Goal: Task Accomplishment & Management: Complete application form

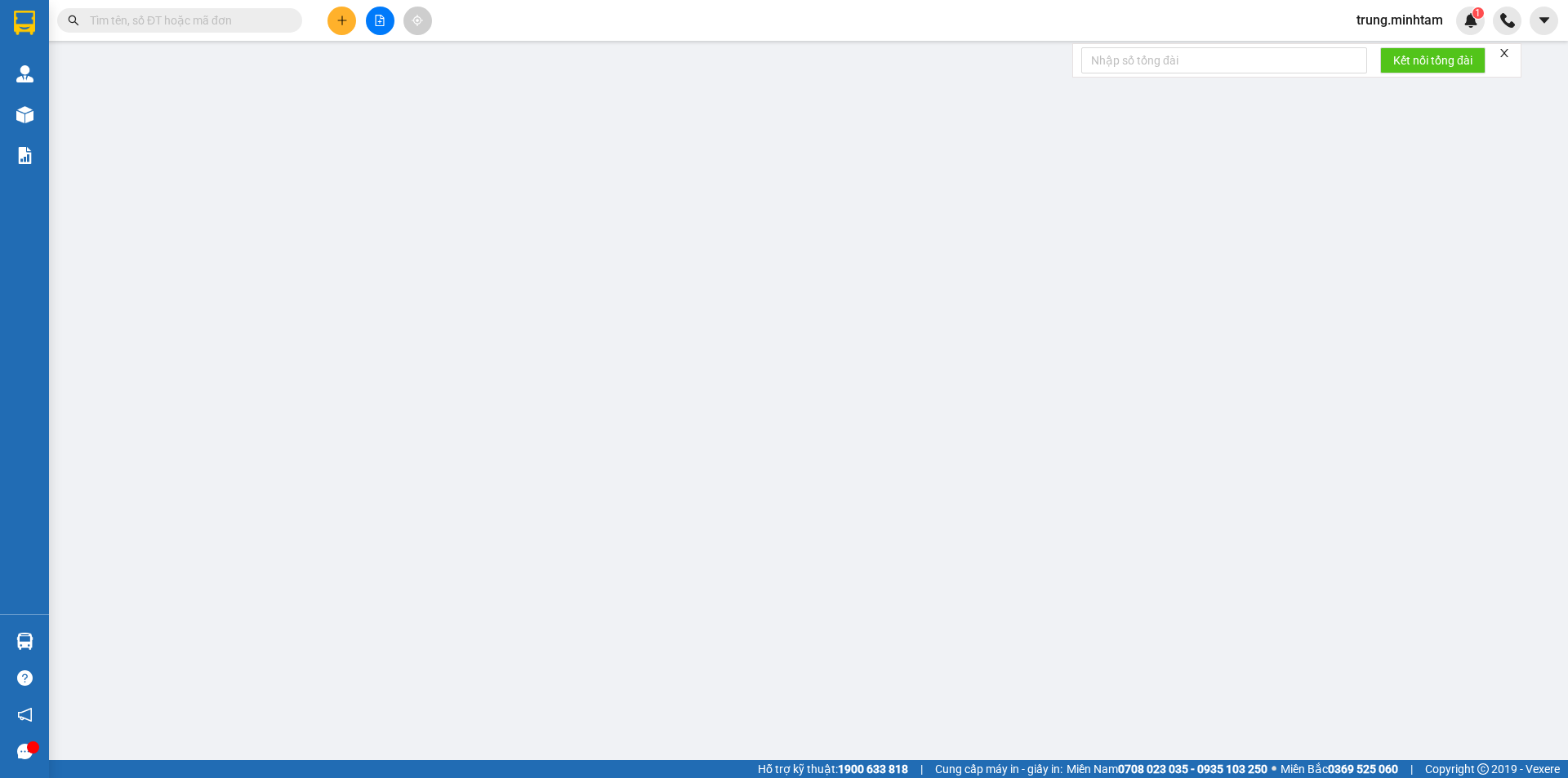
click at [205, 24] on input "text" at bounding box center [186, 20] width 193 height 18
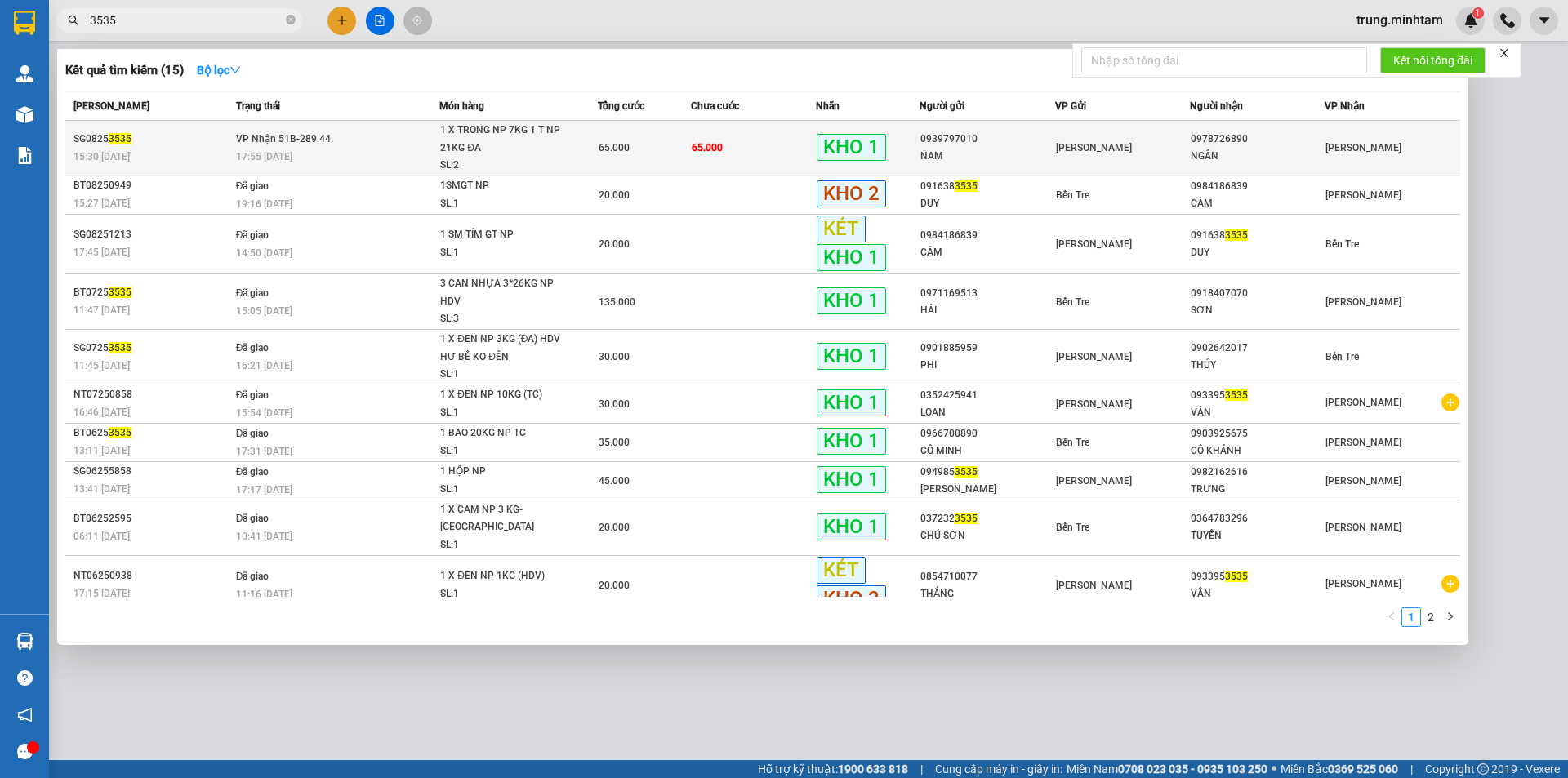
type input "3535"
click at [755, 146] on td "65.000" at bounding box center [753, 149] width 125 height 56
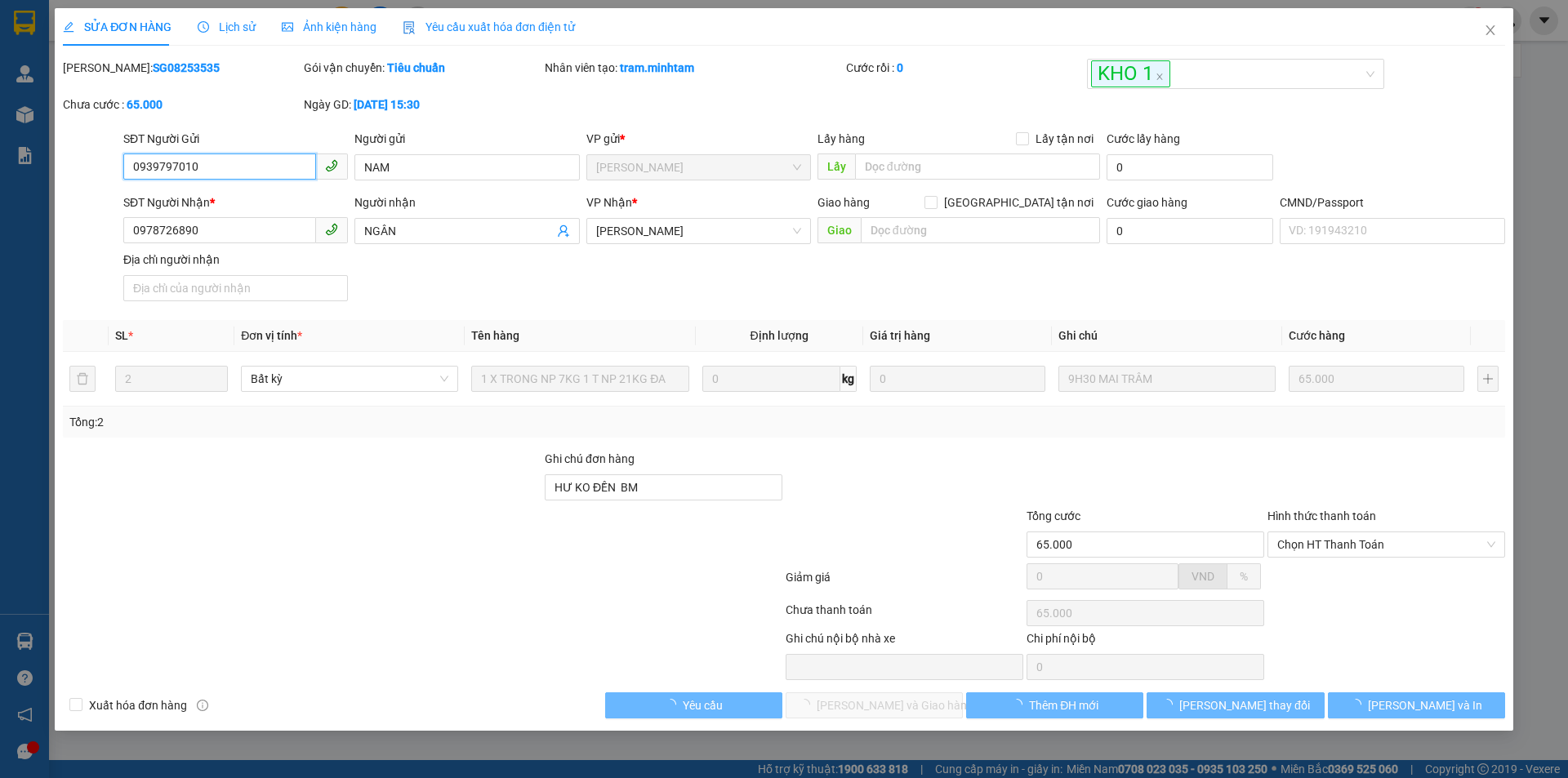
type input "0939797010"
type input "NAM"
type input "0978726890"
type input "NGÂN"
type input "HƯ KO ĐỀN BM"
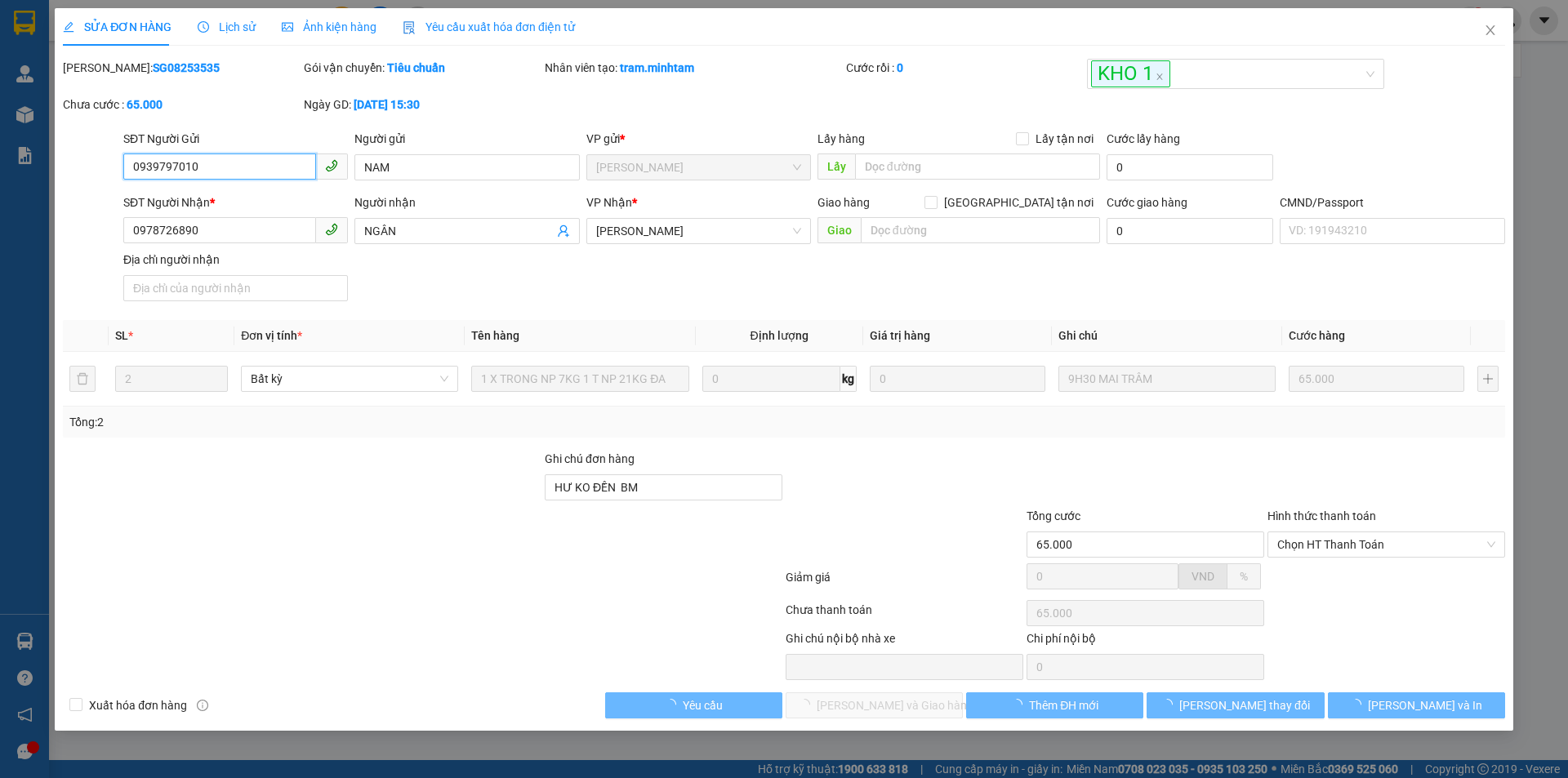
type input "65.000"
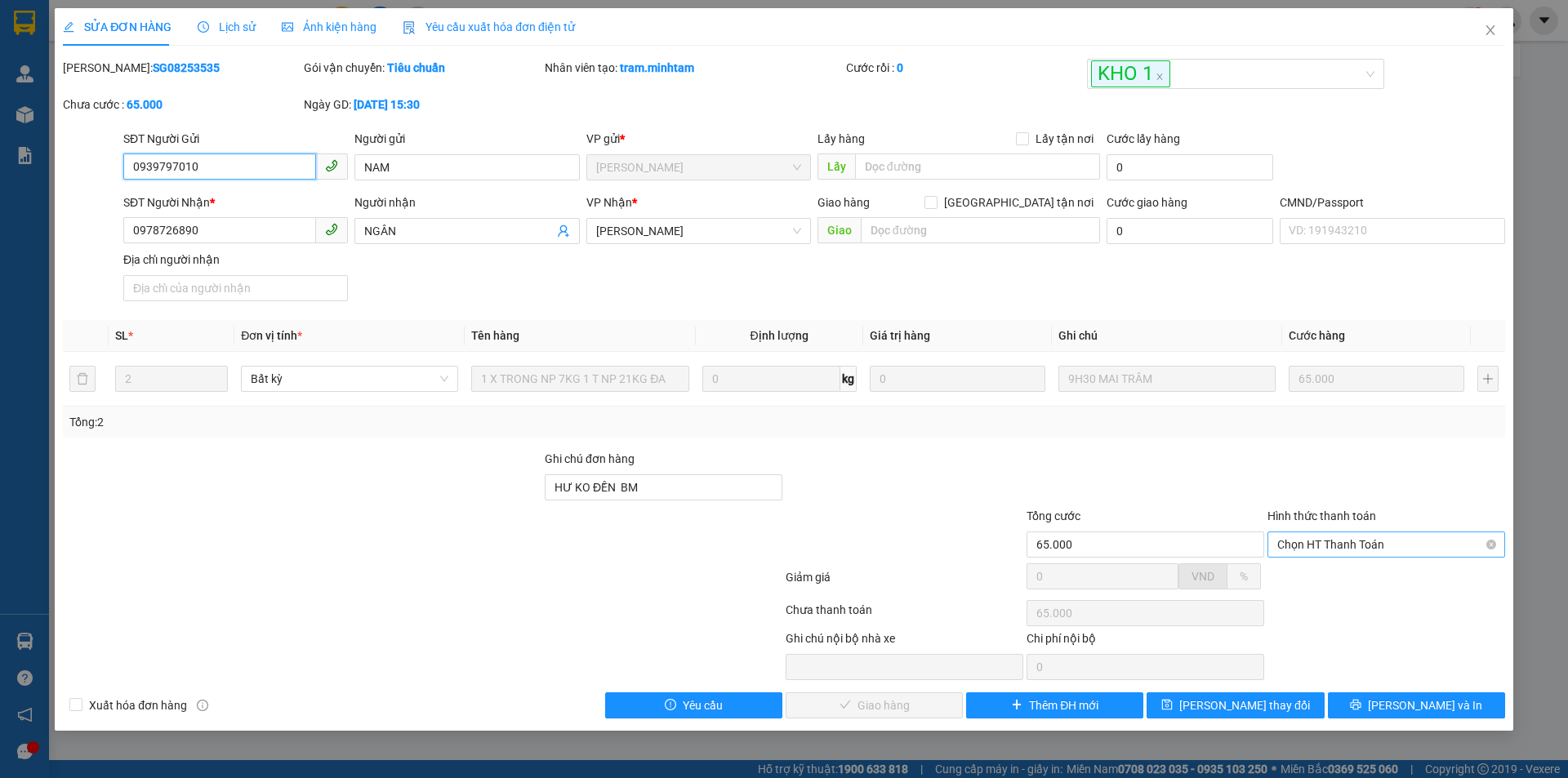
click at [1354, 542] on span "Chọn HT Thanh Toán" at bounding box center [1386, 544] width 218 height 24
drag, startPoint x: 1331, startPoint y: 575, endPoint x: 1122, endPoint y: 652, distance: 222.7
click at [1331, 577] on div "Tại văn phòng" at bounding box center [1386, 577] width 218 height 18
type input "0"
click at [882, 708] on span "[PERSON_NAME] và Giao hàng" at bounding box center [895, 705] width 157 height 18
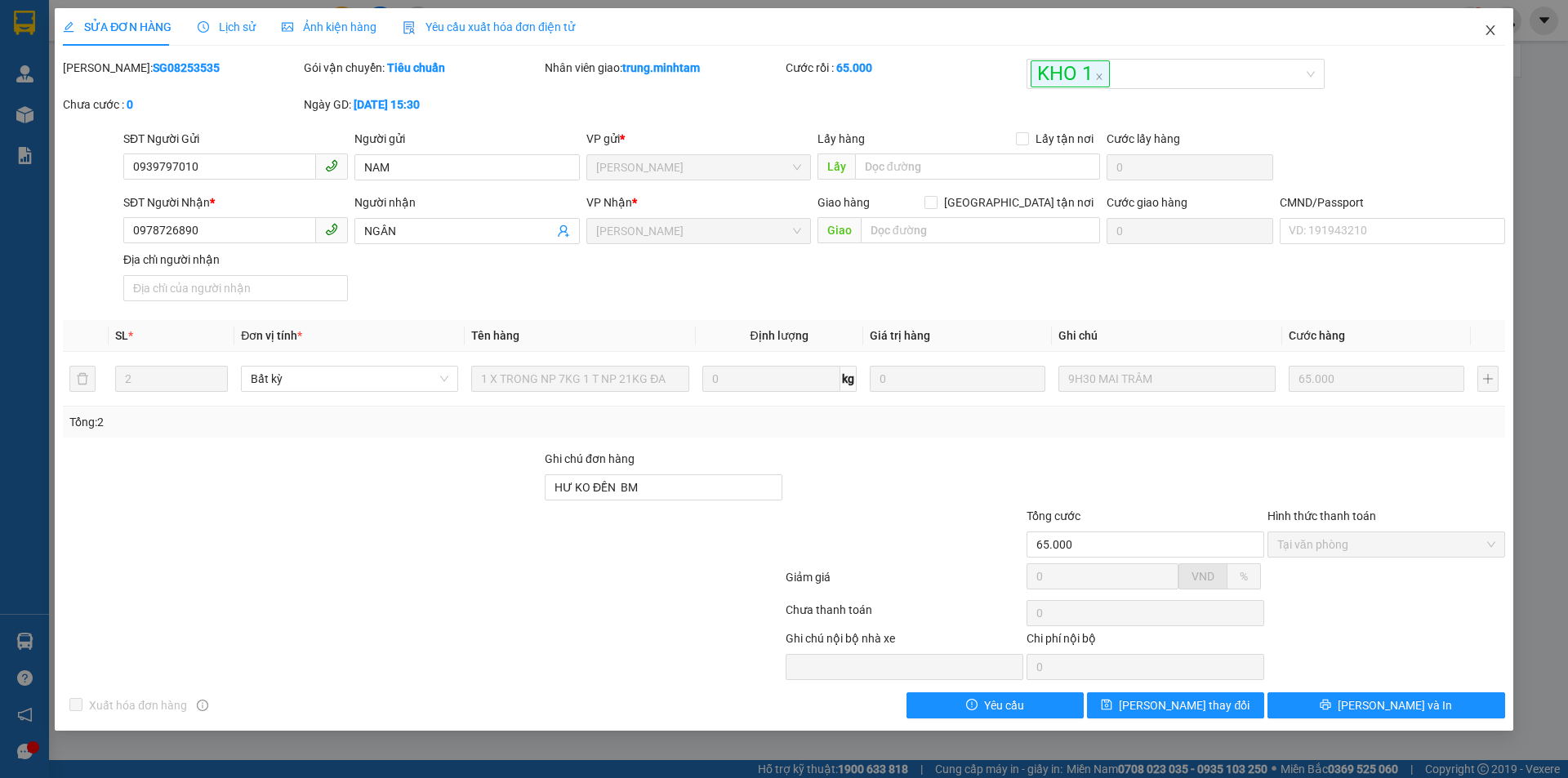
drag, startPoint x: 1489, startPoint y: 31, endPoint x: 1491, endPoint y: 40, distance: 9.2
click at [1491, 40] on span "Close" at bounding box center [1490, 30] width 46 height 46
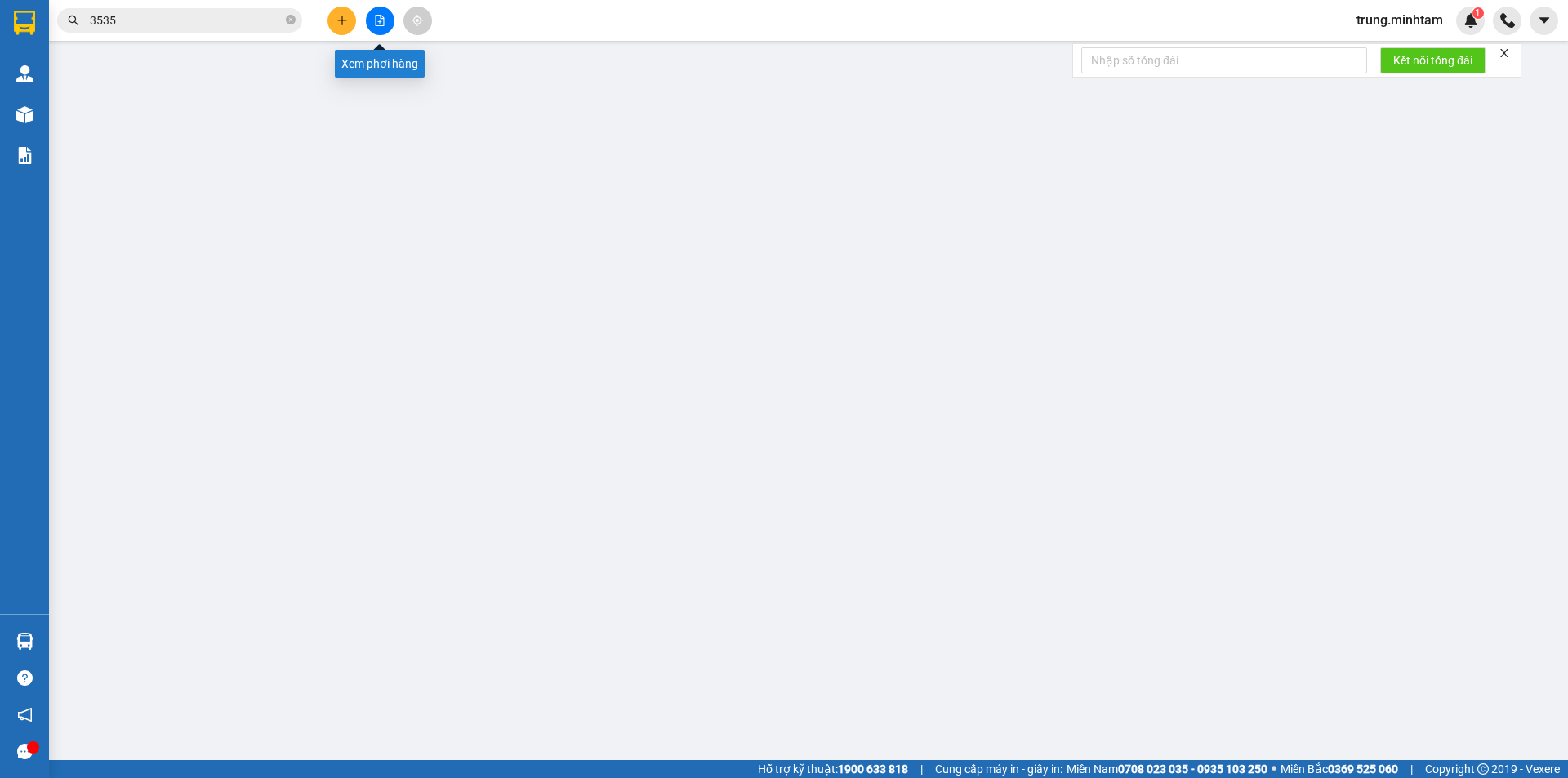
click at [380, 23] on icon "file-add" at bounding box center [380, 20] width 9 height 11
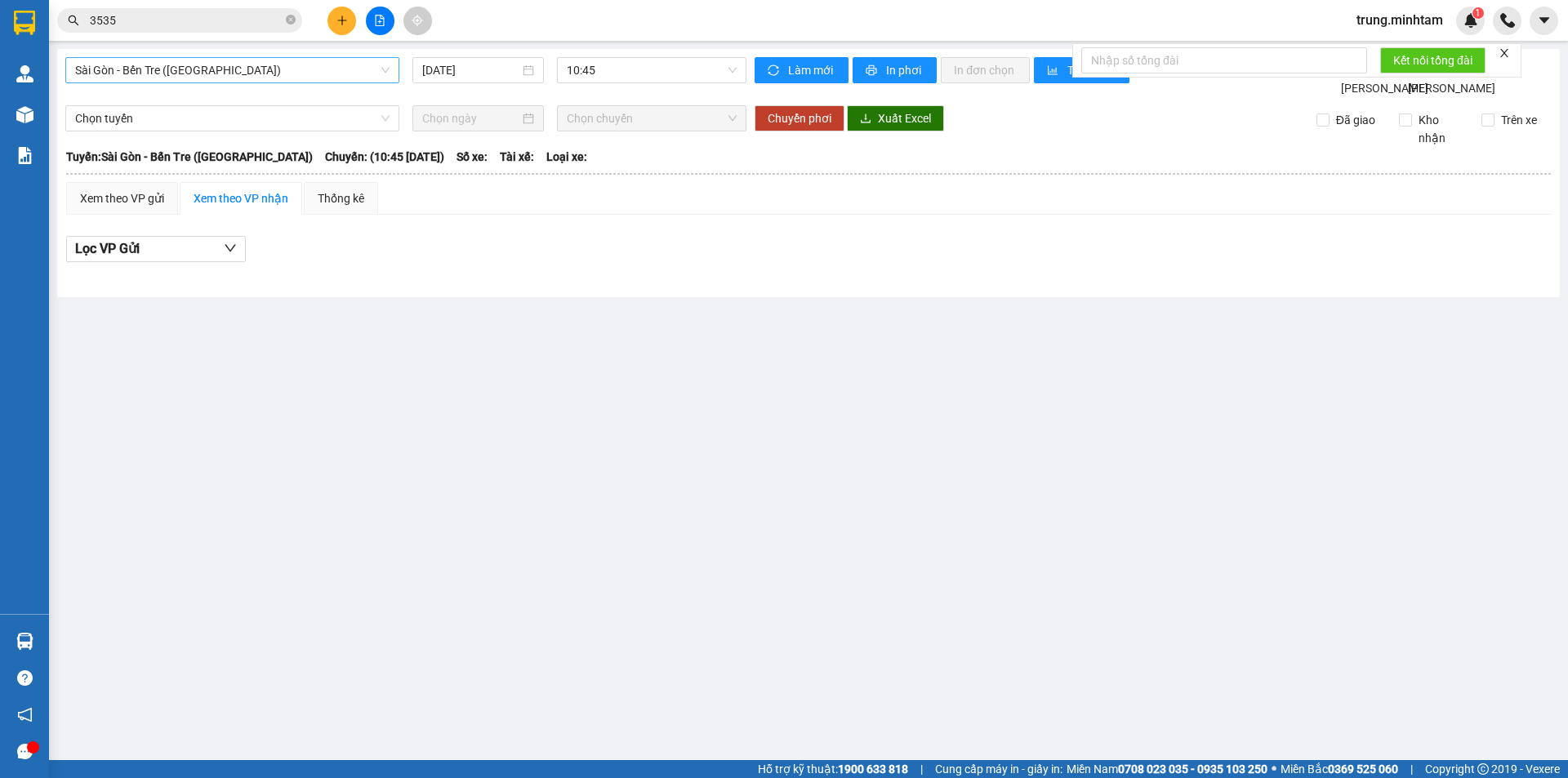
click at [217, 72] on span "Sài Gòn - Bến Tre ([GEOGRAPHIC_DATA])" at bounding box center [231, 70] width 314 height 24
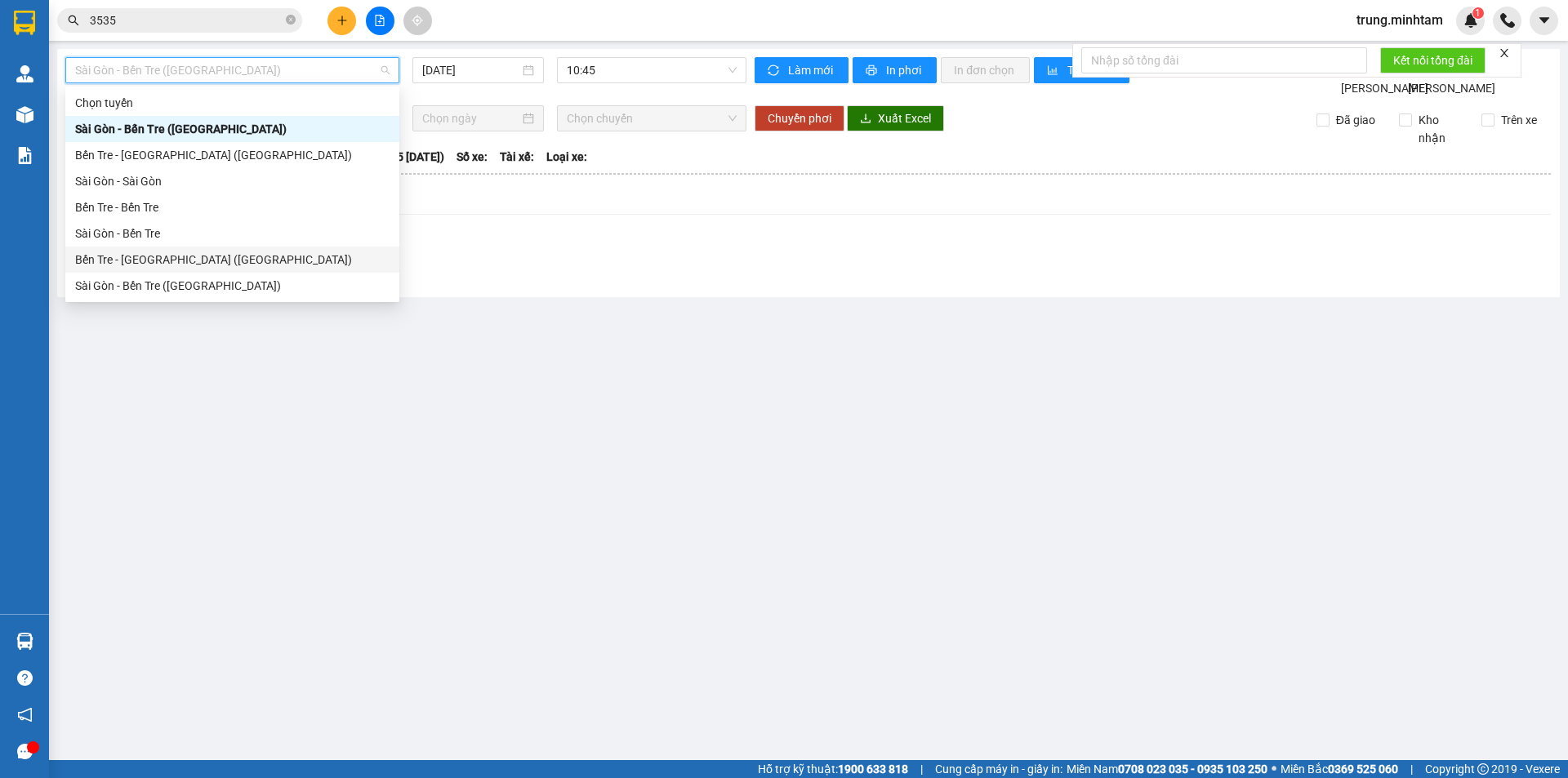
click at [150, 260] on div "Bến Tre - [GEOGRAPHIC_DATA] ([GEOGRAPHIC_DATA])" at bounding box center [231, 259] width 314 height 18
type input "[DATE]"
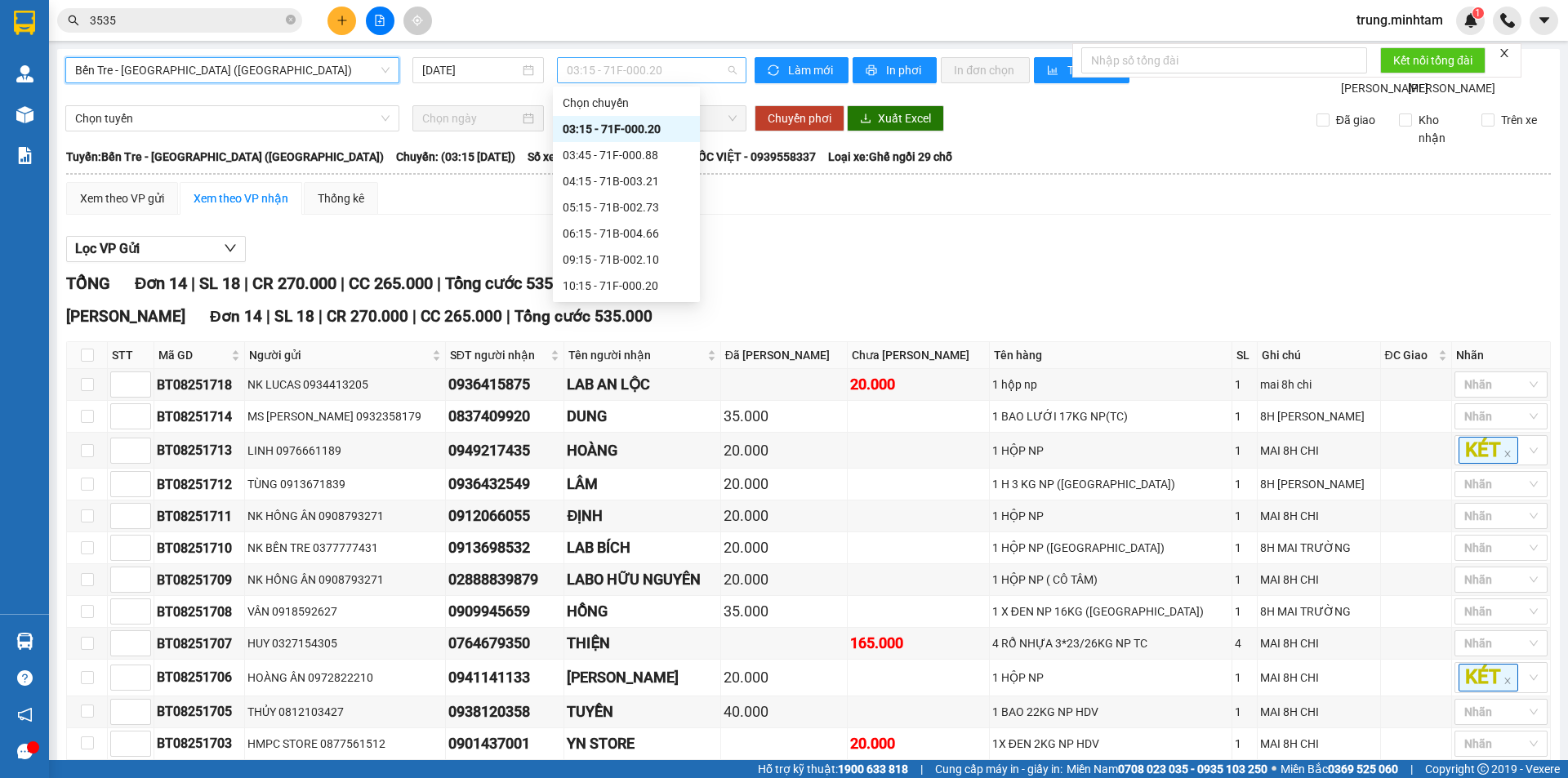
click at [610, 70] on span "03:15 - 71F-000.20" at bounding box center [651, 70] width 170 height 24
click at [651, 157] on div "03:45 - 71F-000.88" at bounding box center [626, 155] width 127 height 18
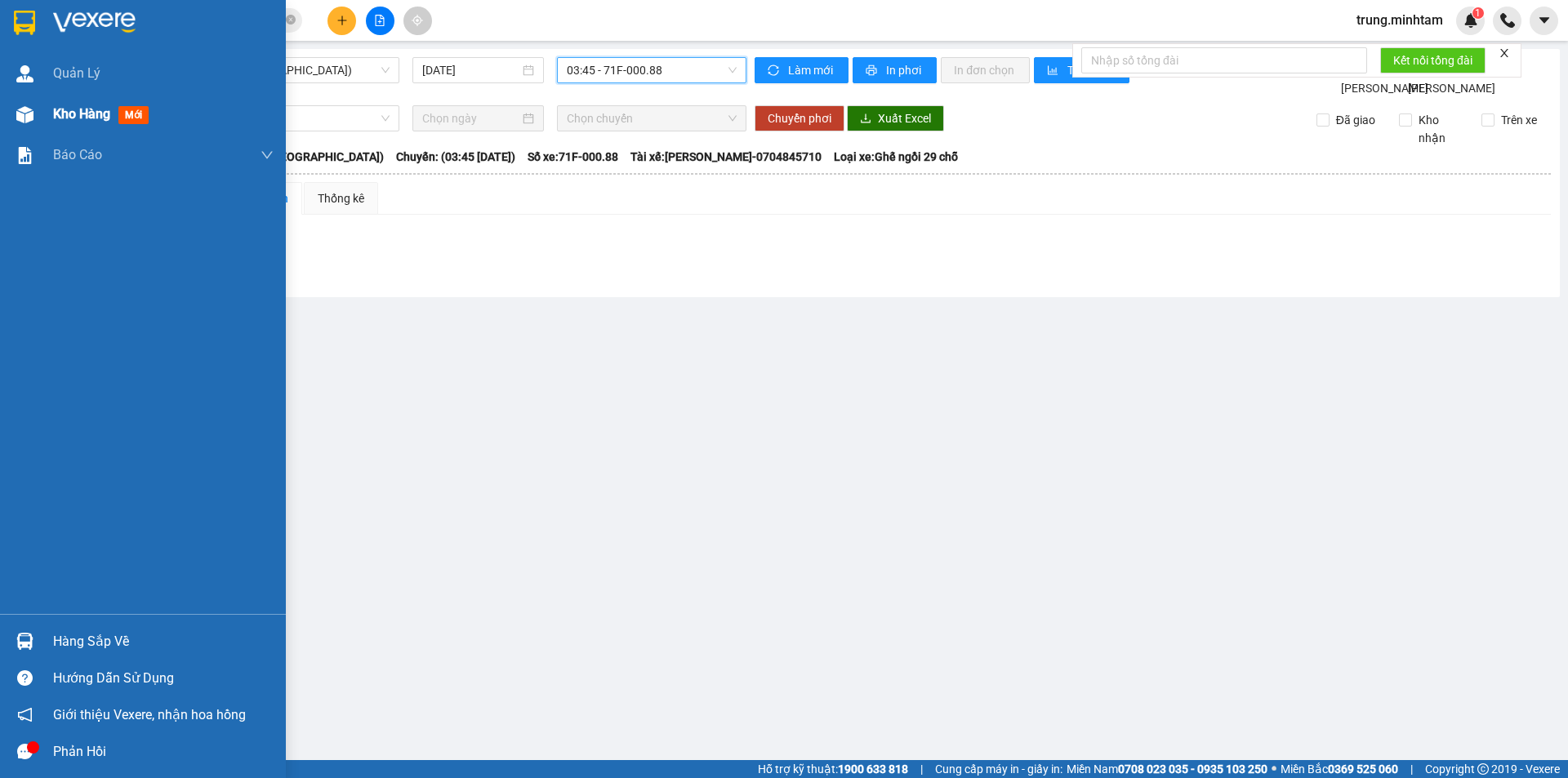
click at [84, 119] on span "Kho hàng" at bounding box center [82, 114] width 57 height 16
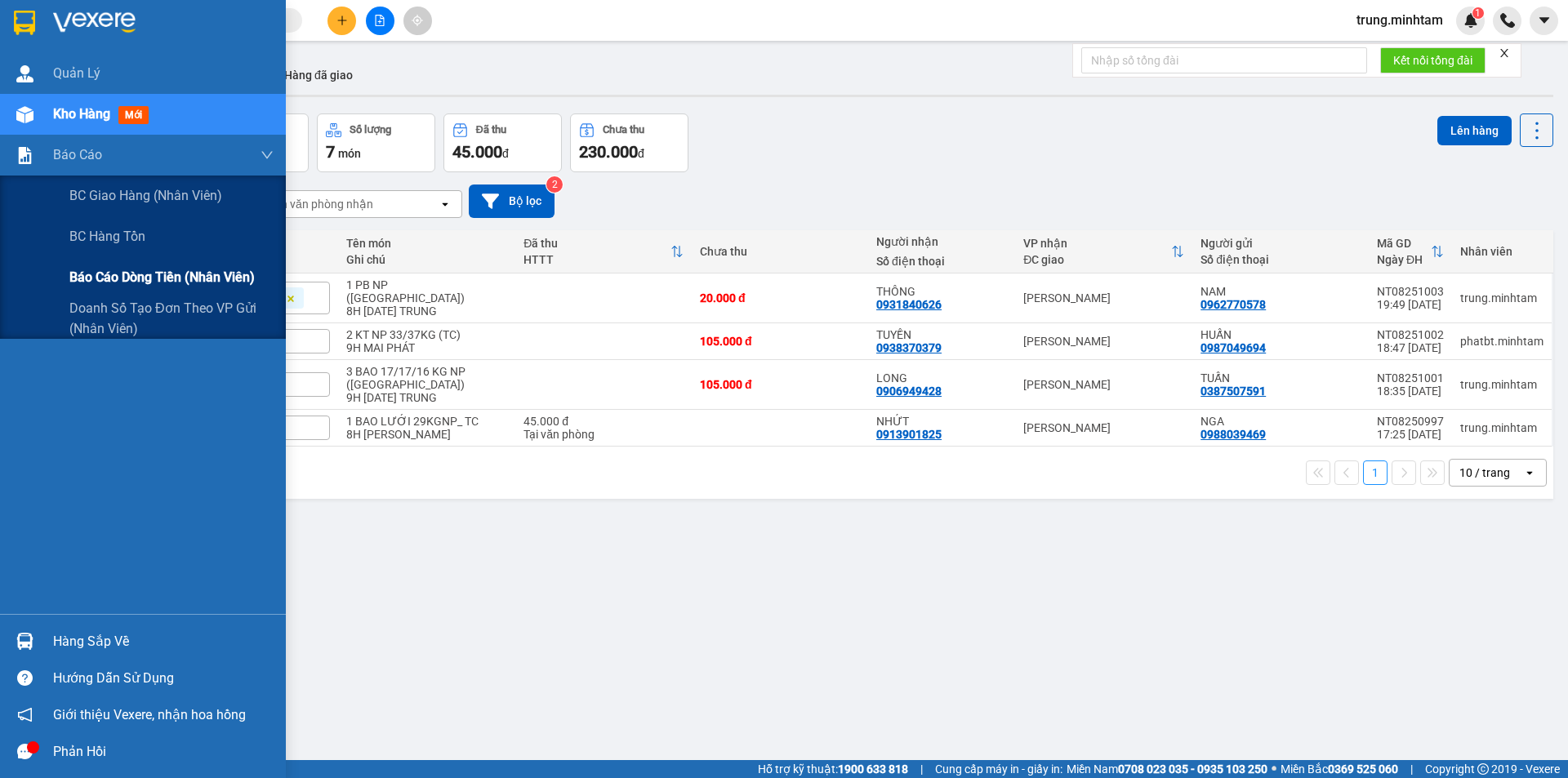
click at [150, 283] on span "Báo cáo dòng tiền (nhân viên)" at bounding box center [162, 276] width 185 height 20
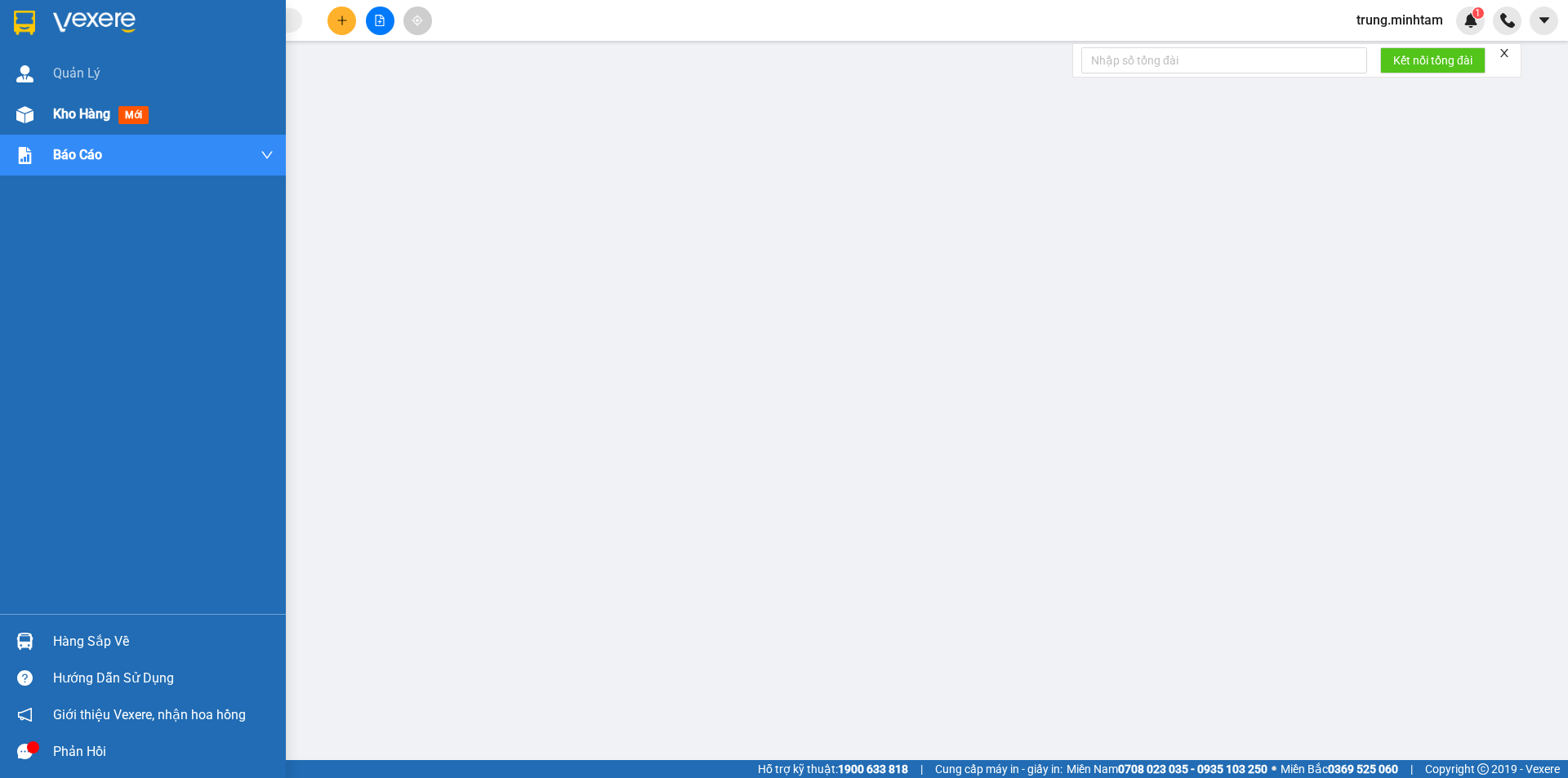
click at [87, 113] on span "Kho hàng" at bounding box center [82, 114] width 57 height 16
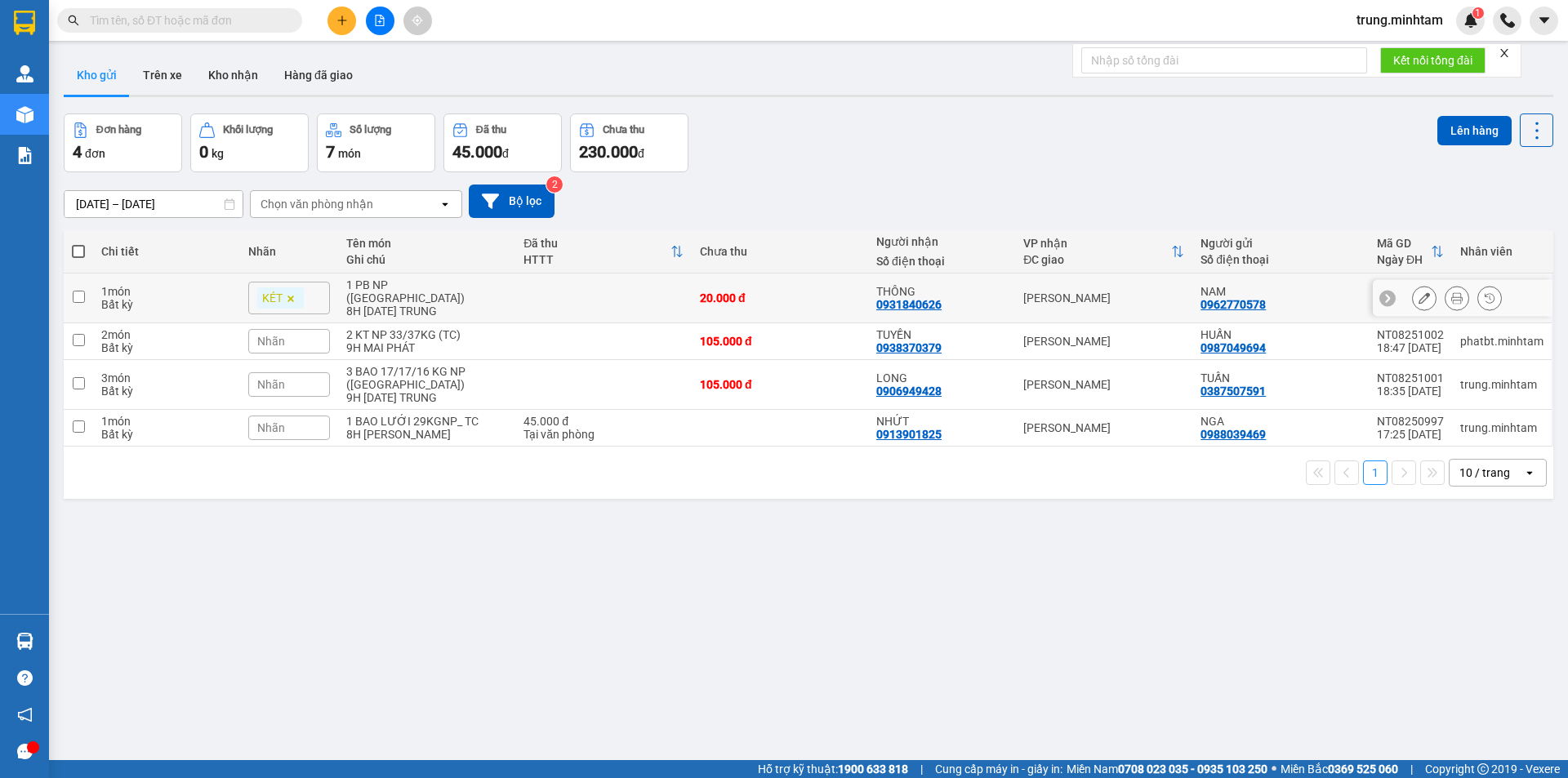
click at [133, 285] on div "1 món" at bounding box center [165, 291] width 130 height 13
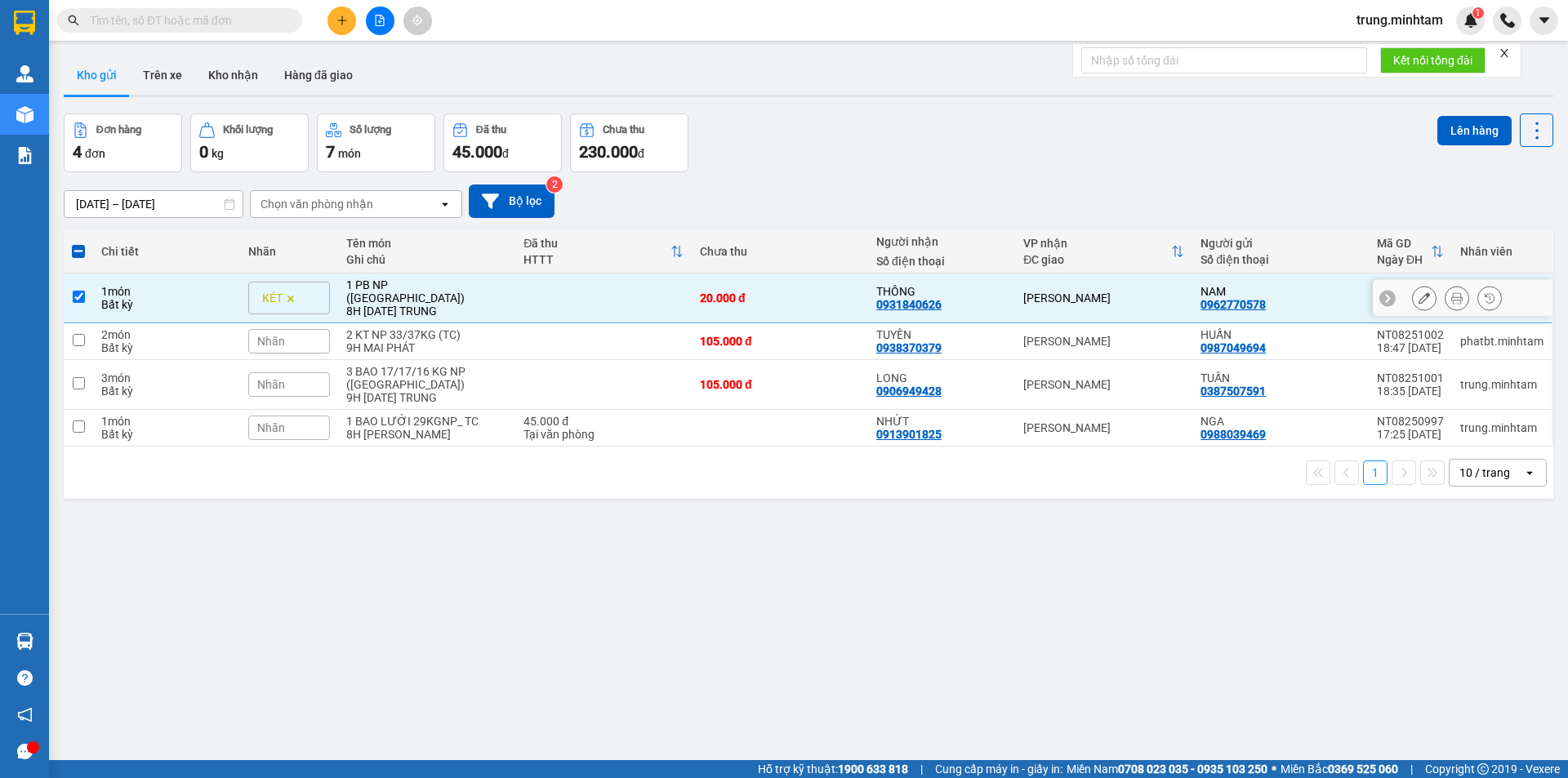
click at [154, 298] on div "Bất kỳ" at bounding box center [165, 304] width 130 height 13
checkbox input "false"
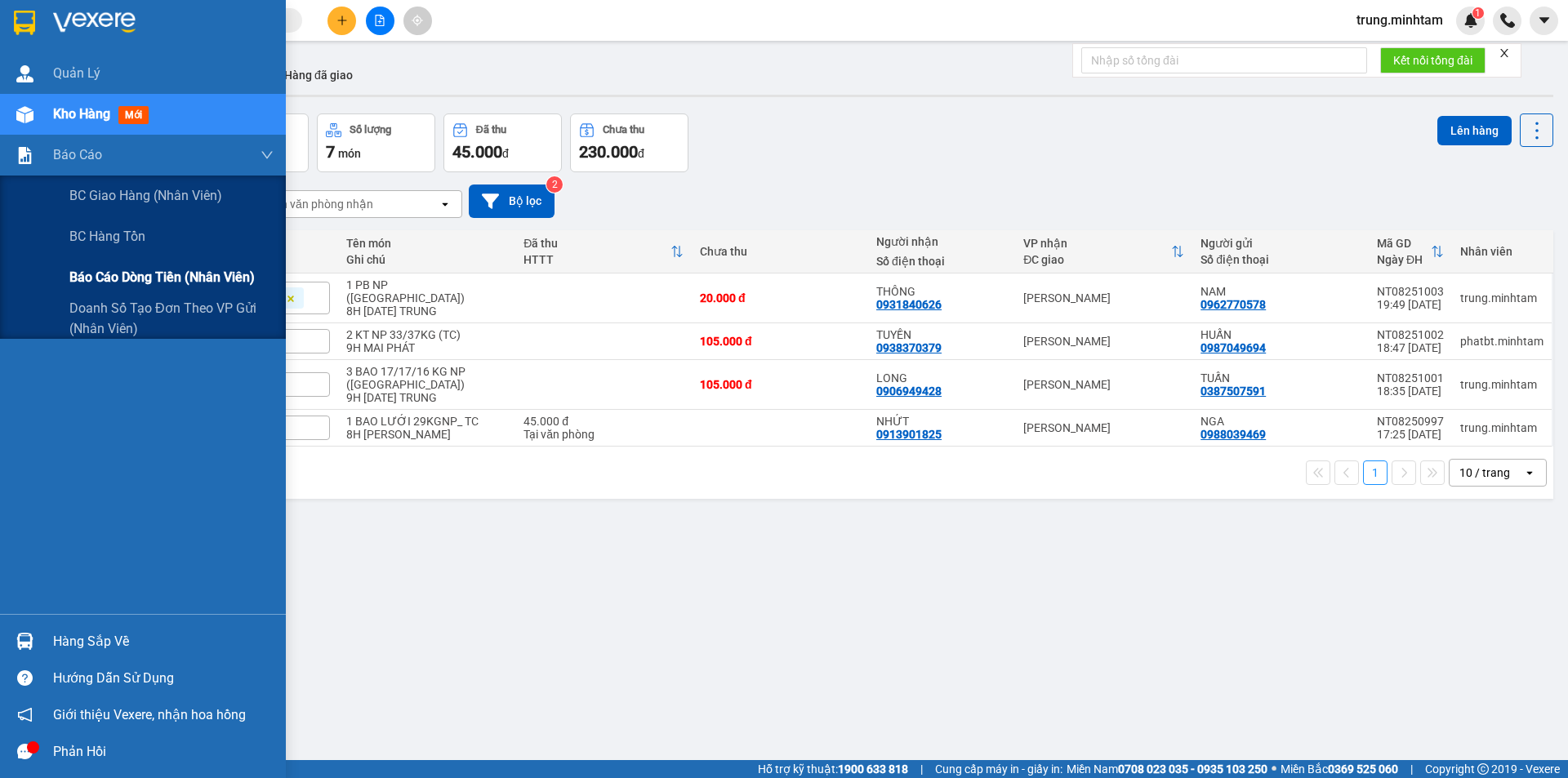
click at [131, 278] on span "Báo cáo dòng tiền (nhân viên)" at bounding box center [162, 276] width 185 height 20
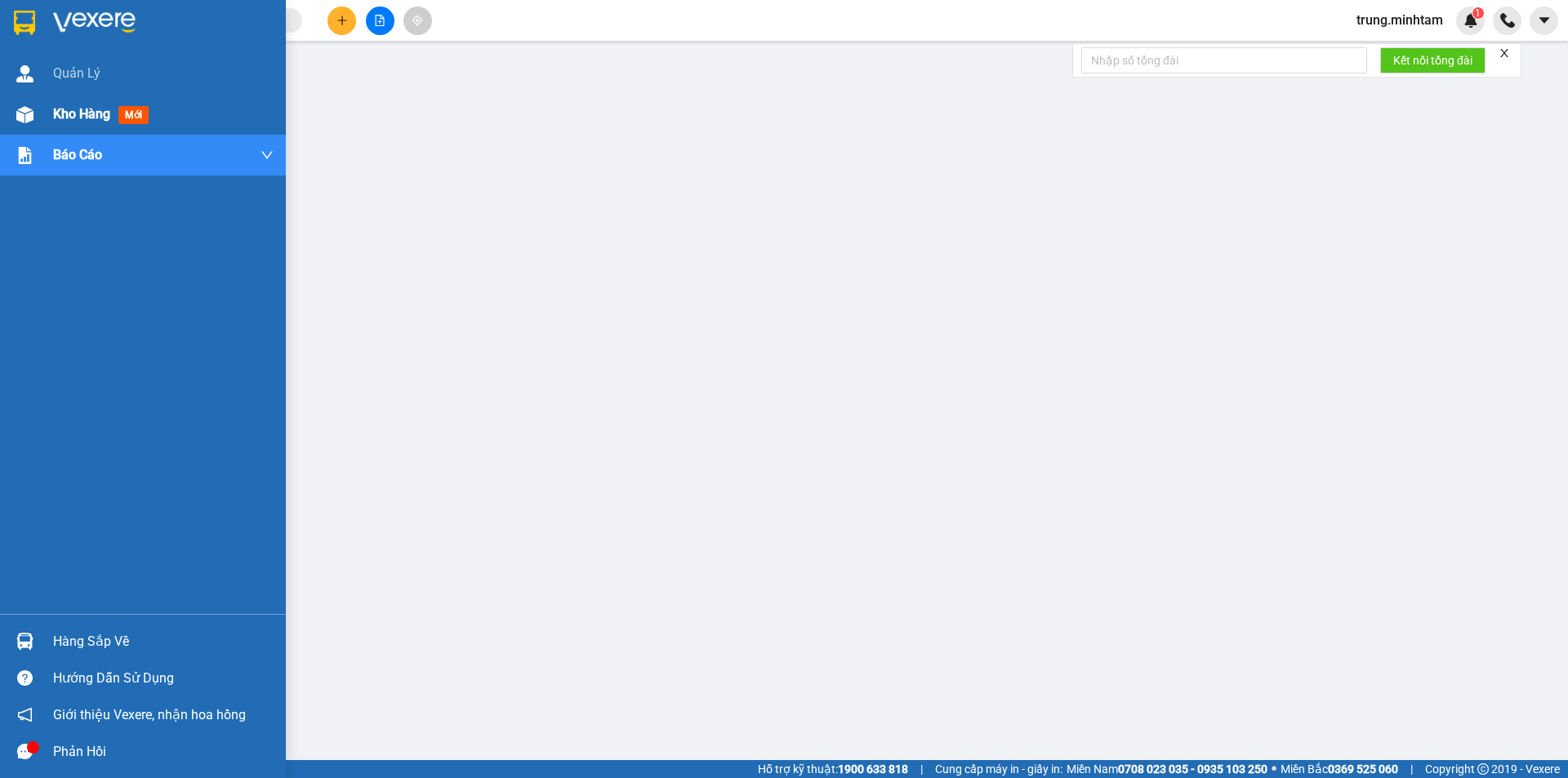
click at [87, 114] on span "Kho hàng" at bounding box center [82, 114] width 57 height 16
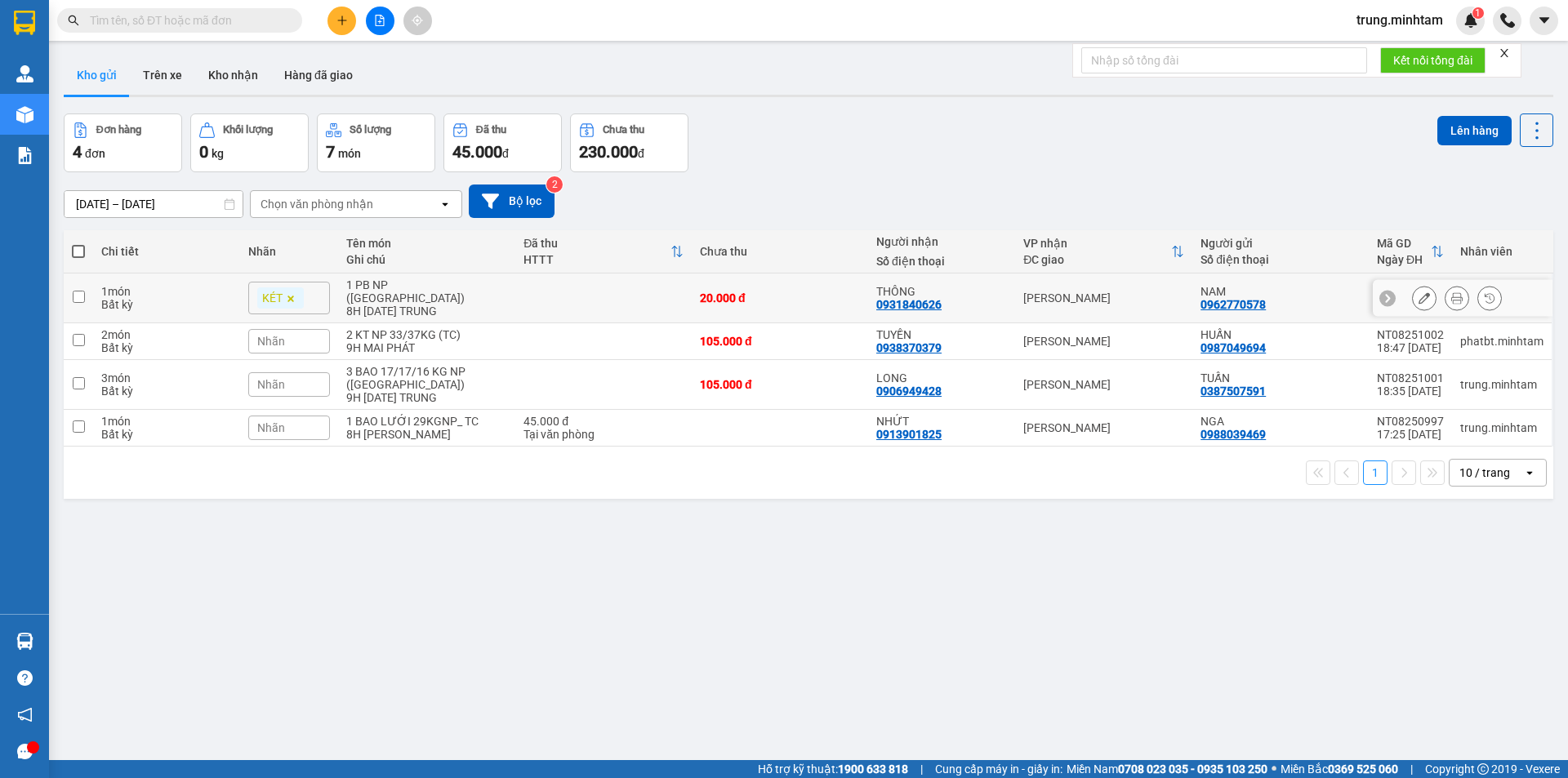
click at [570, 294] on td at bounding box center [603, 298] width 177 height 50
checkbox input "true"
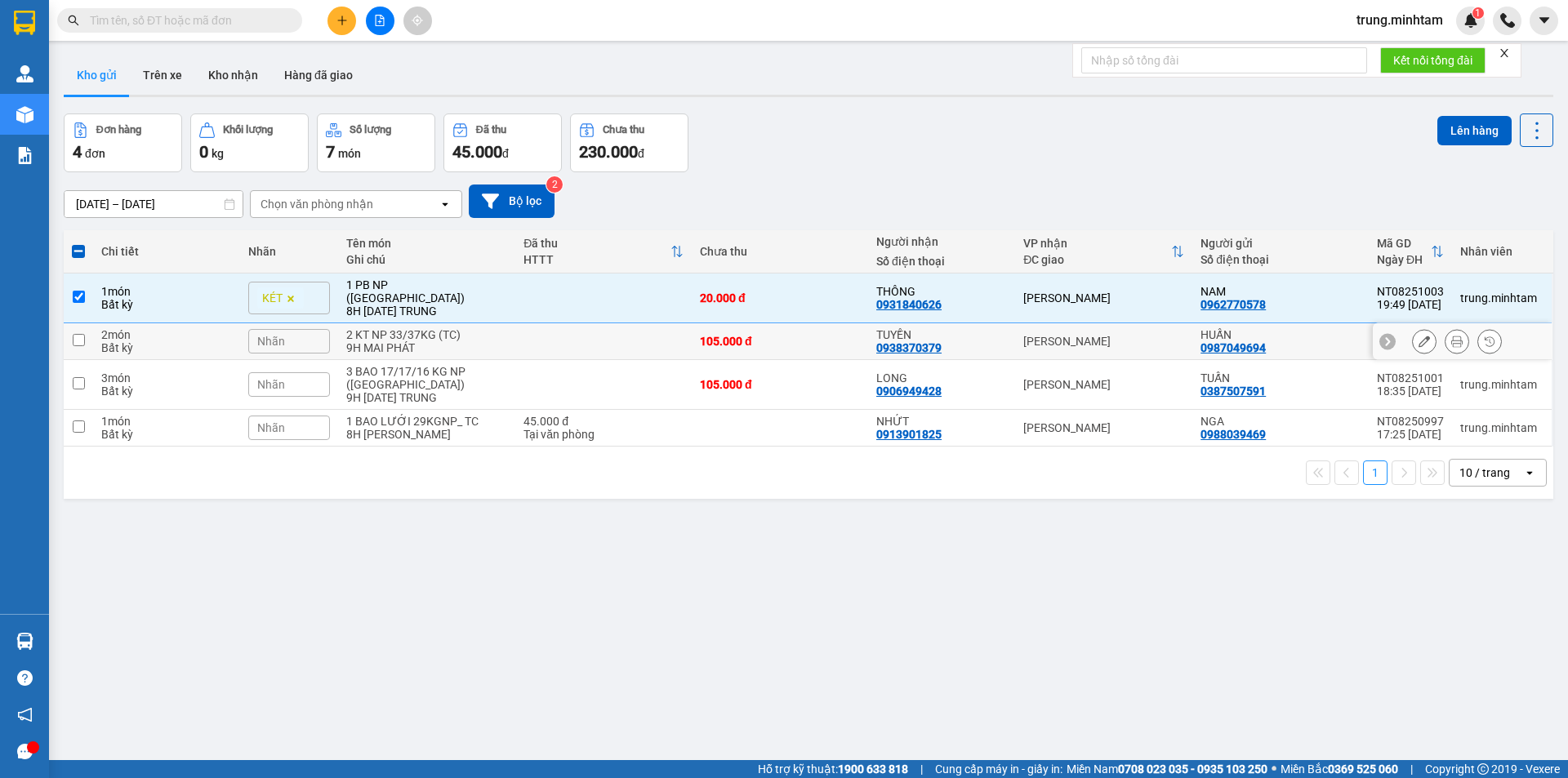
click at [571, 348] on td at bounding box center [603, 342] width 177 height 37
checkbox input "true"
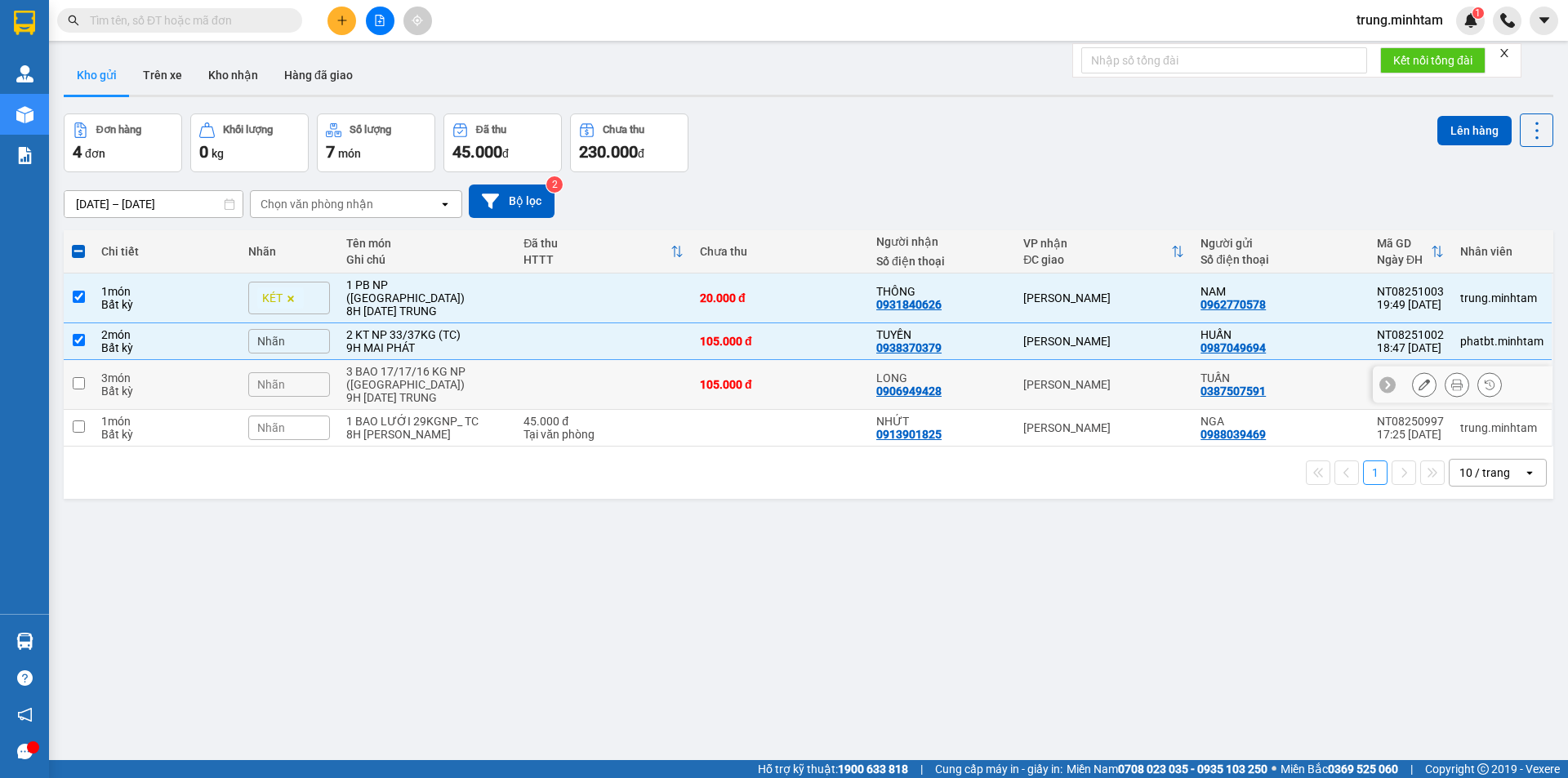
click at [576, 377] on td at bounding box center [603, 384] width 177 height 50
checkbox input "true"
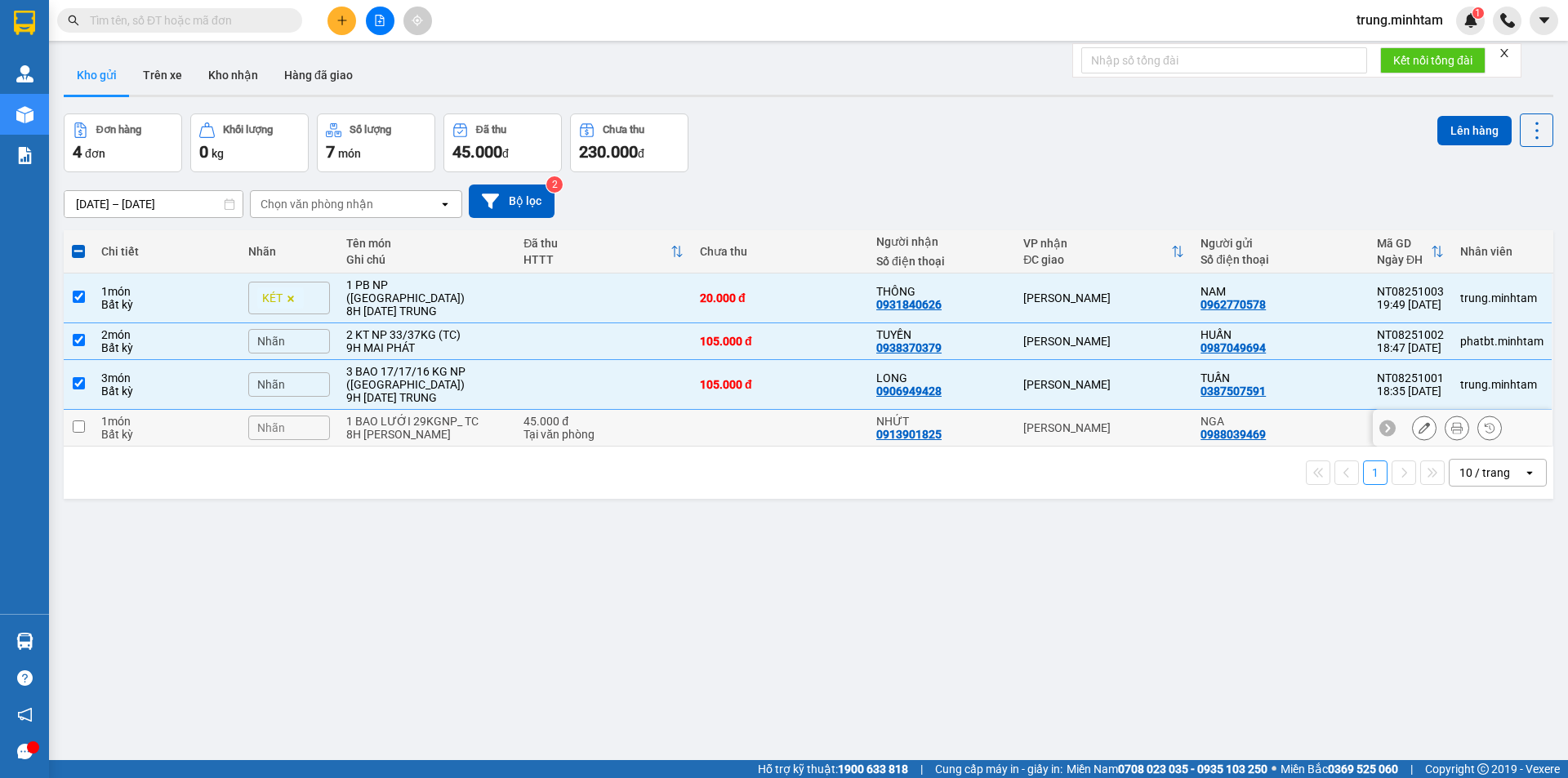
click at [591, 428] on div "Tại văn phòng" at bounding box center [604, 434] width 160 height 13
checkbox input "true"
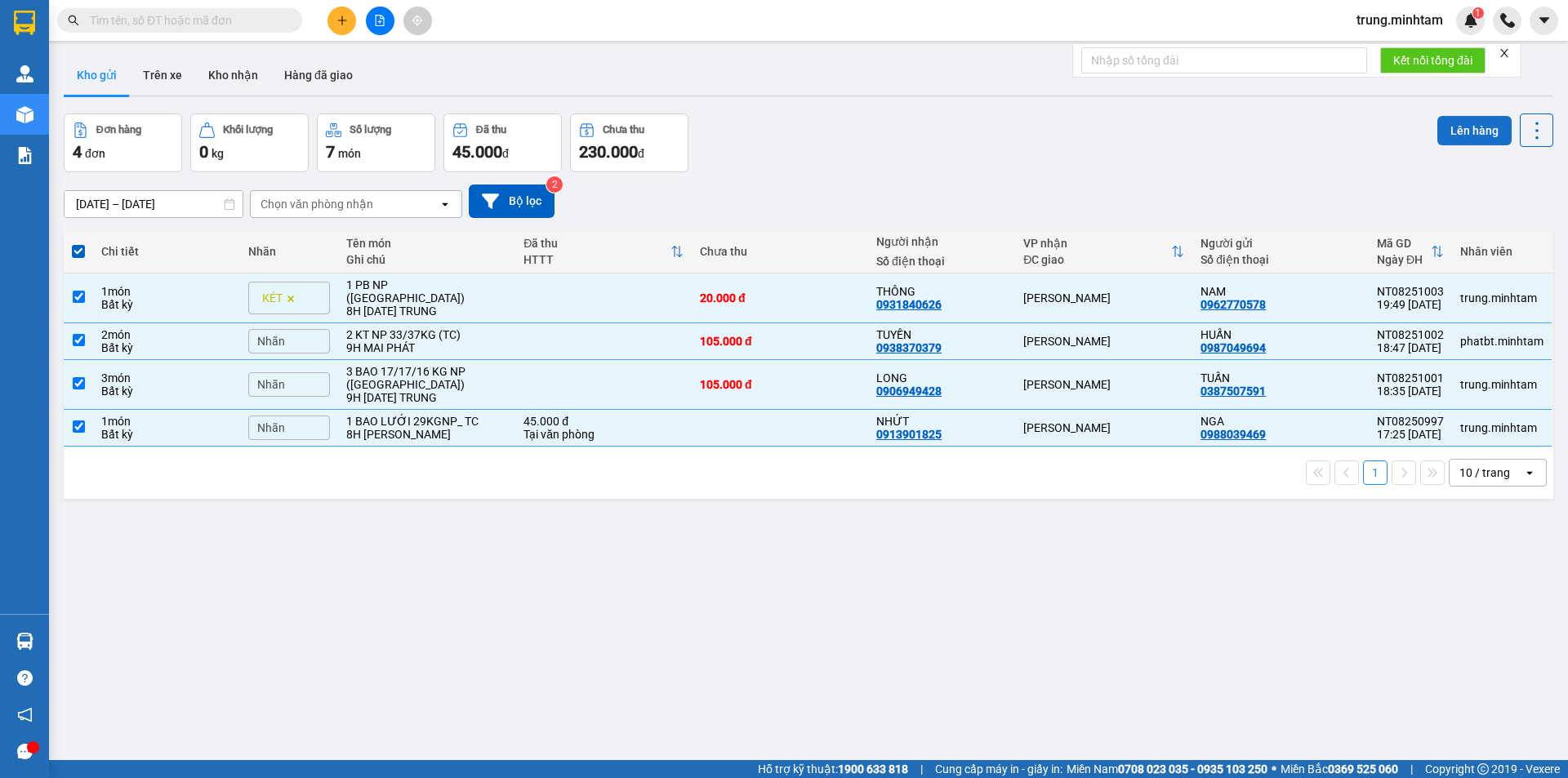
click at [1461, 134] on button "Lên hàng" at bounding box center [1474, 130] width 74 height 30
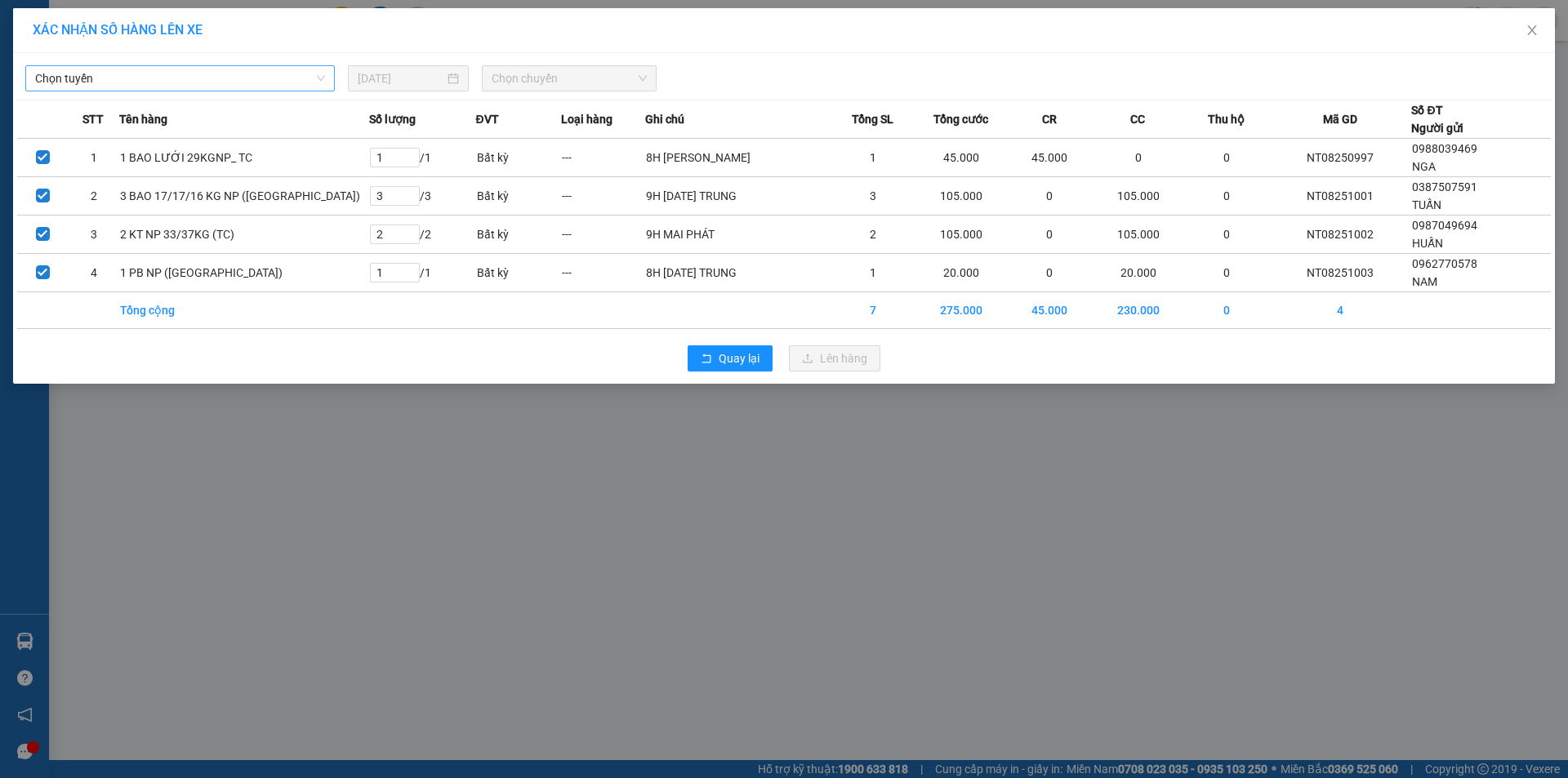
click at [220, 87] on span "Chọn tuyến" at bounding box center [179, 78] width 290 height 24
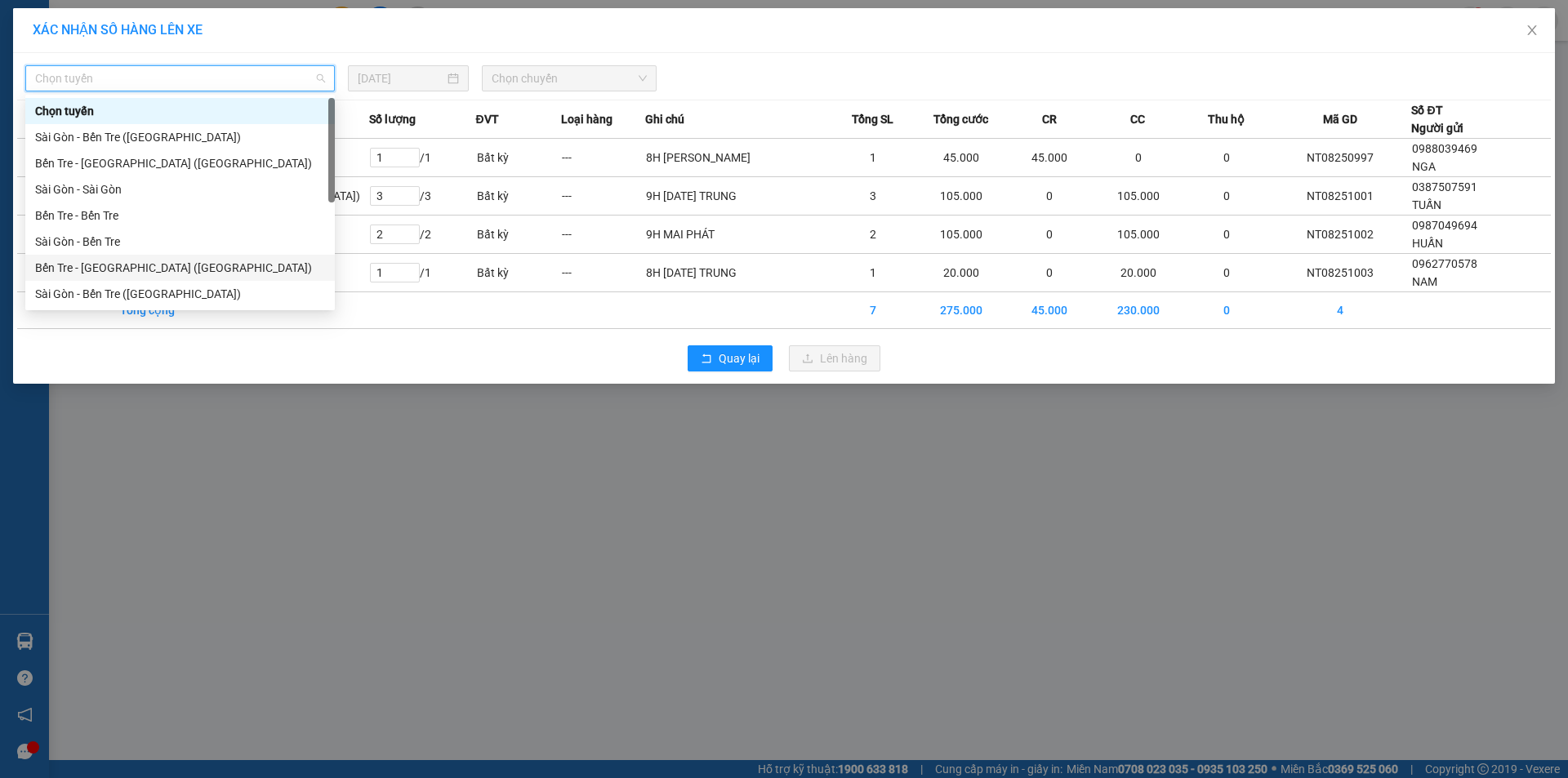
click at [110, 264] on div "Bến Tre - [GEOGRAPHIC_DATA] ([GEOGRAPHIC_DATA])" at bounding box center [179, 268] width 290 height 18
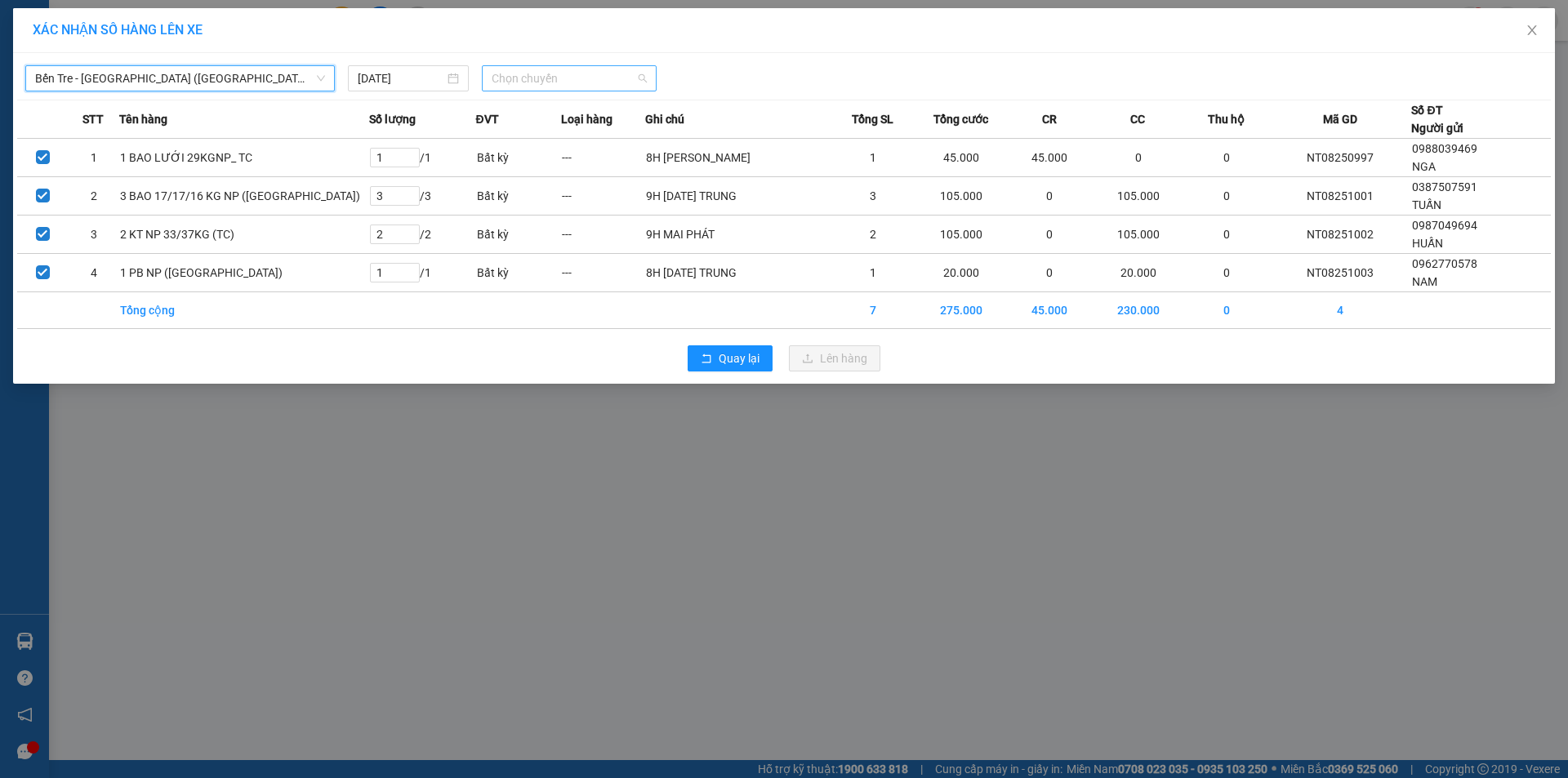
click at [502, 78] on span "Chọn chuyến" at bounding box center [569, 78] width 155 height 24
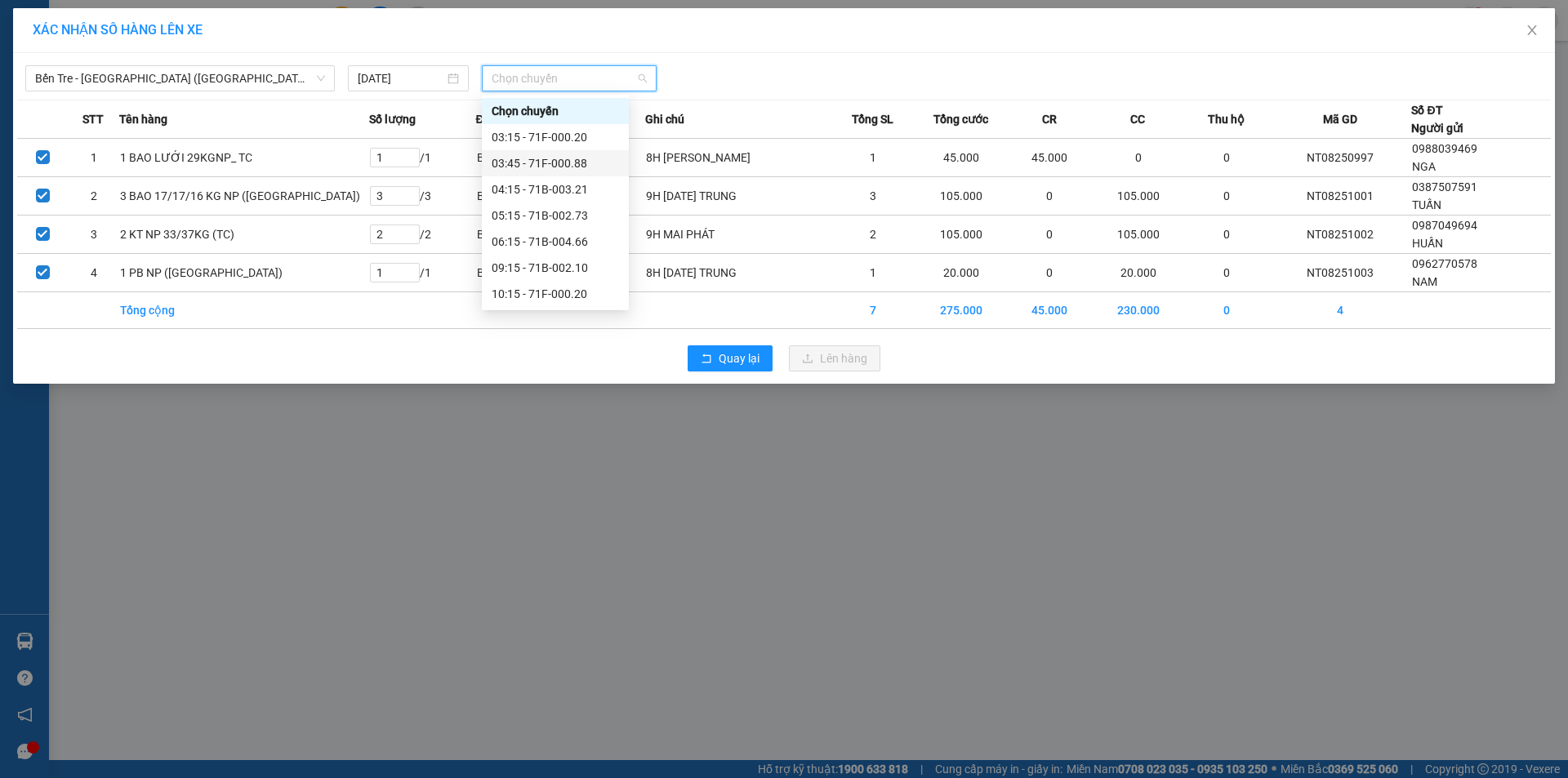
click at [575, 163] on div "03:45 - 71F-000.88" at bounding box center [555, 163] width 127 height 18
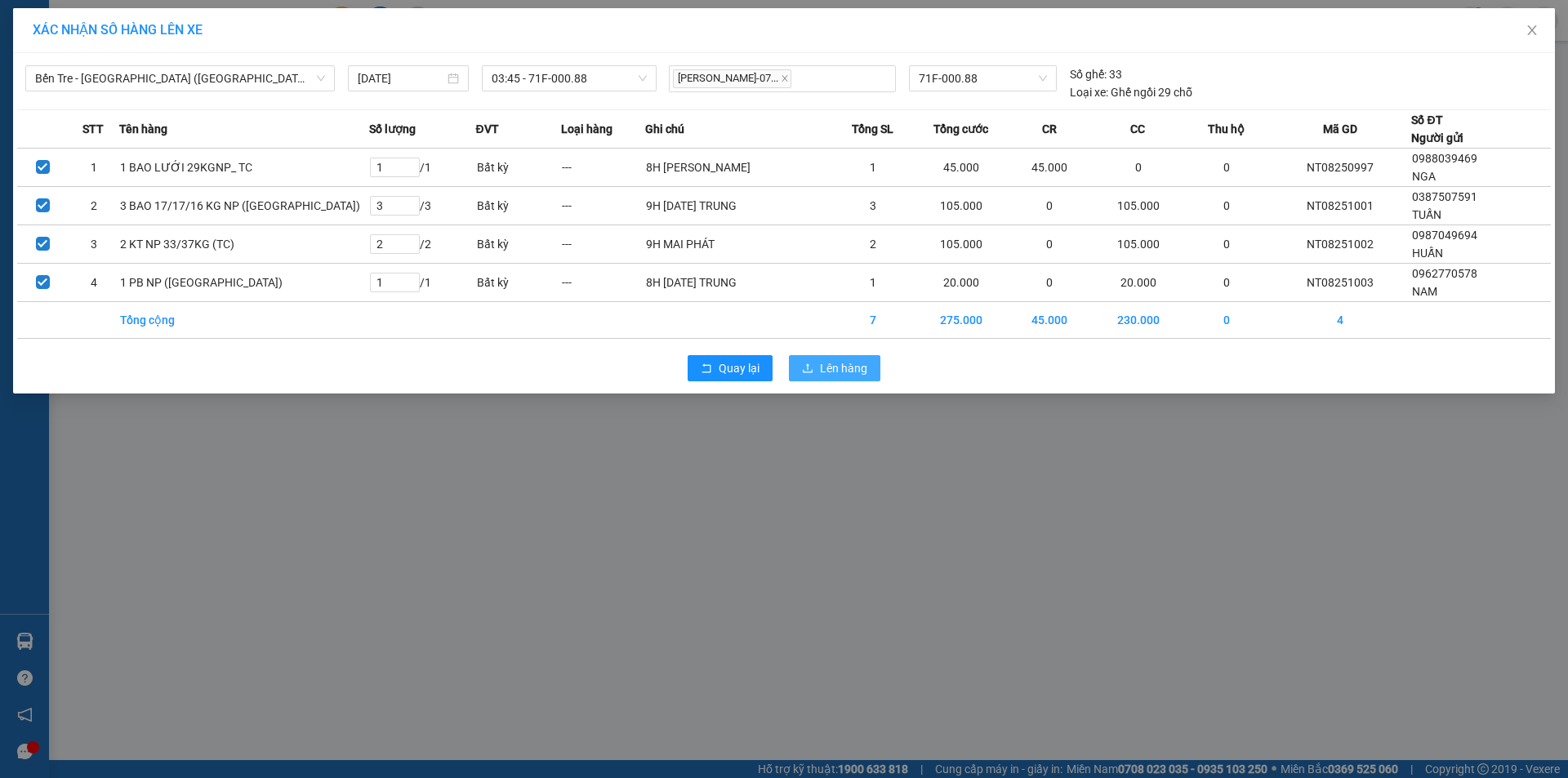
click at [828, 371] on span "Lên hàng" at bounding box center [844, 368] width 47 height 18
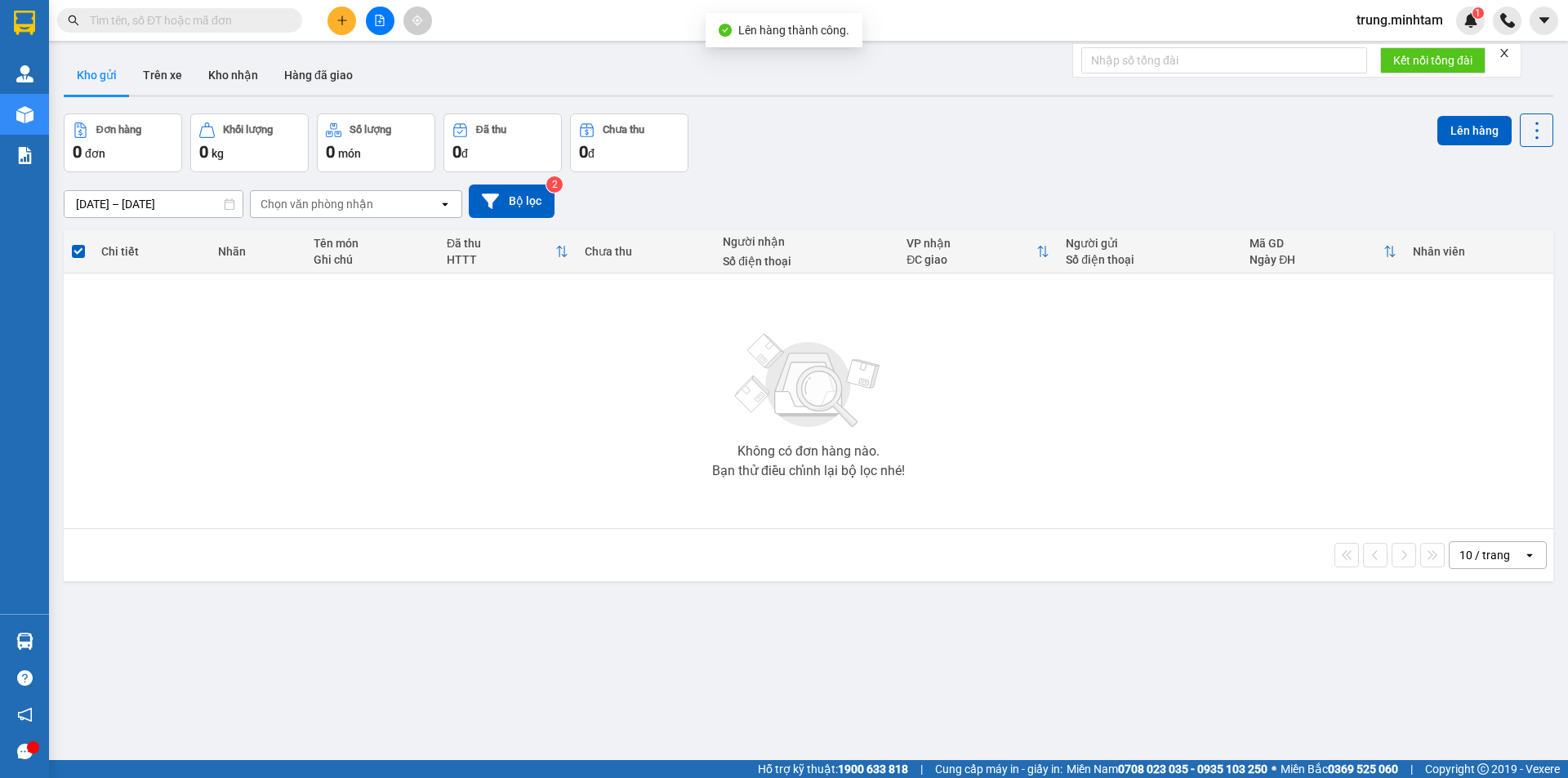
click at [381, 16] on icon "file-add" at bounding box center [380, 20] width 9 height 11
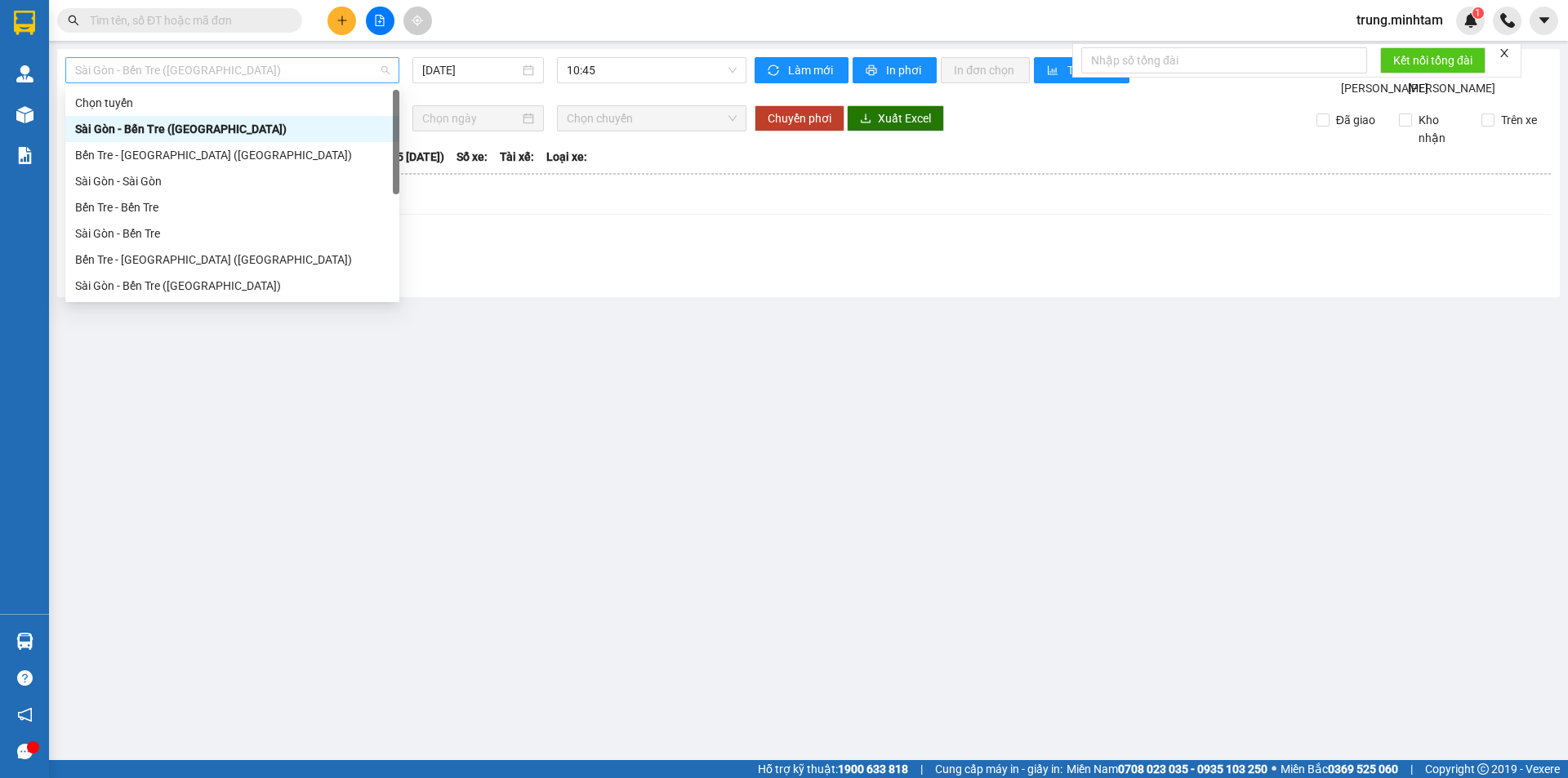
click at [216, 70] on span "Sài Gòn - Bến Tre ([GEOGRAPHIC_DATA])" at bounding box center [231, 70] width 314 height 24
click at [157, 254] on div "Bến Tre - [GEOGRAPHIC_DATA] ([GEOGRAPHIC_DATA])" at bounding box center [231, 259] width 314 height 18
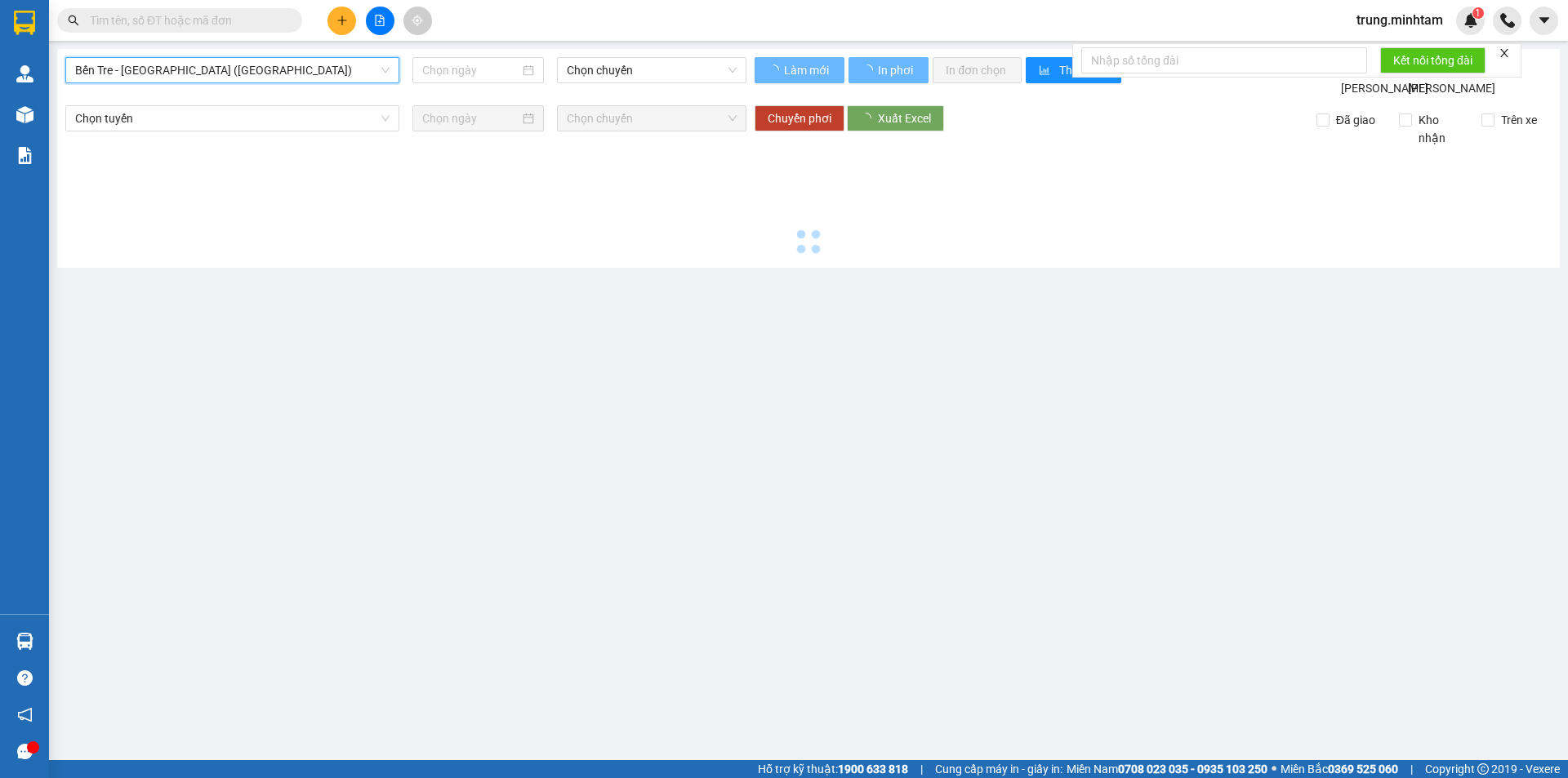
type input "[DATE]"
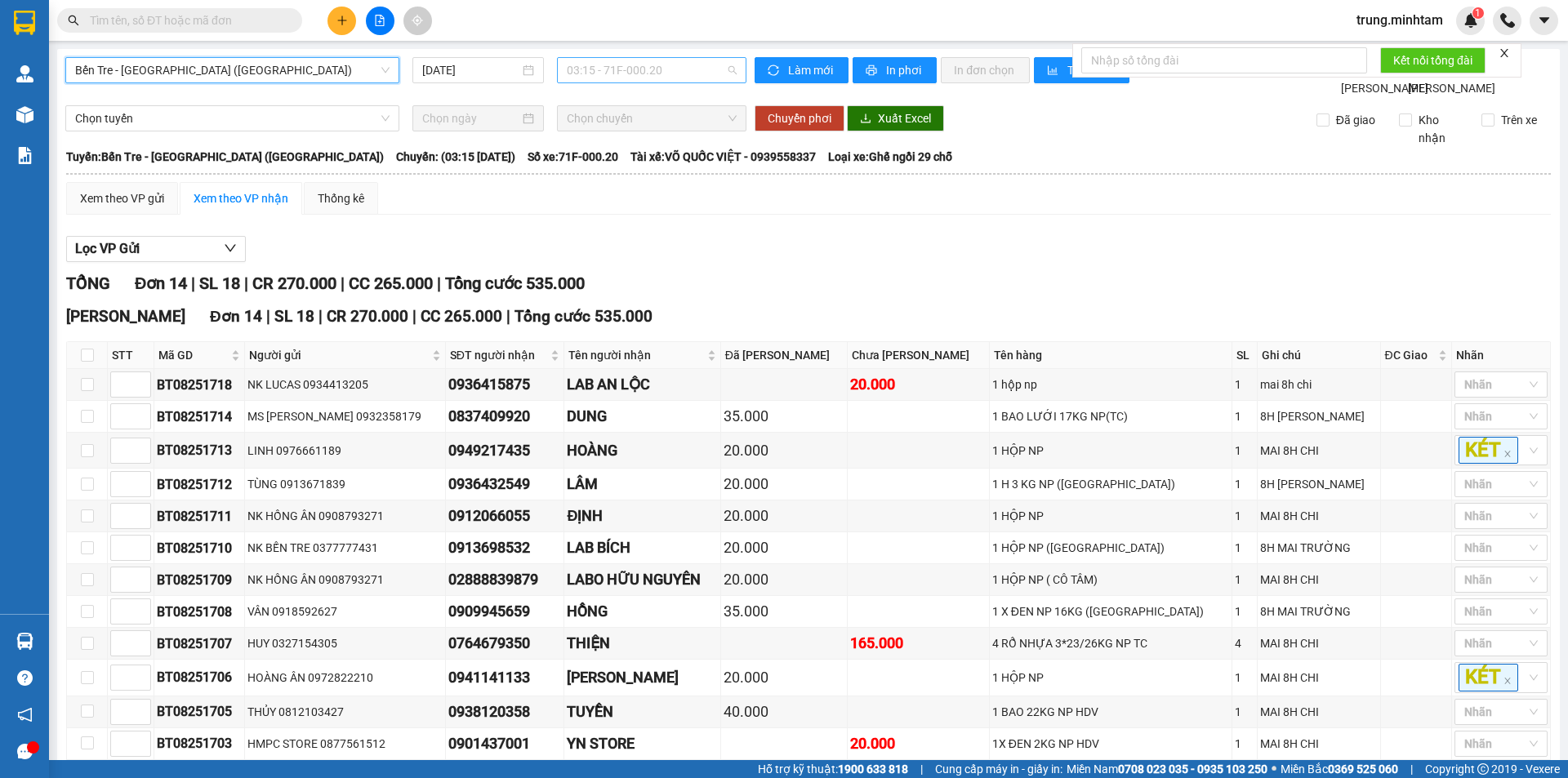
click at [632, 68] on span "03:15 - 71F-000.20" at bounding box center [651, 70] width 170 height 24
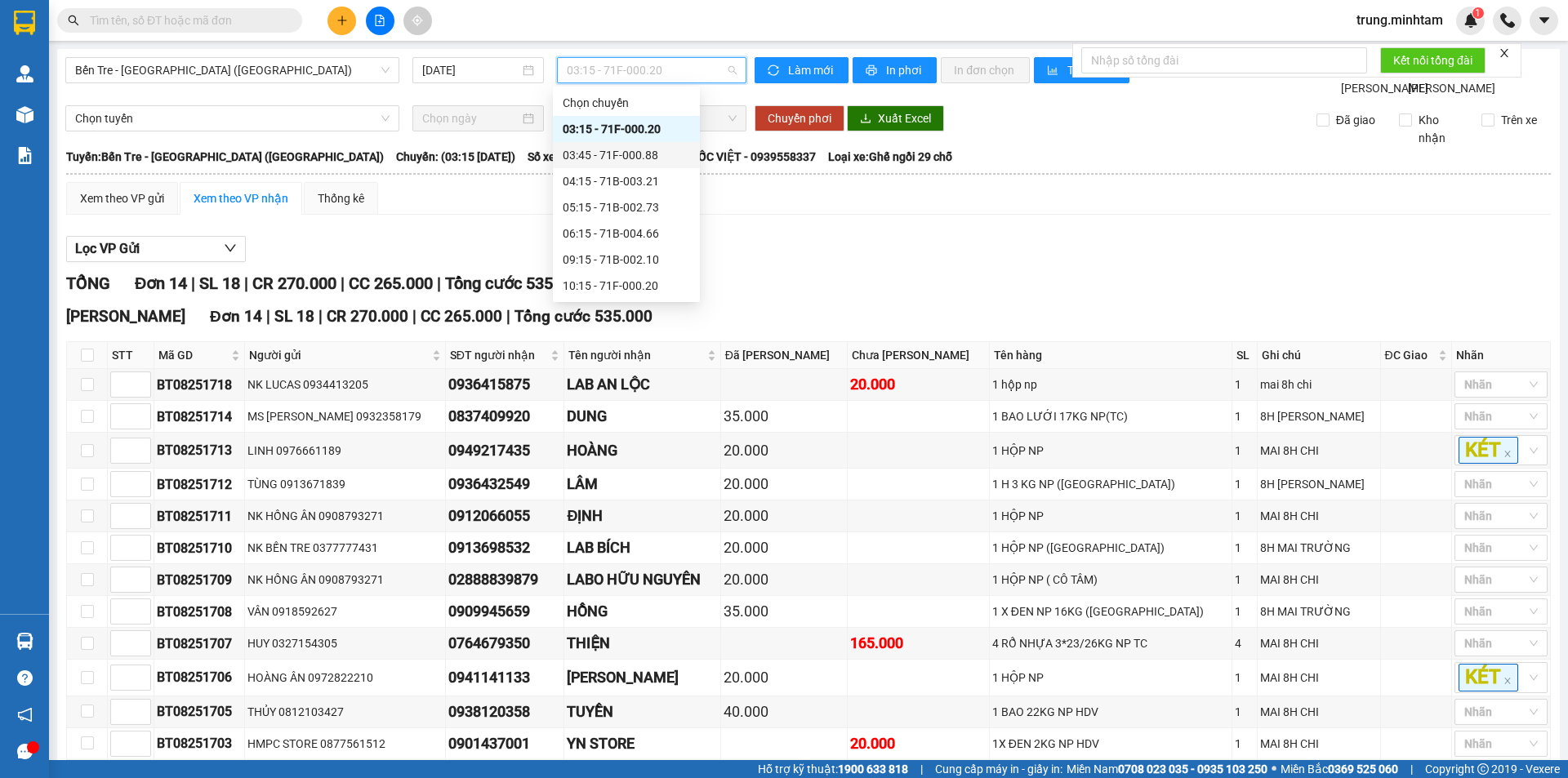
click at [649, 154] on div "03:45 - 71F-000.88" at bounding box center [626, 155] width 127 height 18
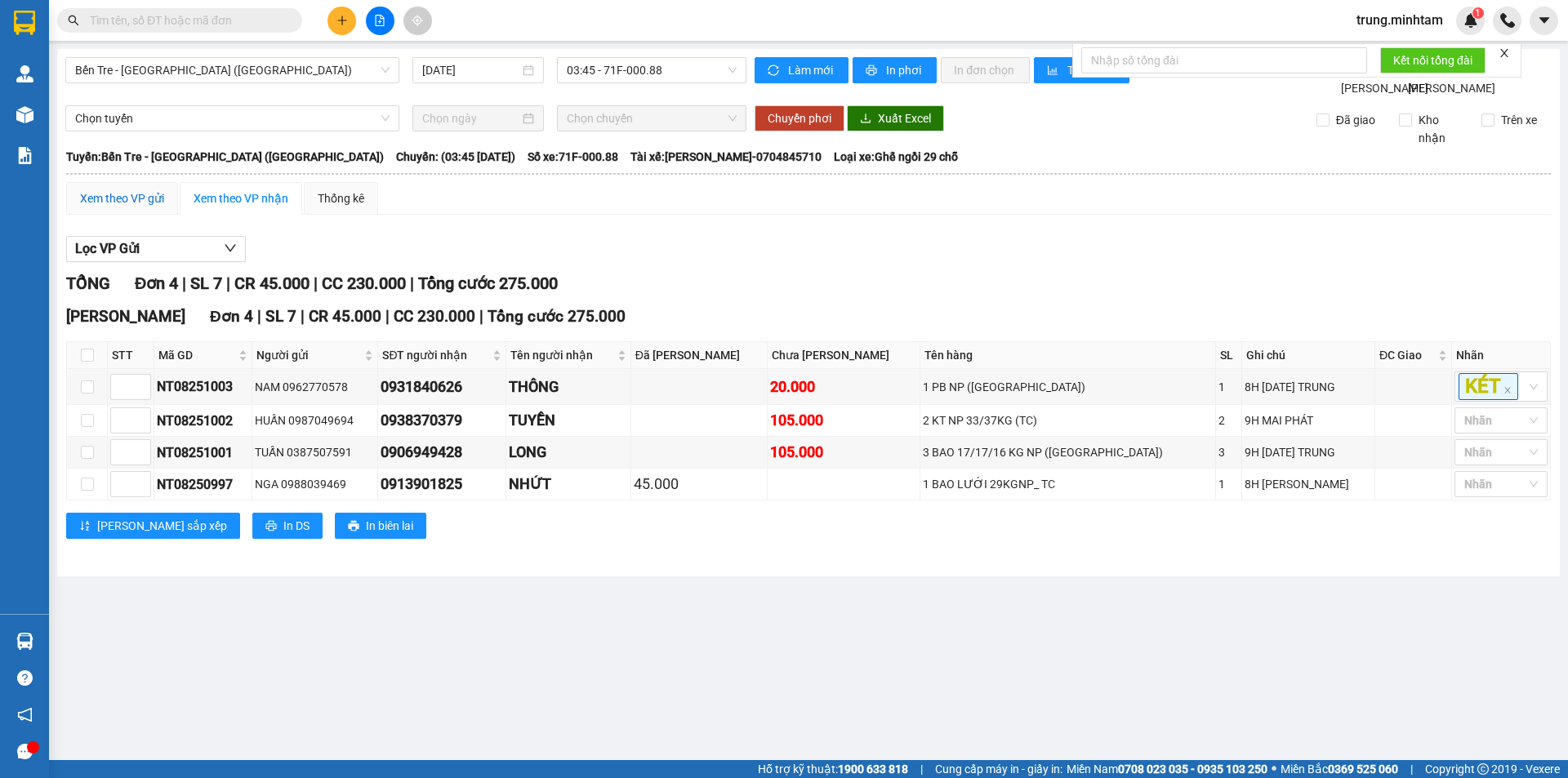
click at [134, 207] on div "Xem theo VP gửi" at bounding box center [122, 198] width 84 height 18
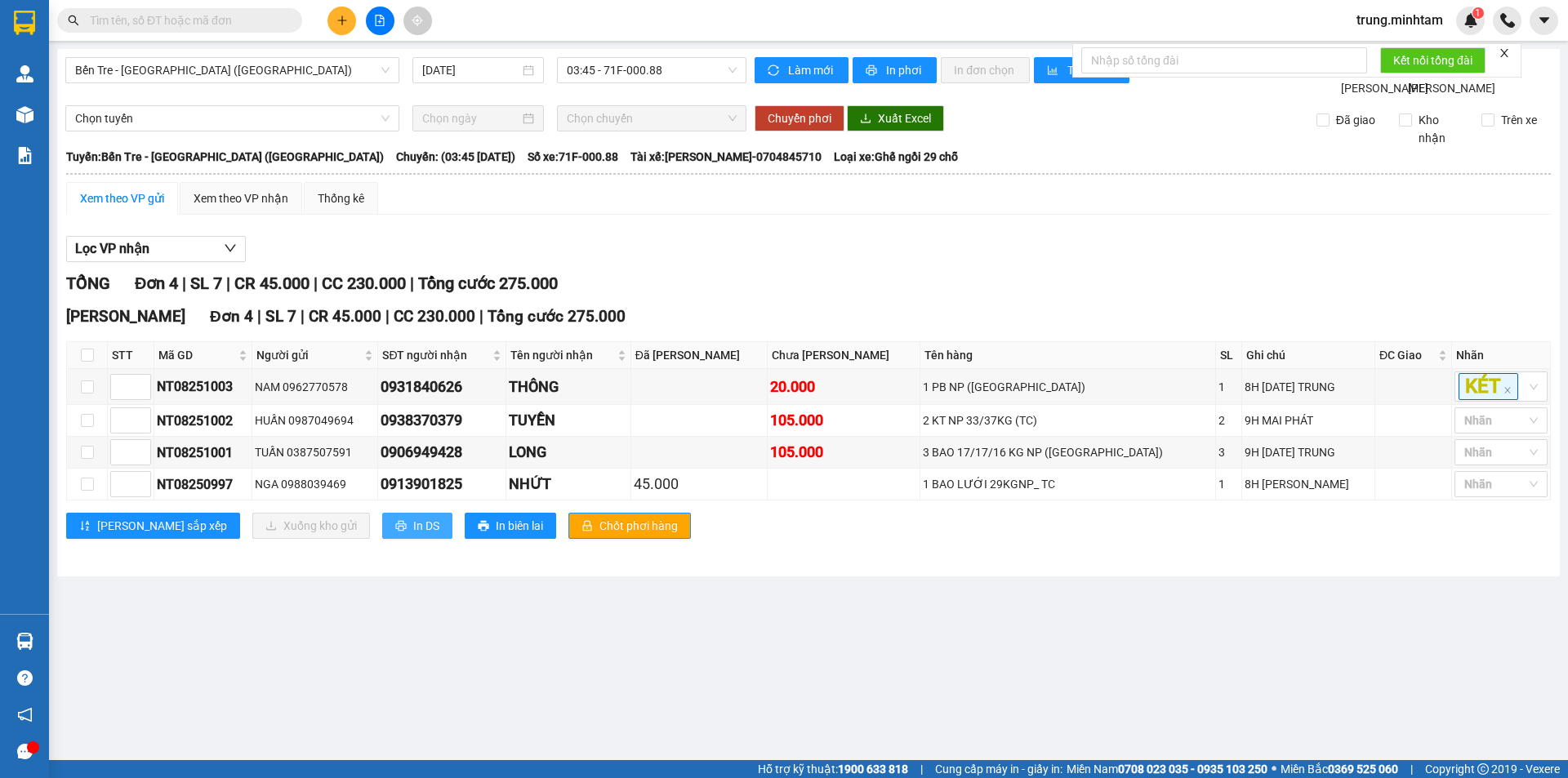
click at [382, 539] on button "In DS" at bounding box center [417, 526] width 70 height 26
click at [87, 394] on input "checkbox" at bounding box center [87, 387] width 13 height 13
checkbox input "true"
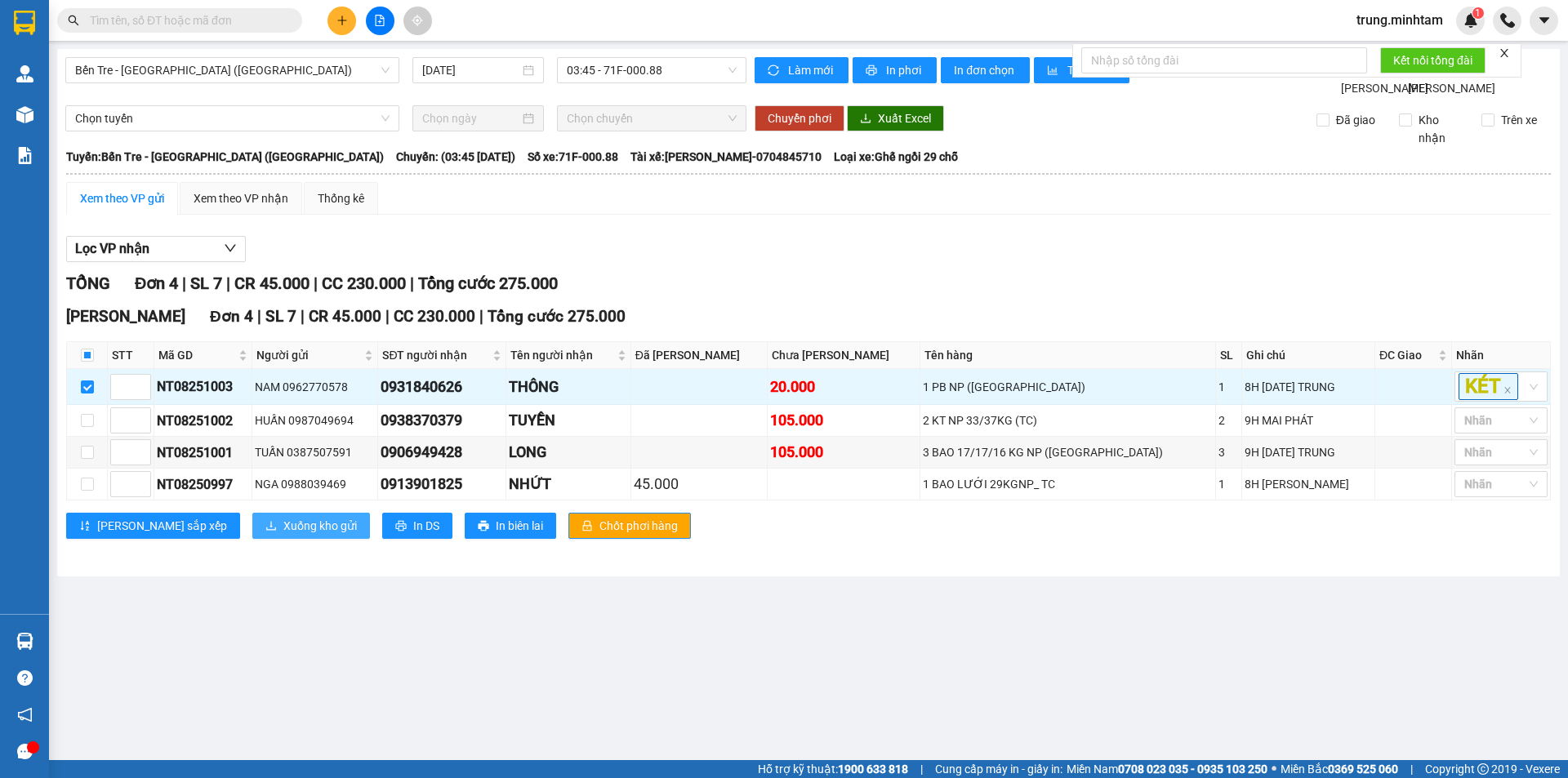
click at [284, 535] on span "Xuống kho gửi" at bounding box center [320, 525] width 74 height 18
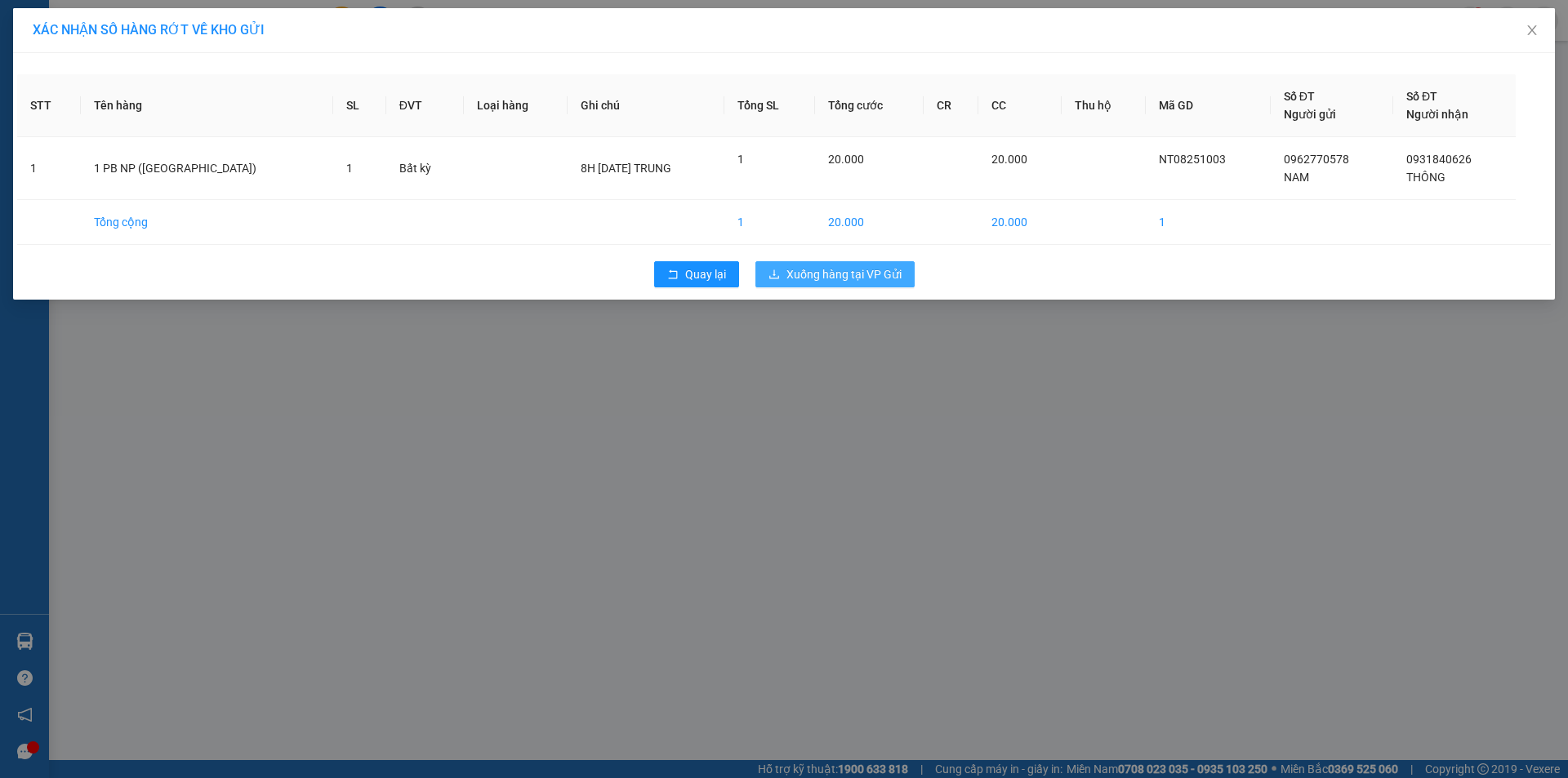
click at [854, 270] on span "Xuống hàng tại VP Gửi" at bounding box center [844, 274] width 115 height 18
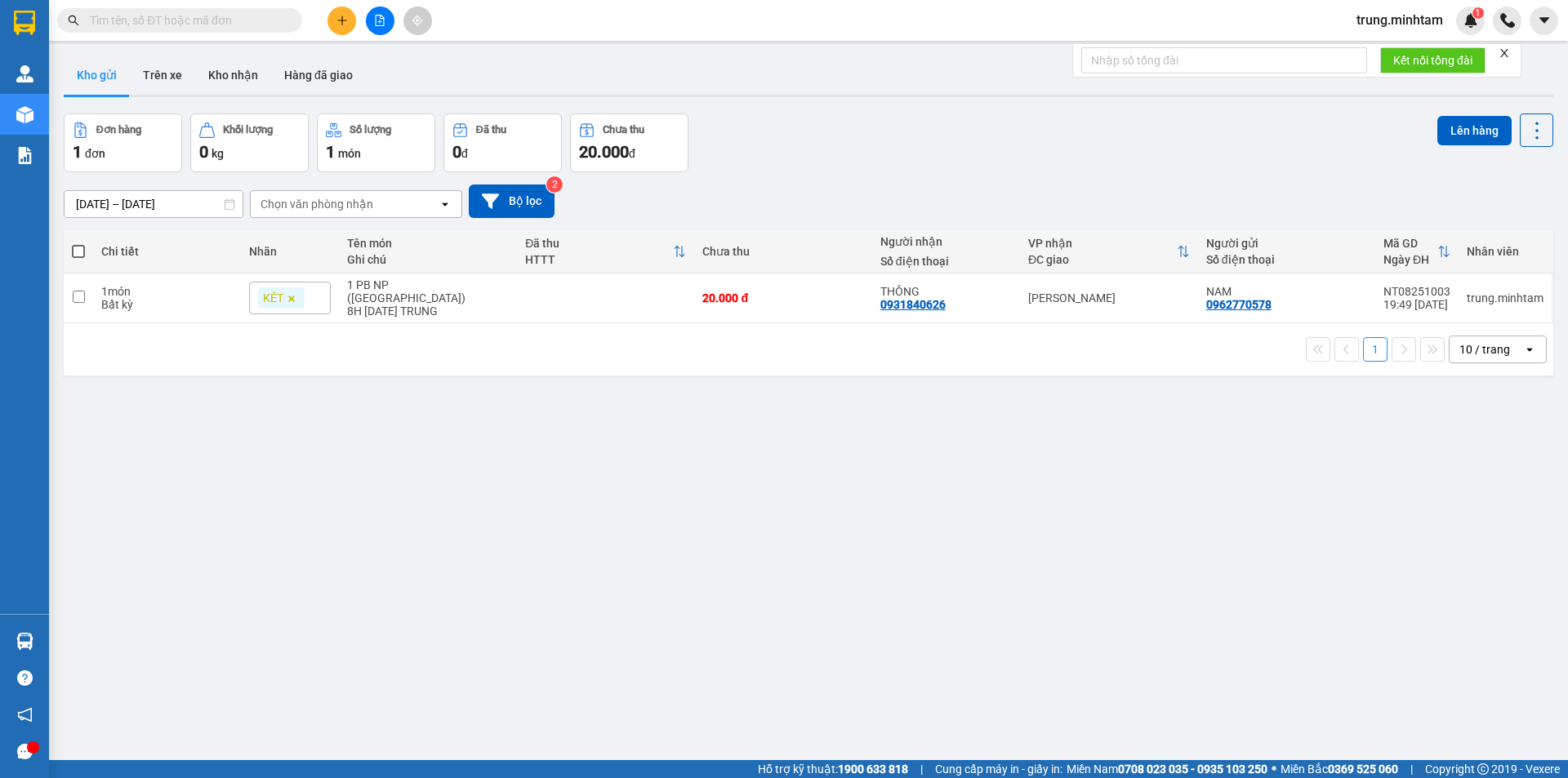
click at [421, 598] on div "ver 1.8.138 Kho gửi Trên xe Kho nhận Hàng đã giao Đơn hàng 1 đơn Khối lượng 0 k…" at bounding box center [809, 437] width 1503 height 778
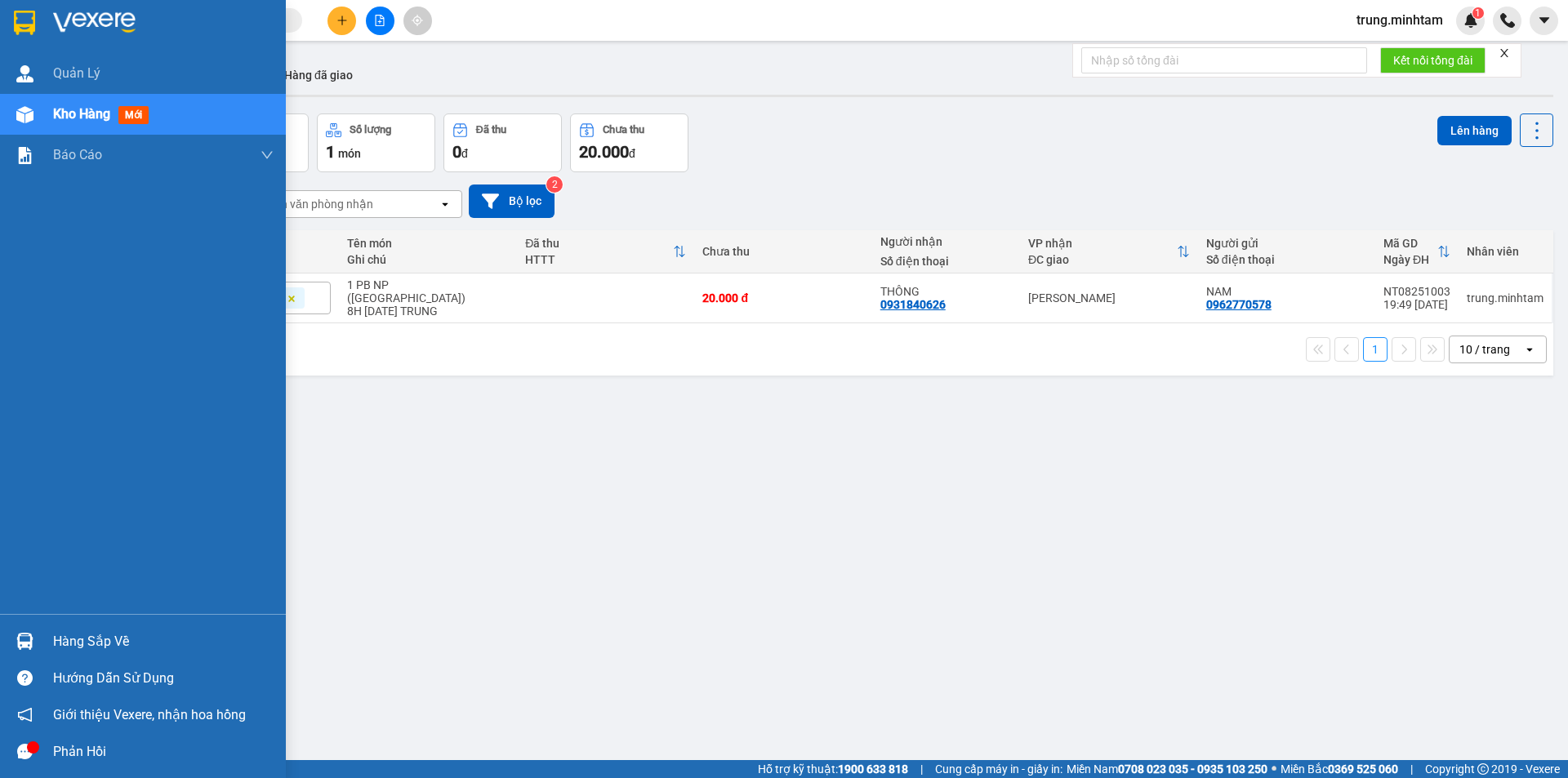
click at [71, 647] on div "Hàng sắp về" at bounding box center [163, 642] width 221 height 24
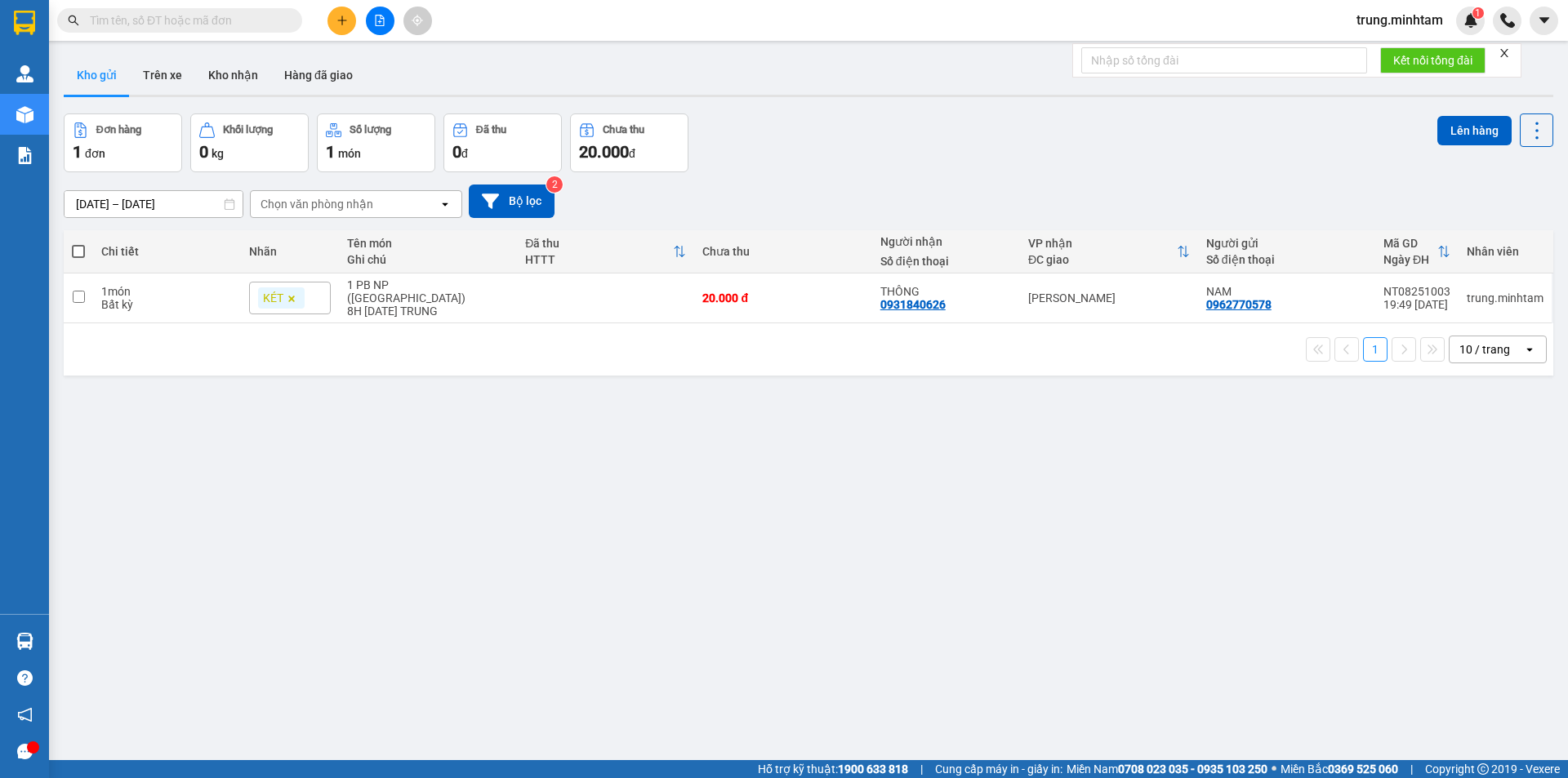
click at [890, 652] on section "Kết quả tìm kiếm ( 0 ) Bộ lọc No Data trung.minhtam 1 Quản Lý Kho hàng mới Báo …" at bounding box center [784, 389] width 1568 height 778
click at [510, 296] on td "1 PB NP (TN) 8H 15/08/2025 TRUNG" at bounding box center [428, 298] width 178 height 50
checkbox input "true"
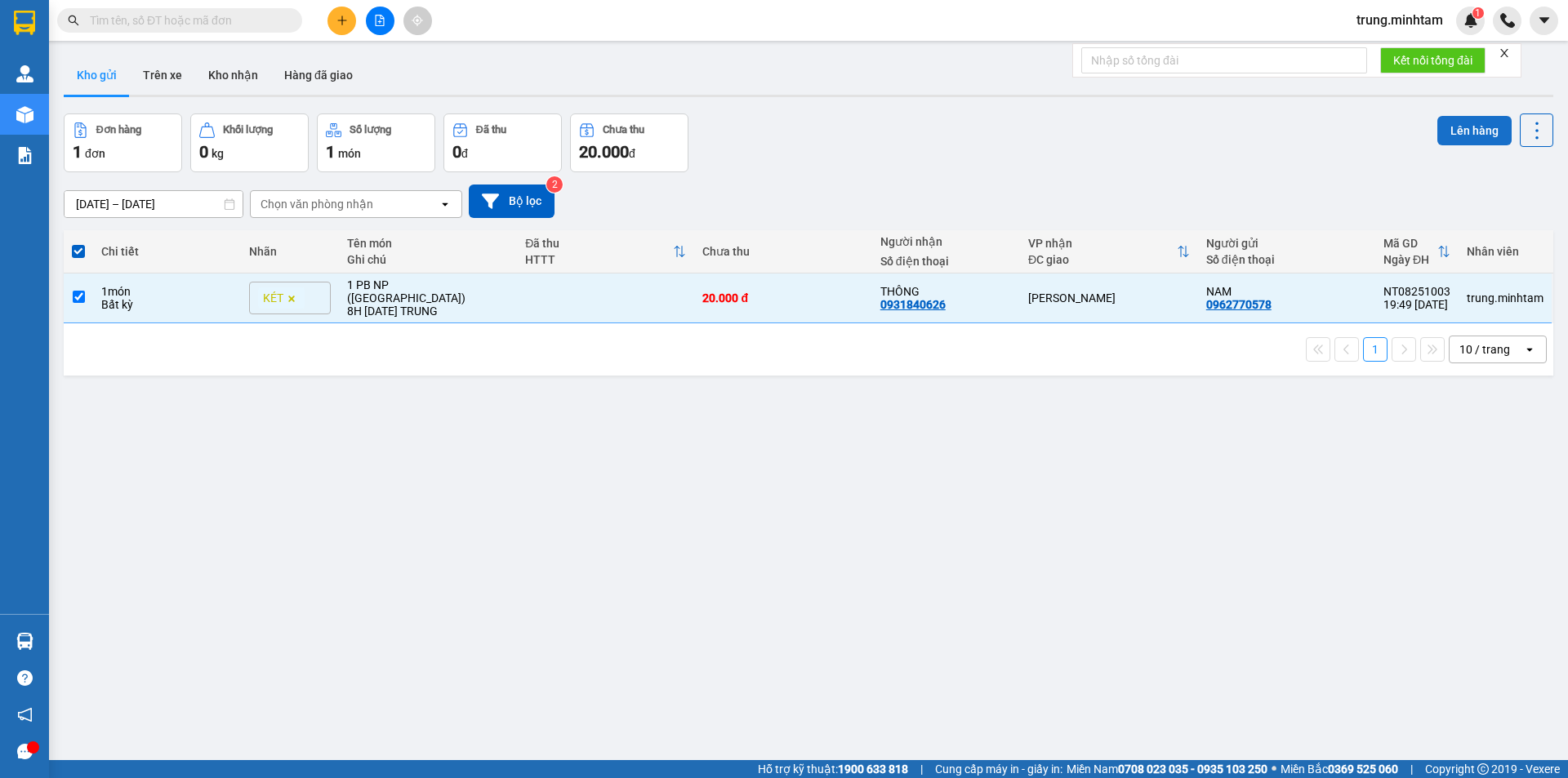
click at [1477, 128] on button "Lên hàng" at bounding box center [1474, 130] width 74 height 30
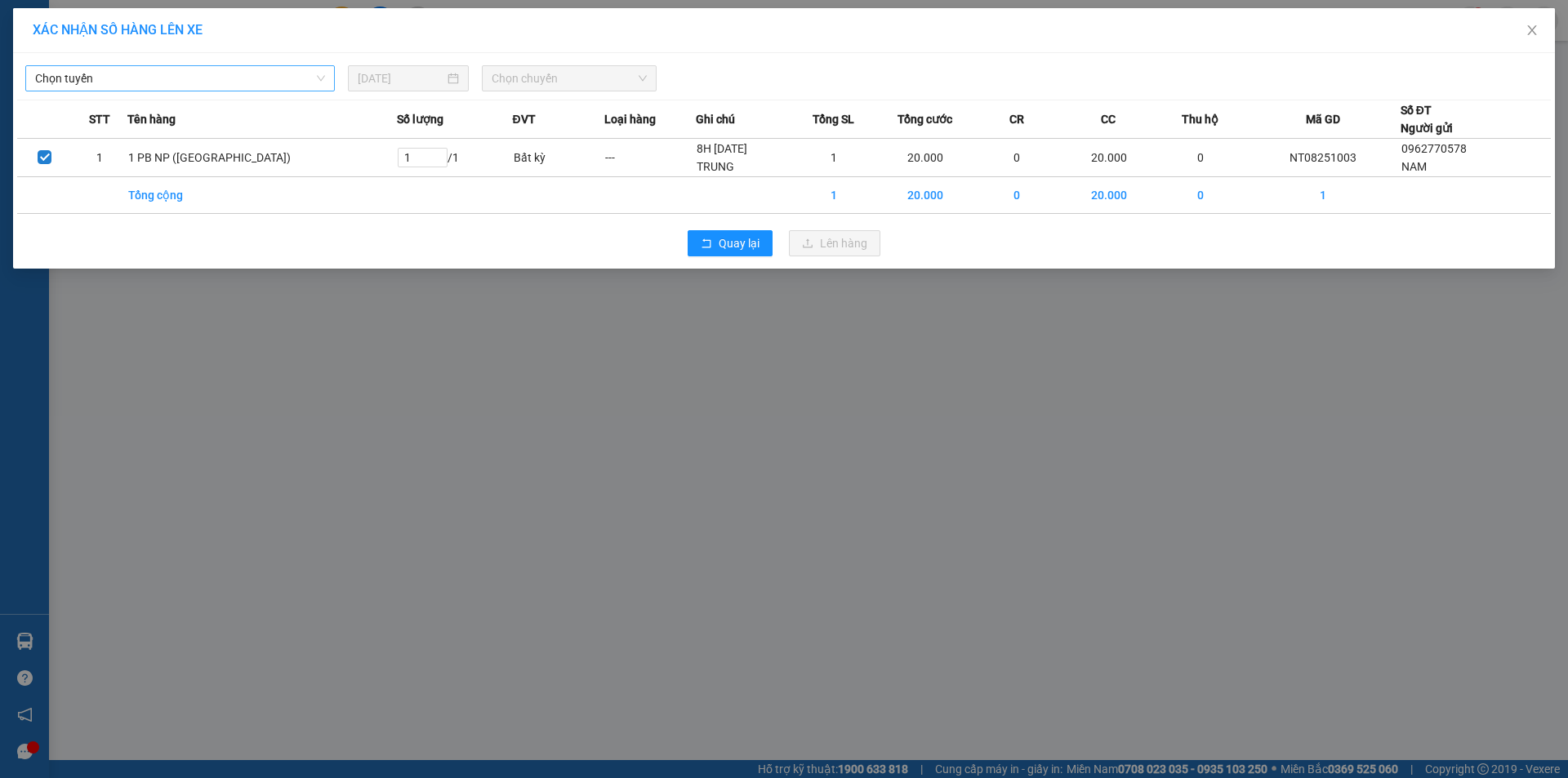
click at [177, 73] on span "Chọn tuyến" at bounding box center [179, 78] width 290 height 24
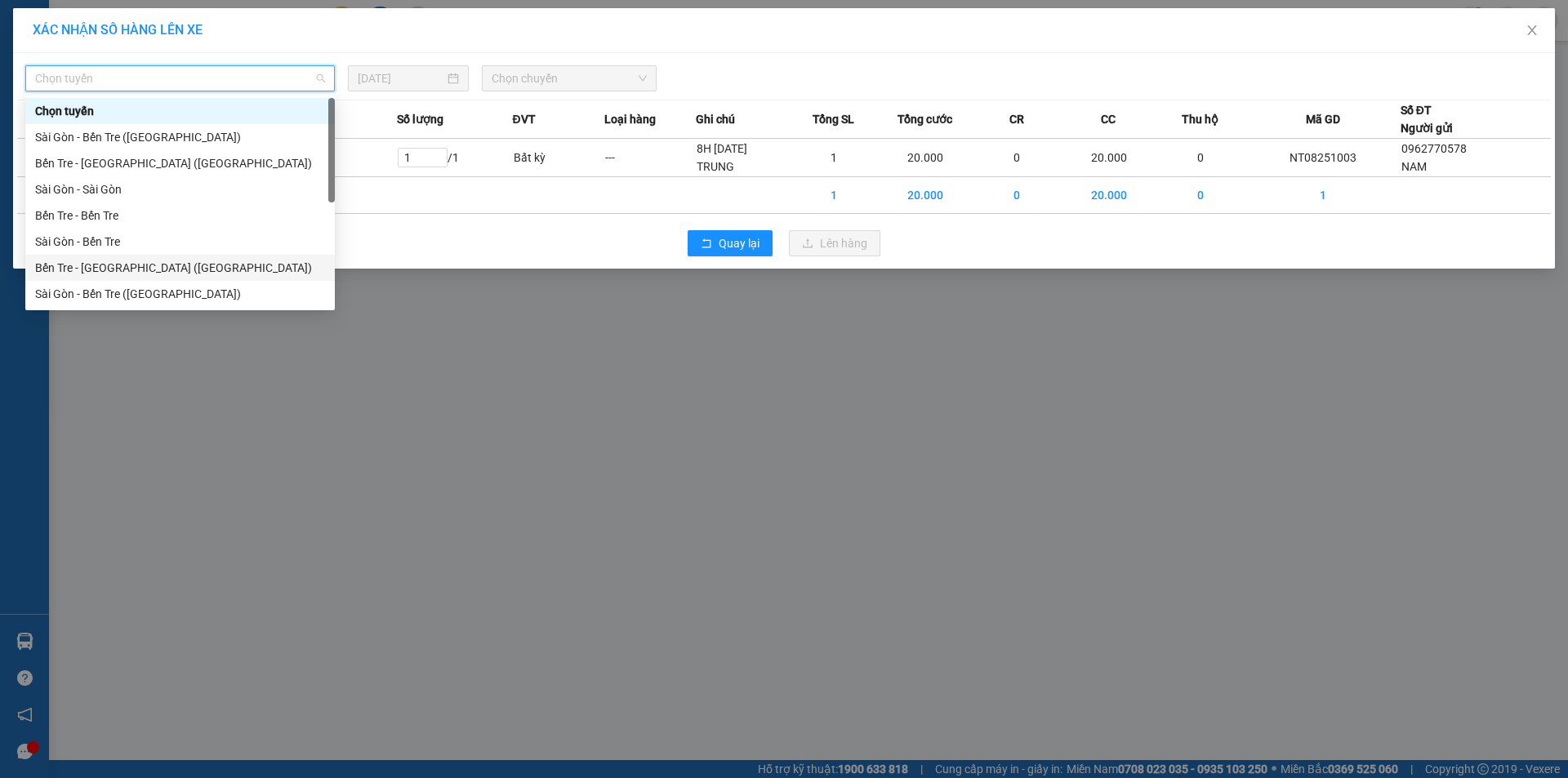
click at [101, 265] on div "Bến Tre - [GEOGRAPHIC_DATA] ([GEOGRAPHIC_DATA])" at bounding box center [179, 268] width 290 height 18
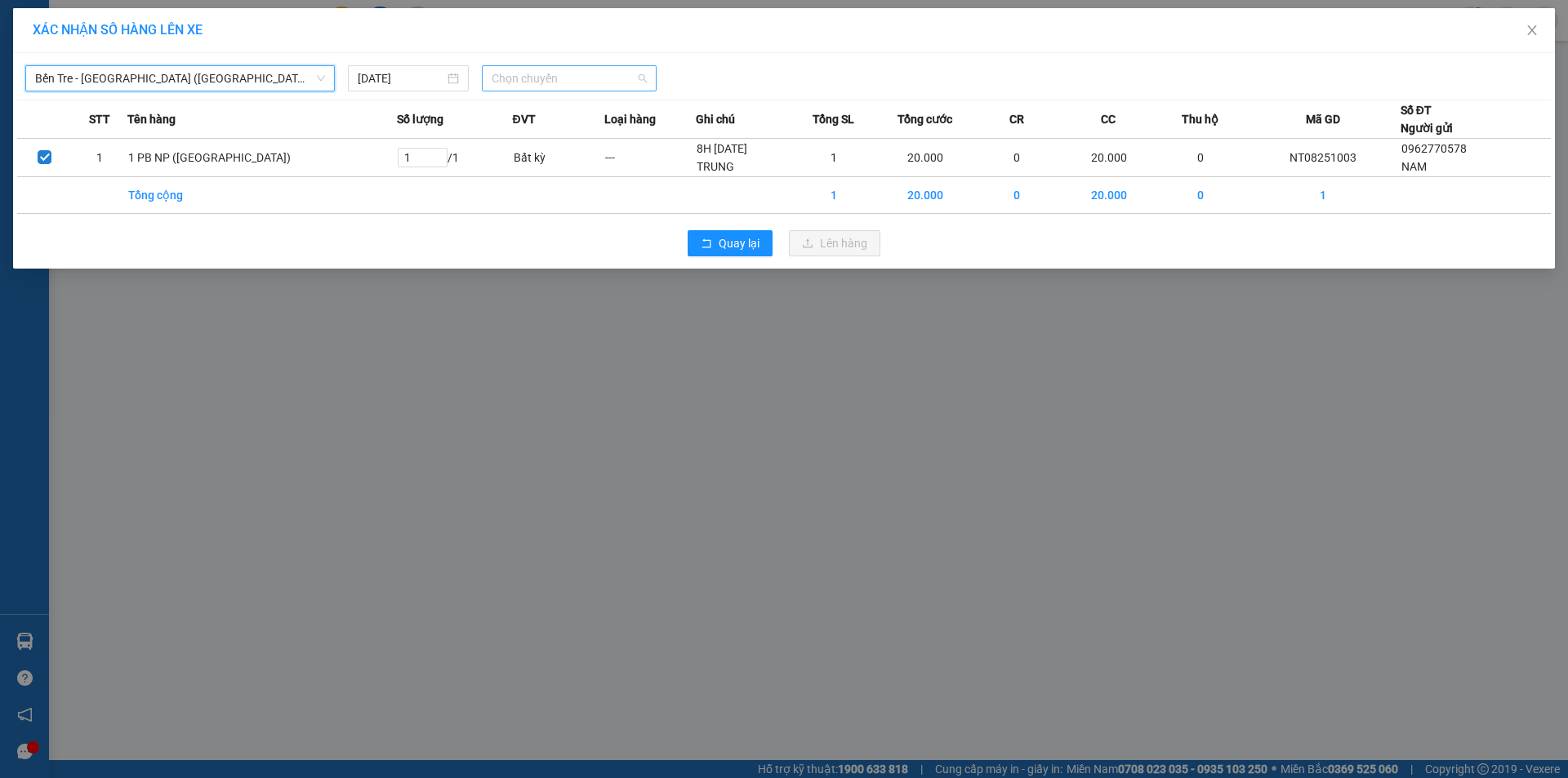
click at [507, 78] on span "Chọn chuyến" at bounding box center [569, 78] width 155 height 24
click at [404, 79] on input "14/08/2025" at bounding box center [401, 78] width 87 height 18
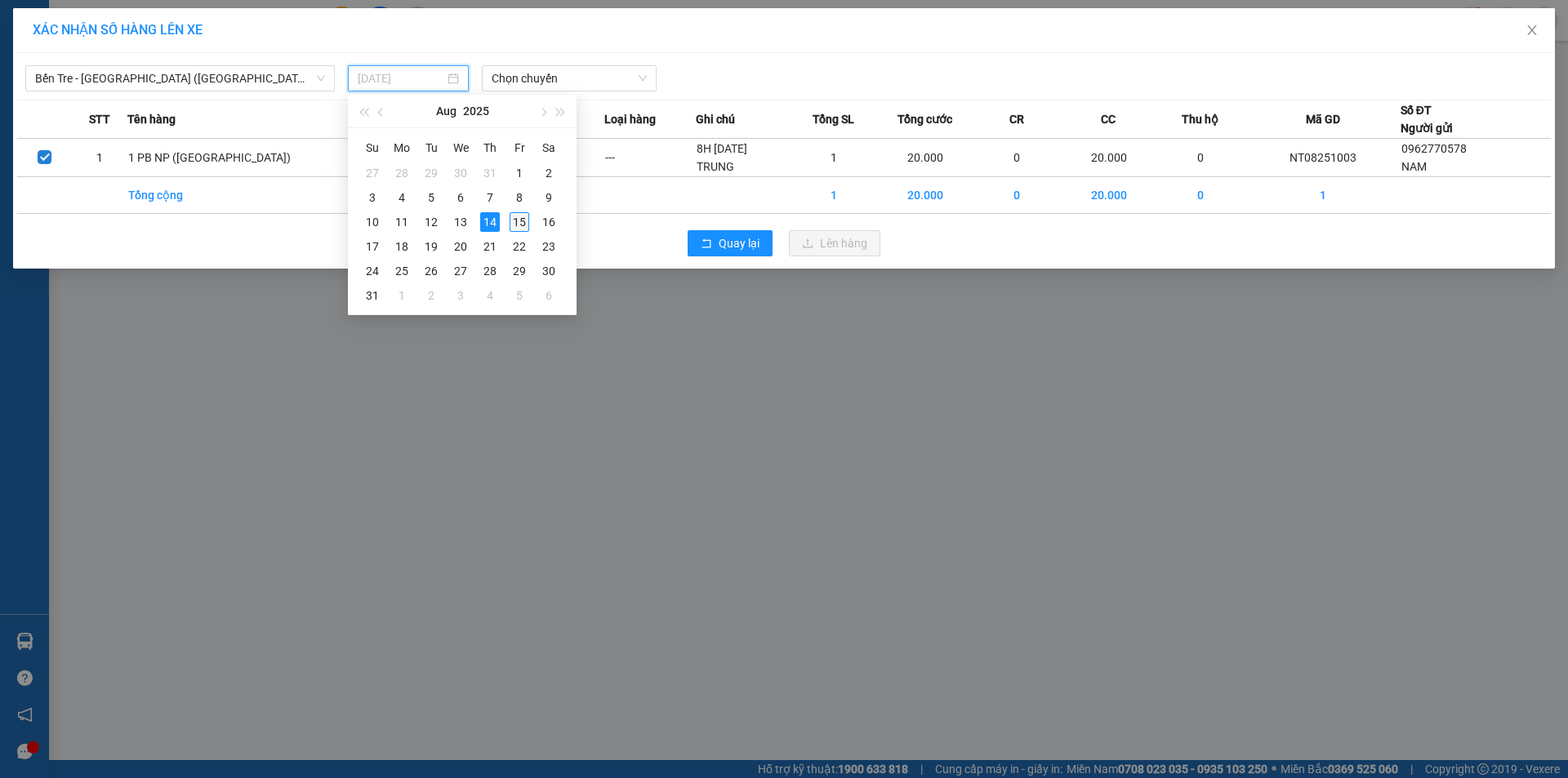
drag, startPoint x: 515, startPoint y: 223, endPoint x: 499, endPoint y: 150, distance: 74.7
click at [515, 221] on div "15" at bounding box center [519, 222] width 20 height 20
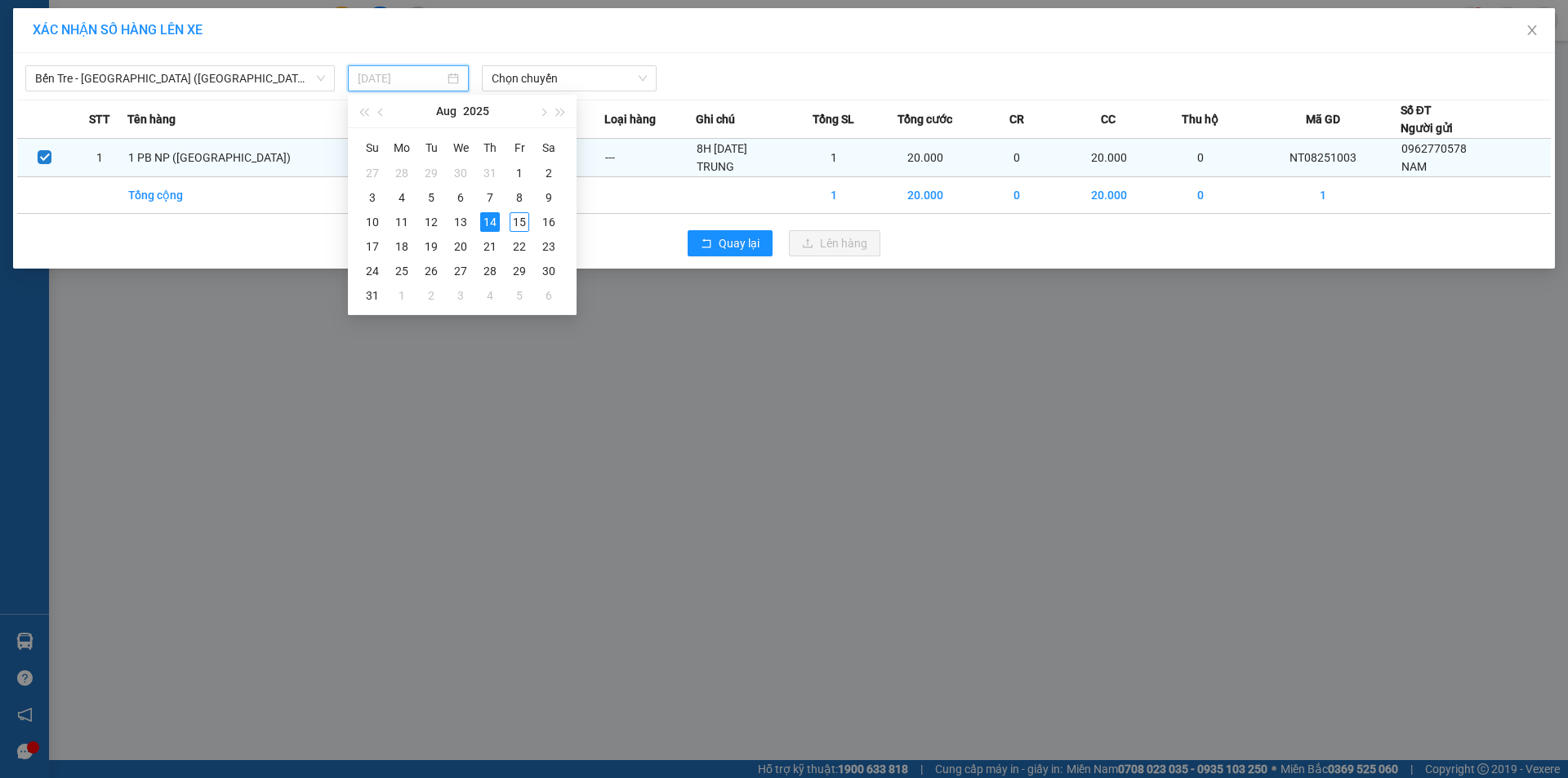
type input "[DATE]"
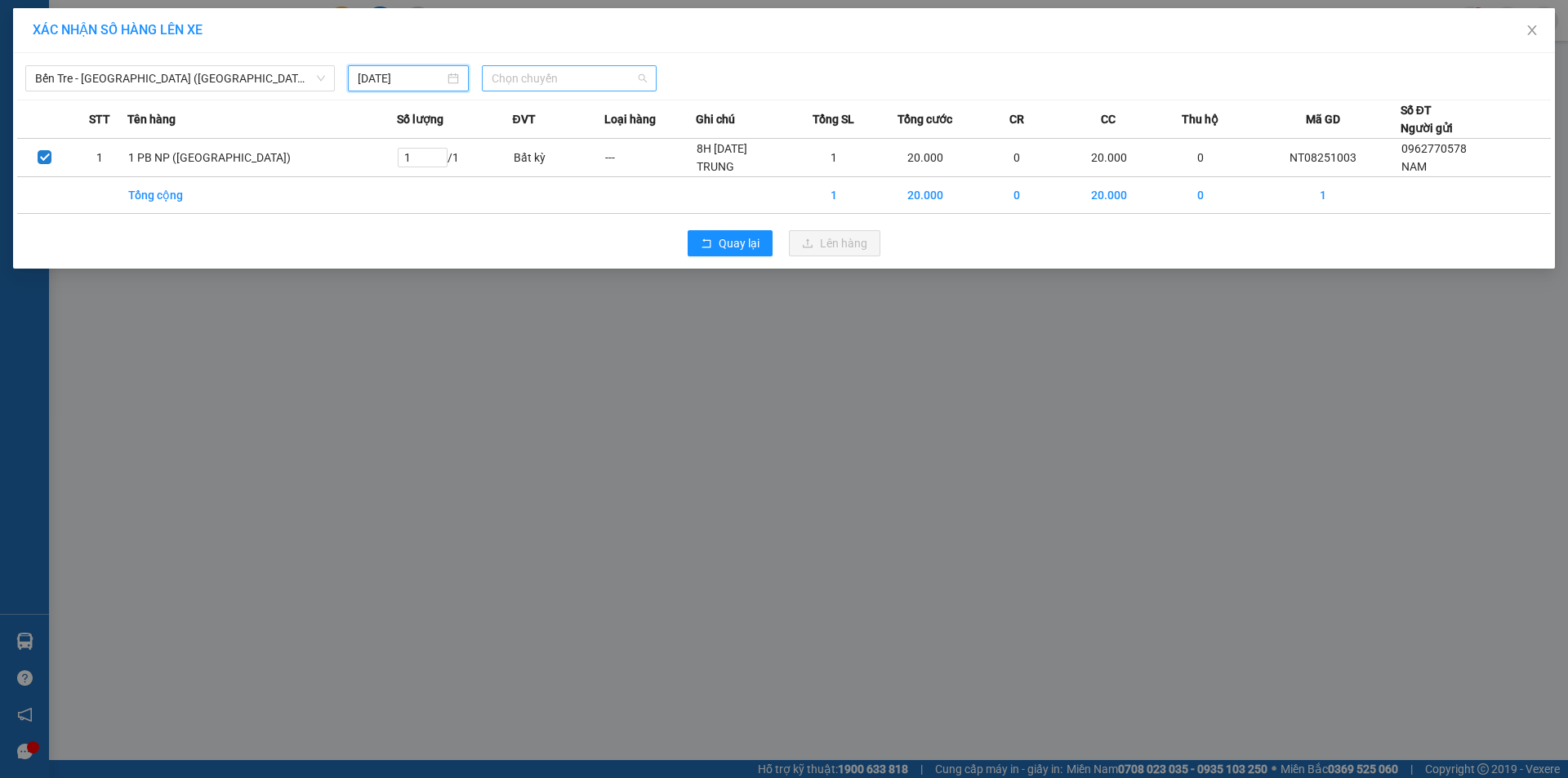
click at [520, 78] on span "Chọn chuyến" at bounding box center [569, 78] width 155 height 24
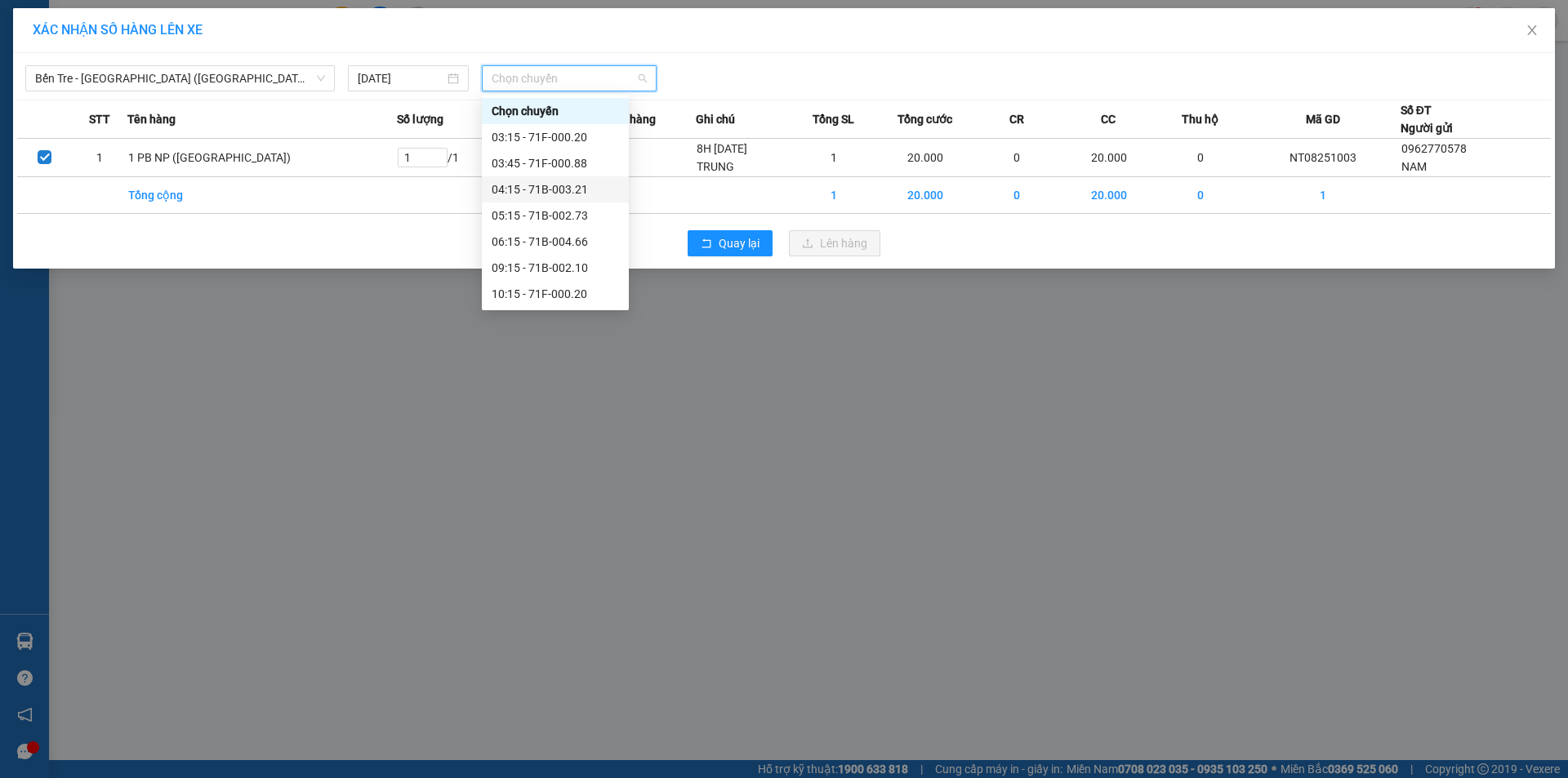
click at [570, 194] on div "04:15 - 71B-003.21" at bounding box center [555, 190] width 127 height 18
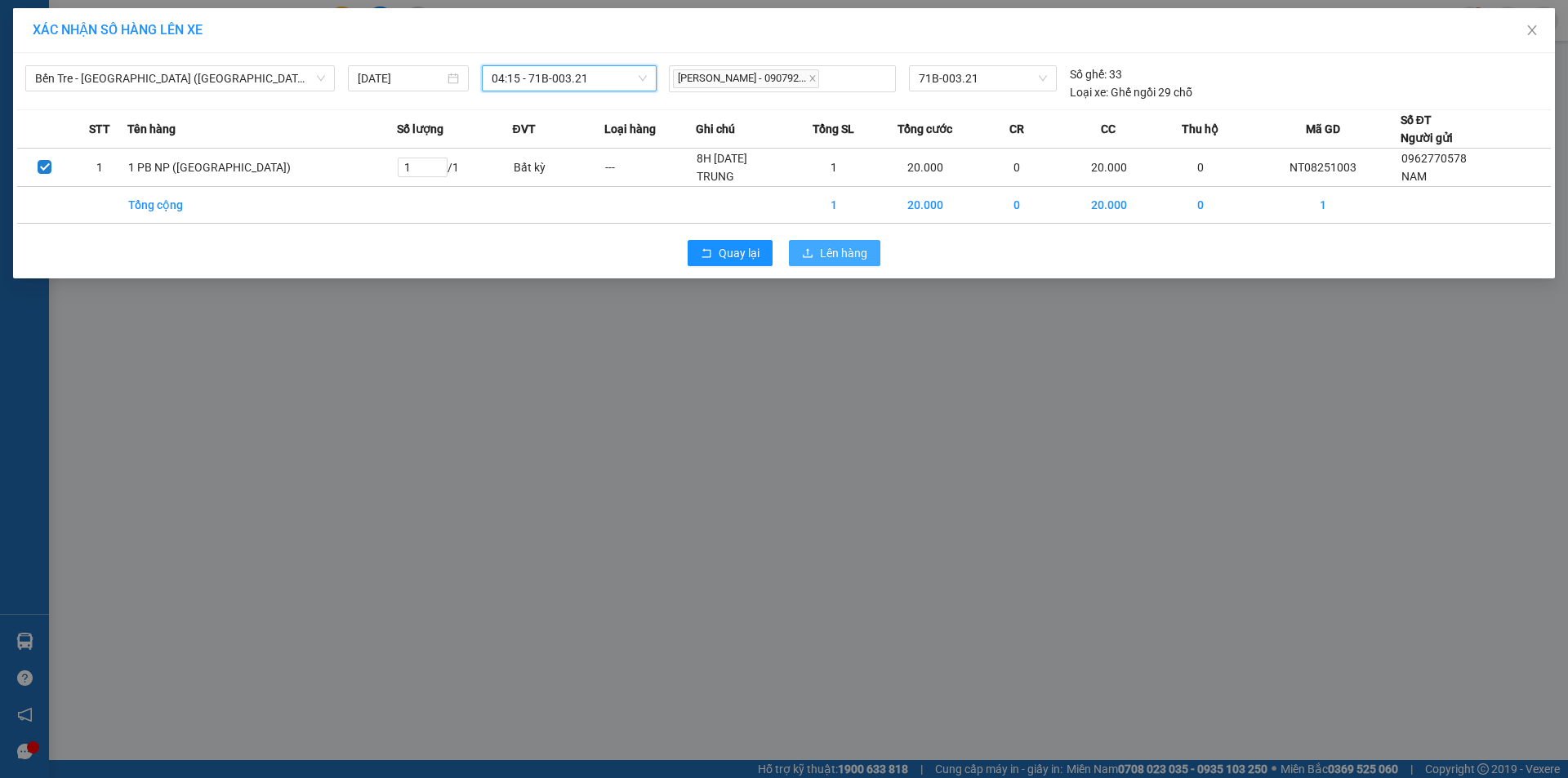
click at [845, 254] on span "Lên hàng" at bounding box center [844, 253] width 47 height 18
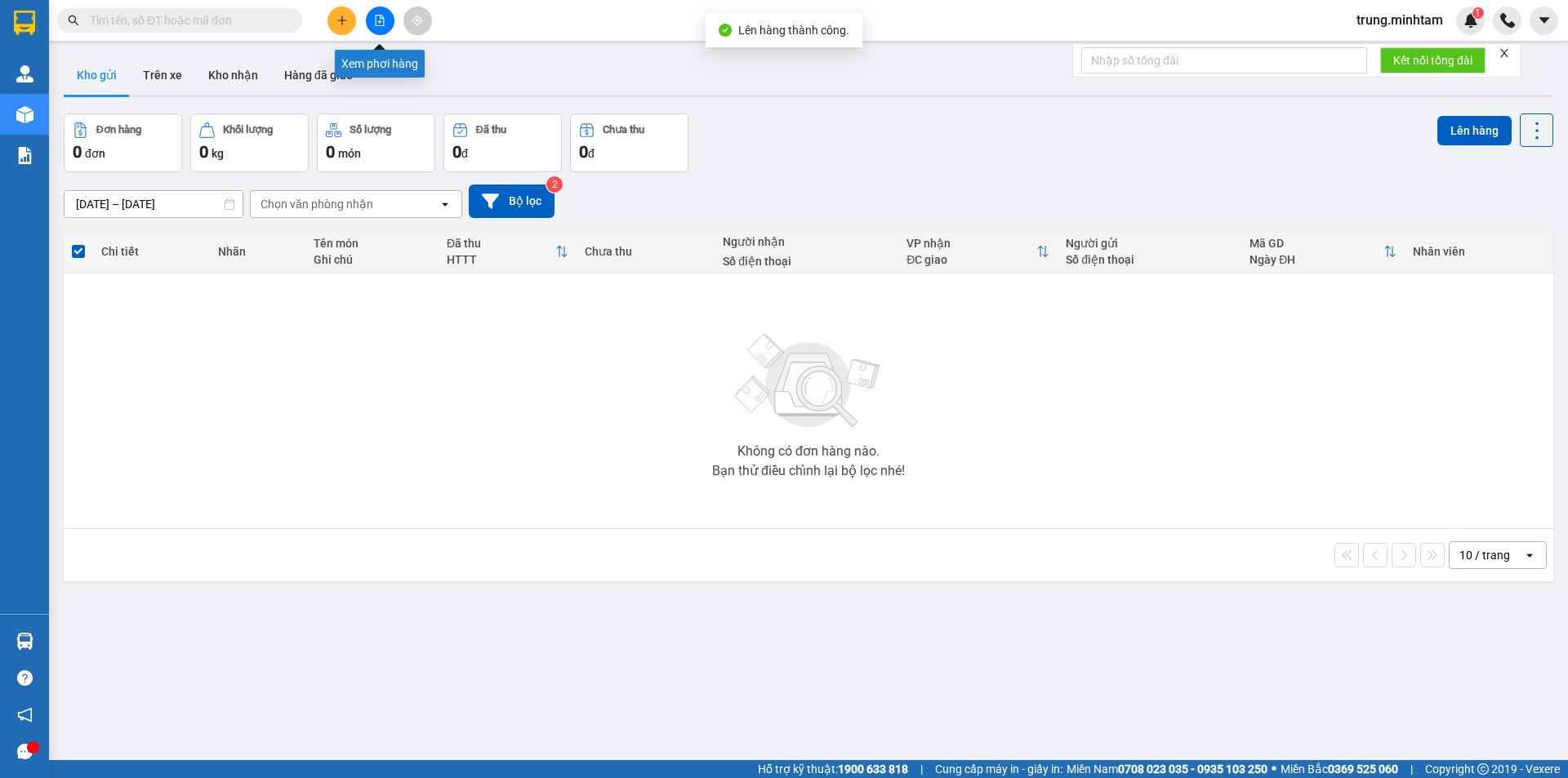
click at [380, 24] on icon "file-add" at bounding box center [379, 20] width 11 height 11
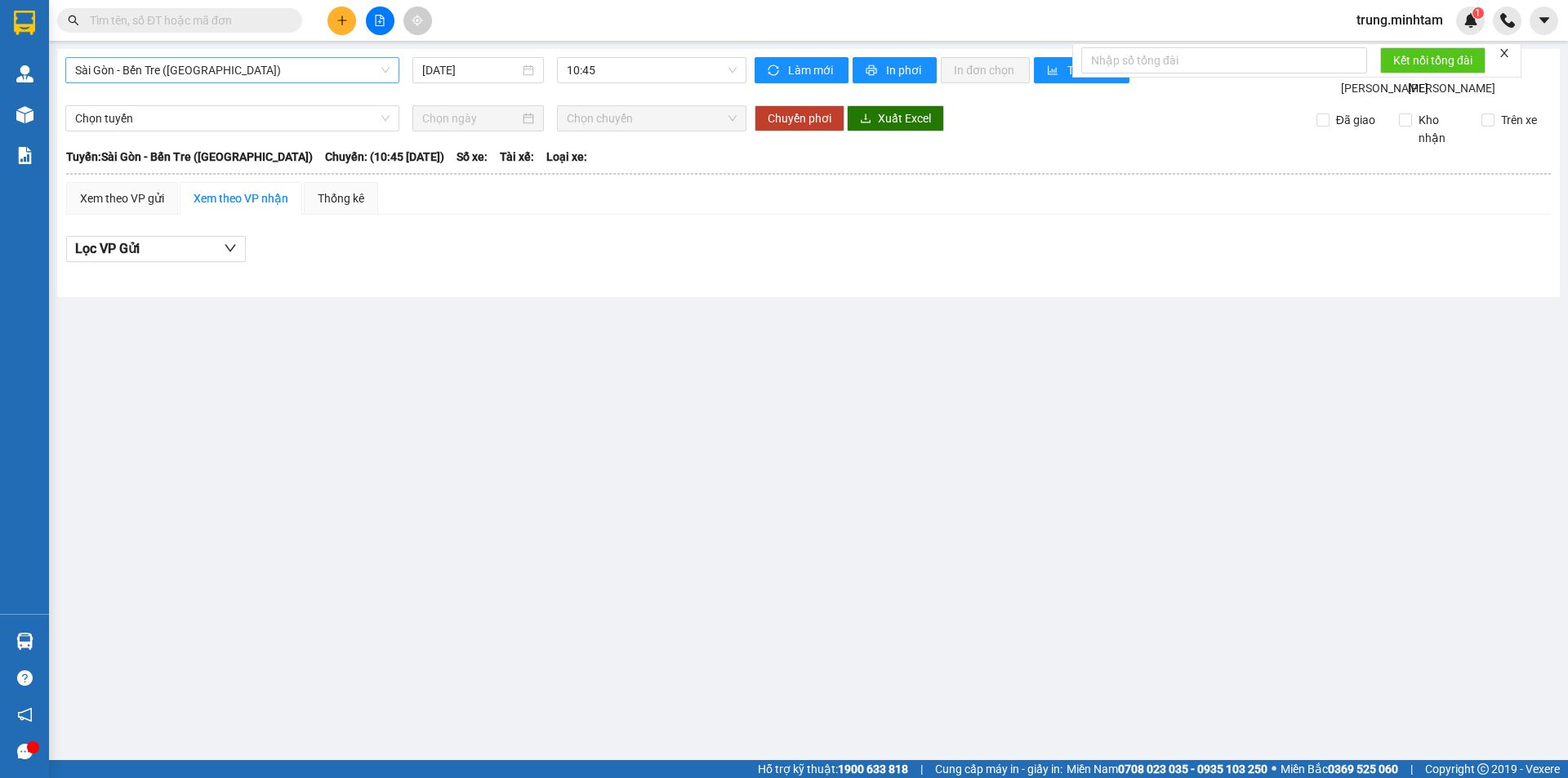
click at [282, 72] on span "Sài Gòn - Bến Tre ([GEOGRAPHIC_DATA])" at bounding box center [231, 70] width 314 height 24
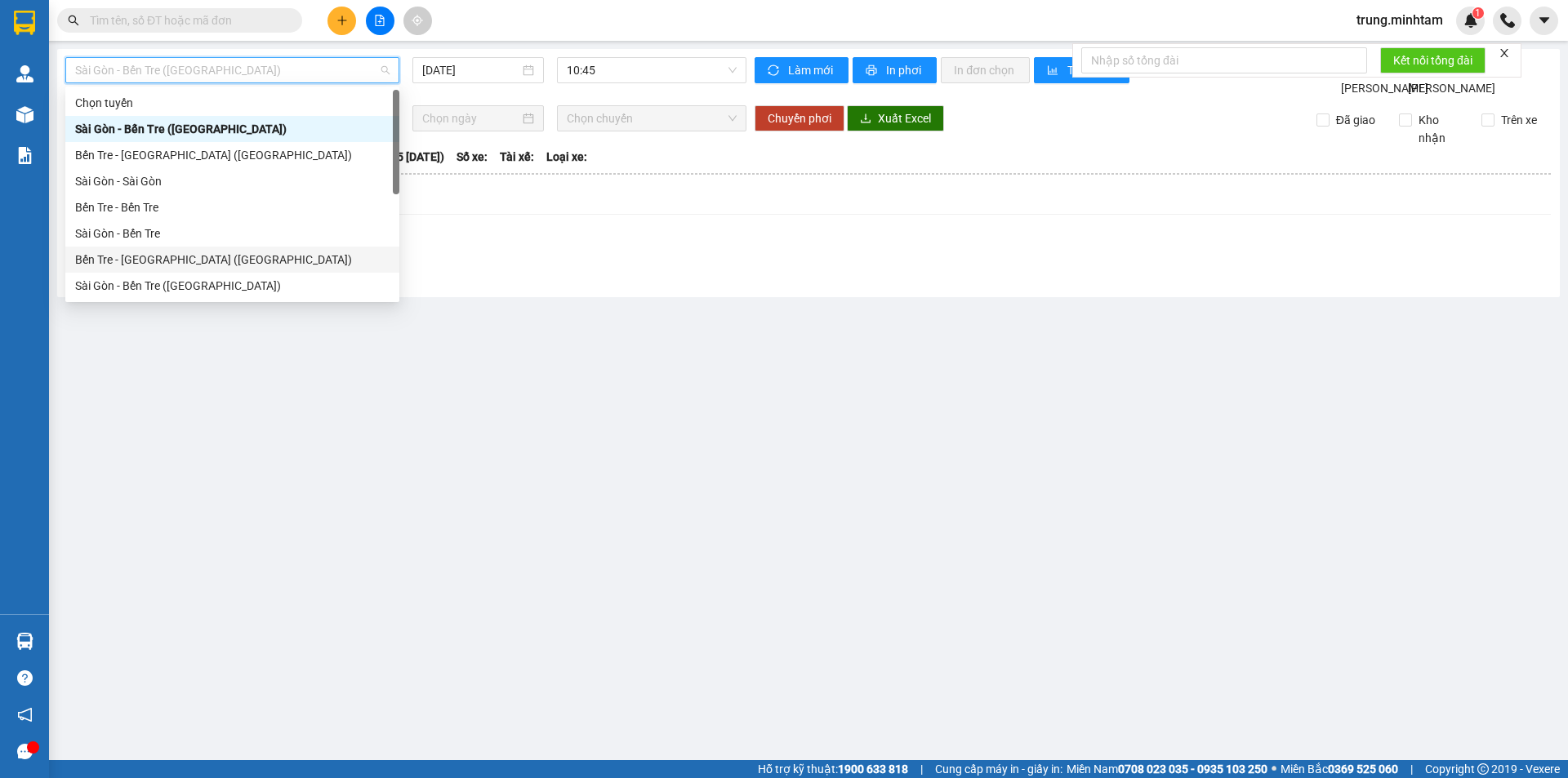
click at [164, 261] on div "Bến Tre - [GEOGRAPHIC_DATA] ([GEOGRAPHIC_DATA])" at bounding box center [231, 259] width 314 height 18
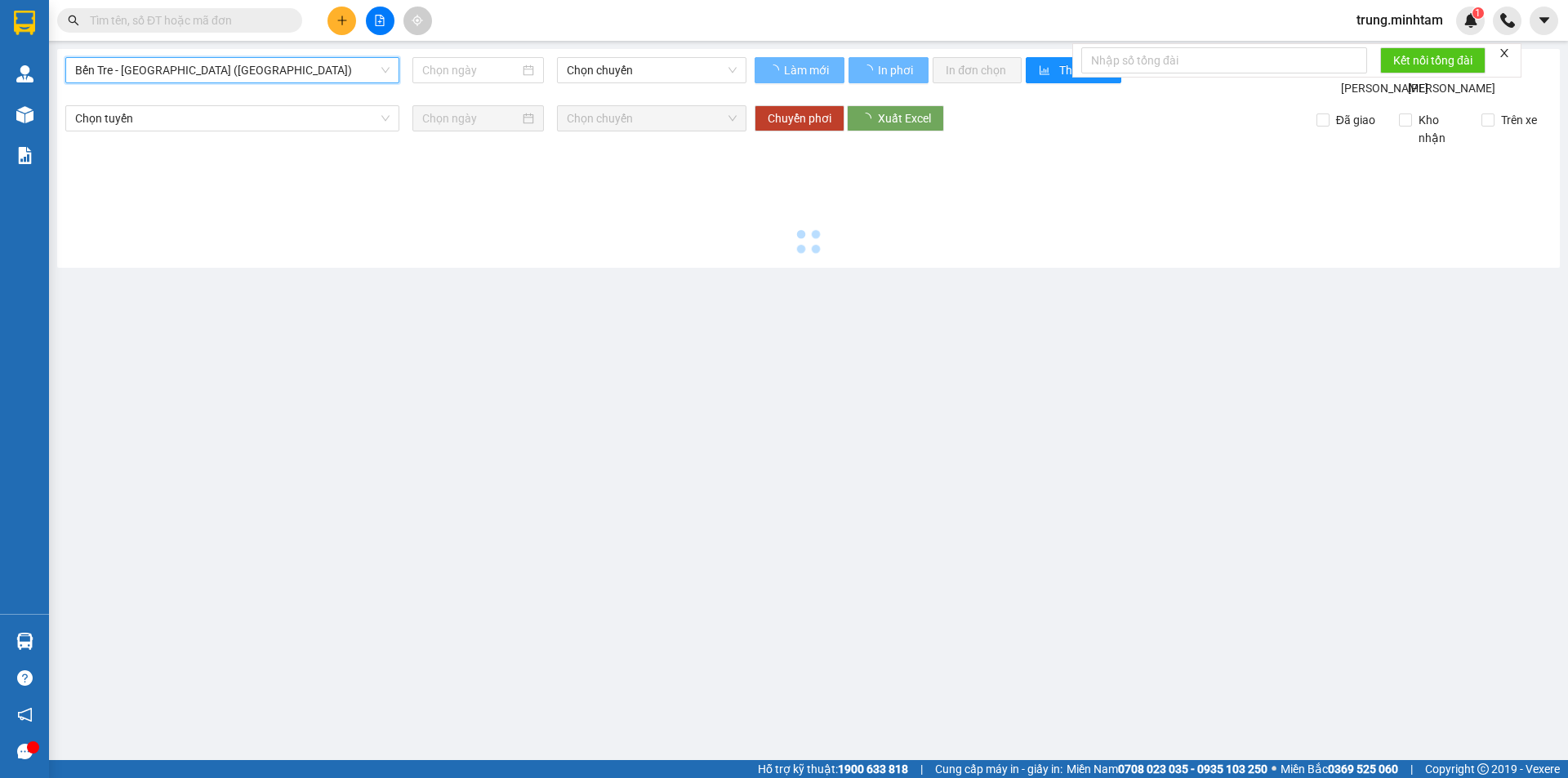
type input "[DATE]"
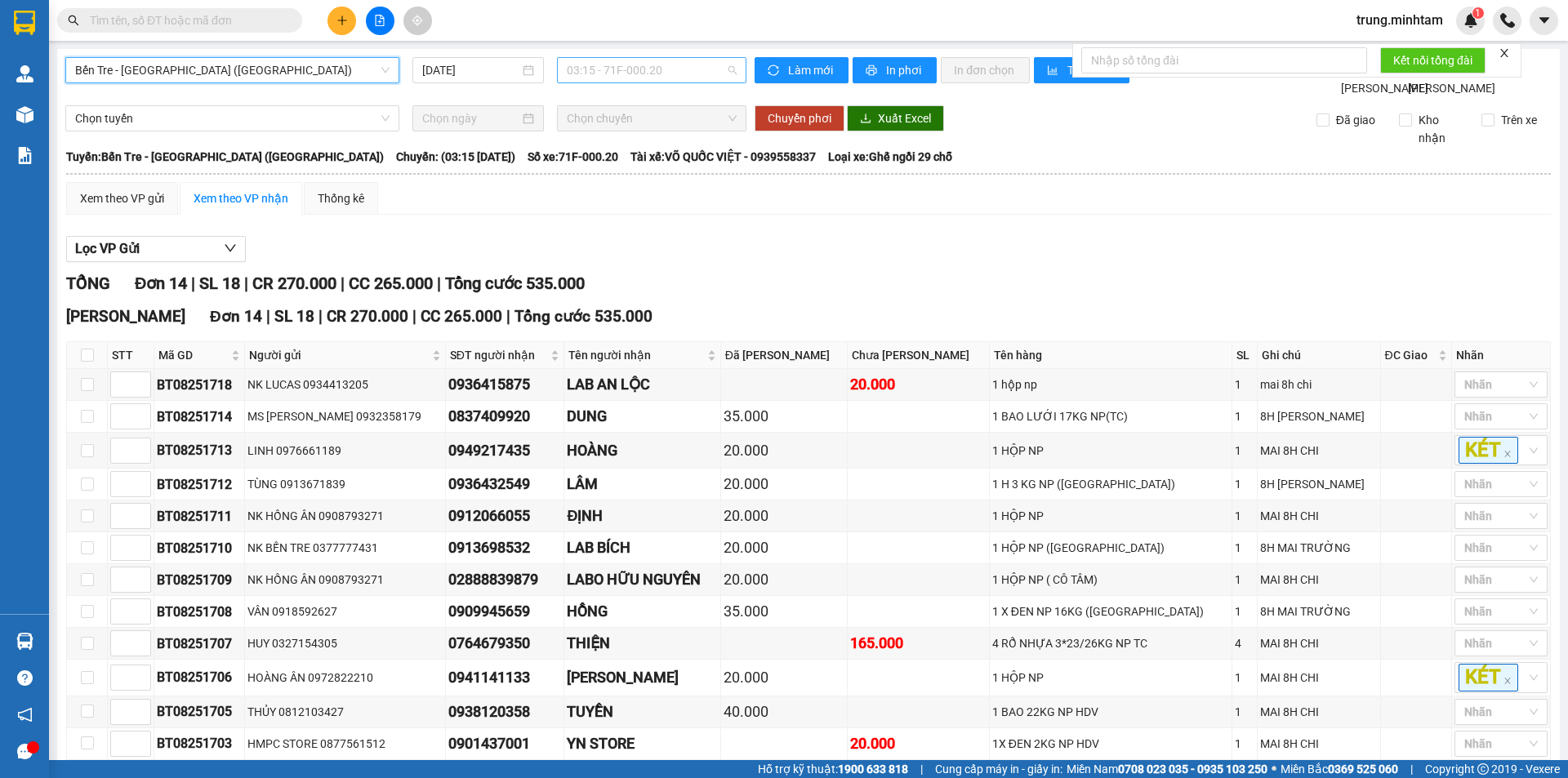
click at [649, 71] on span "03:15 - 71F-000.20" at bounding box center [651, 70] width 170 height 24
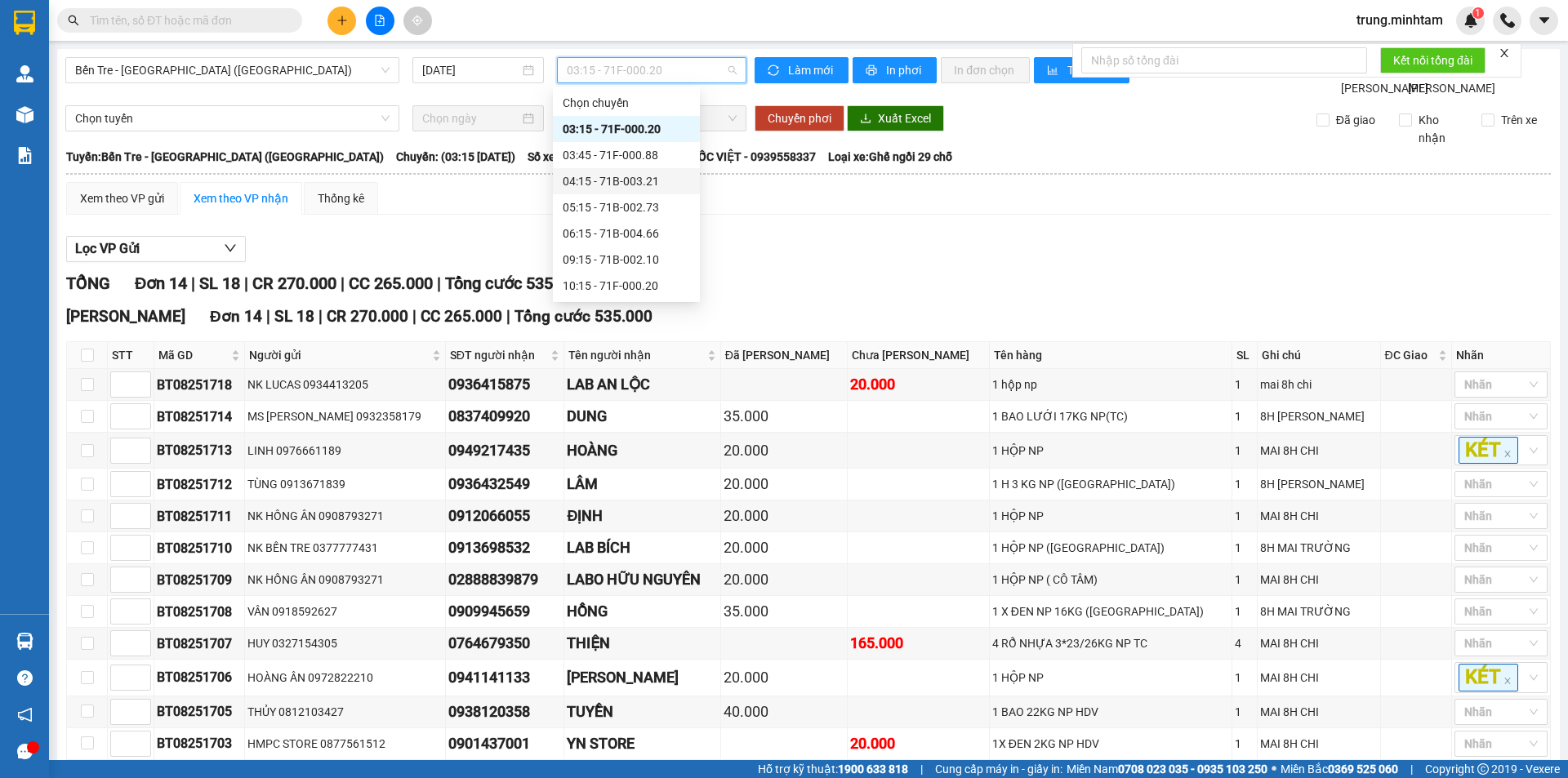
click at [647, 181] on div "04:15 - 71B-003.21" at bounding box center [626, 181] width 127 height 18
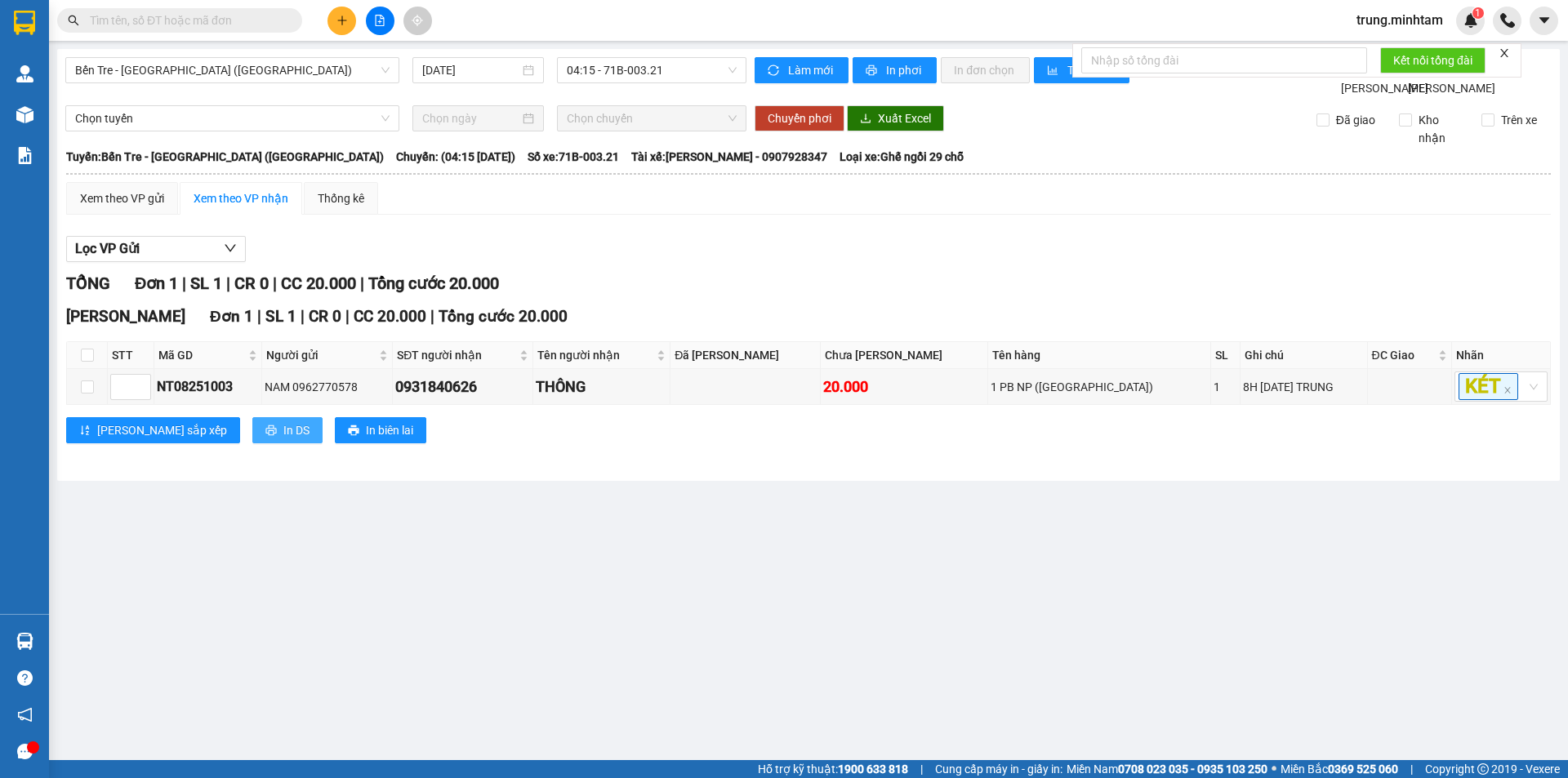
click at [284, 439] on span "In DS" at bounding box center [297, 429] width 26 height 18
click at [342, 23] on icon "plus" at bounding box center [341, 20] width 1 height 9
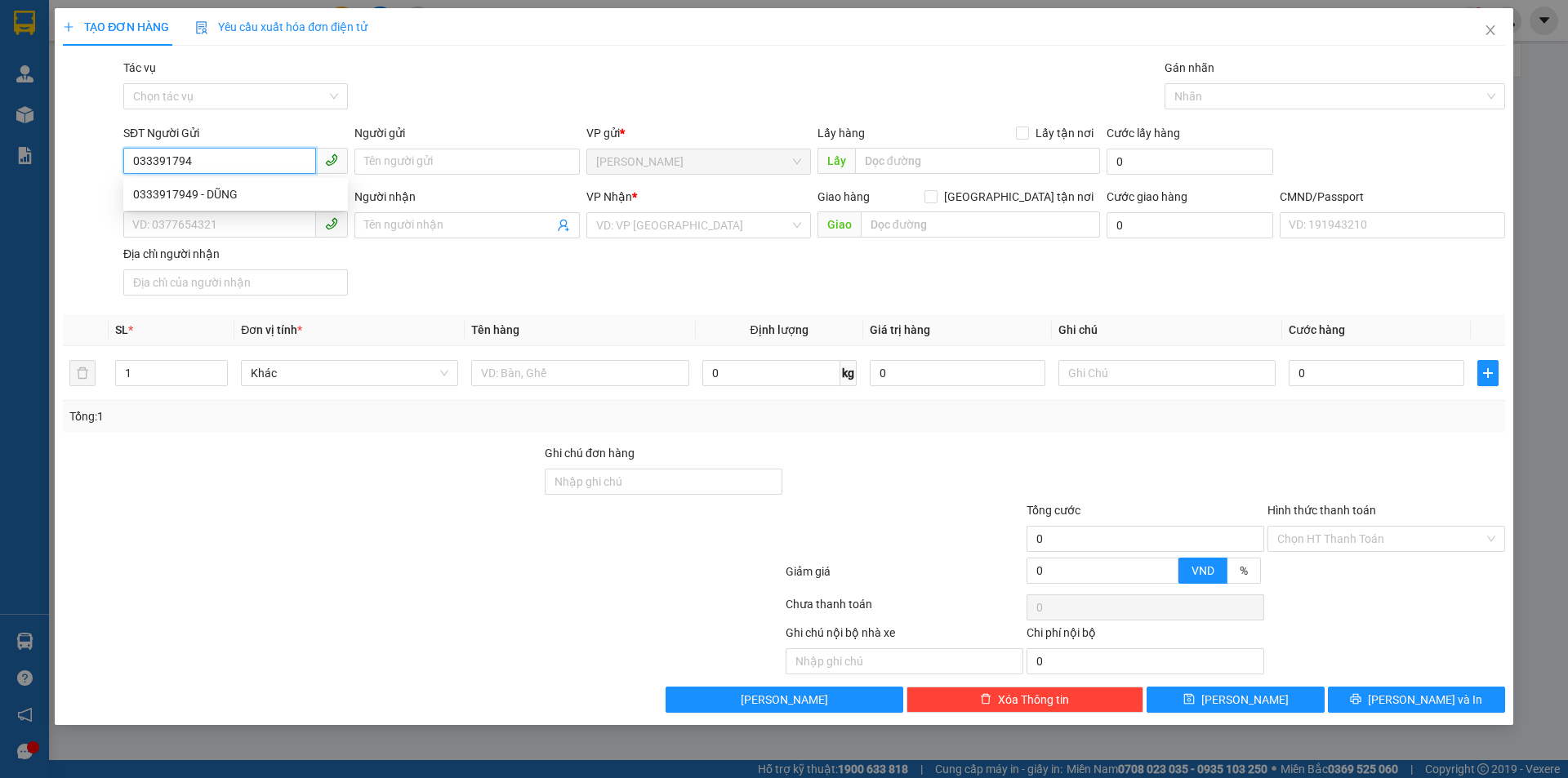
type input "0333917949"
click at [219, 192] on div "0333917949 - DŨNG" at bounding box center [236, 194] width 205 height 18
type input "DŨNG"
type input "0916797070"
type input "THẢO"
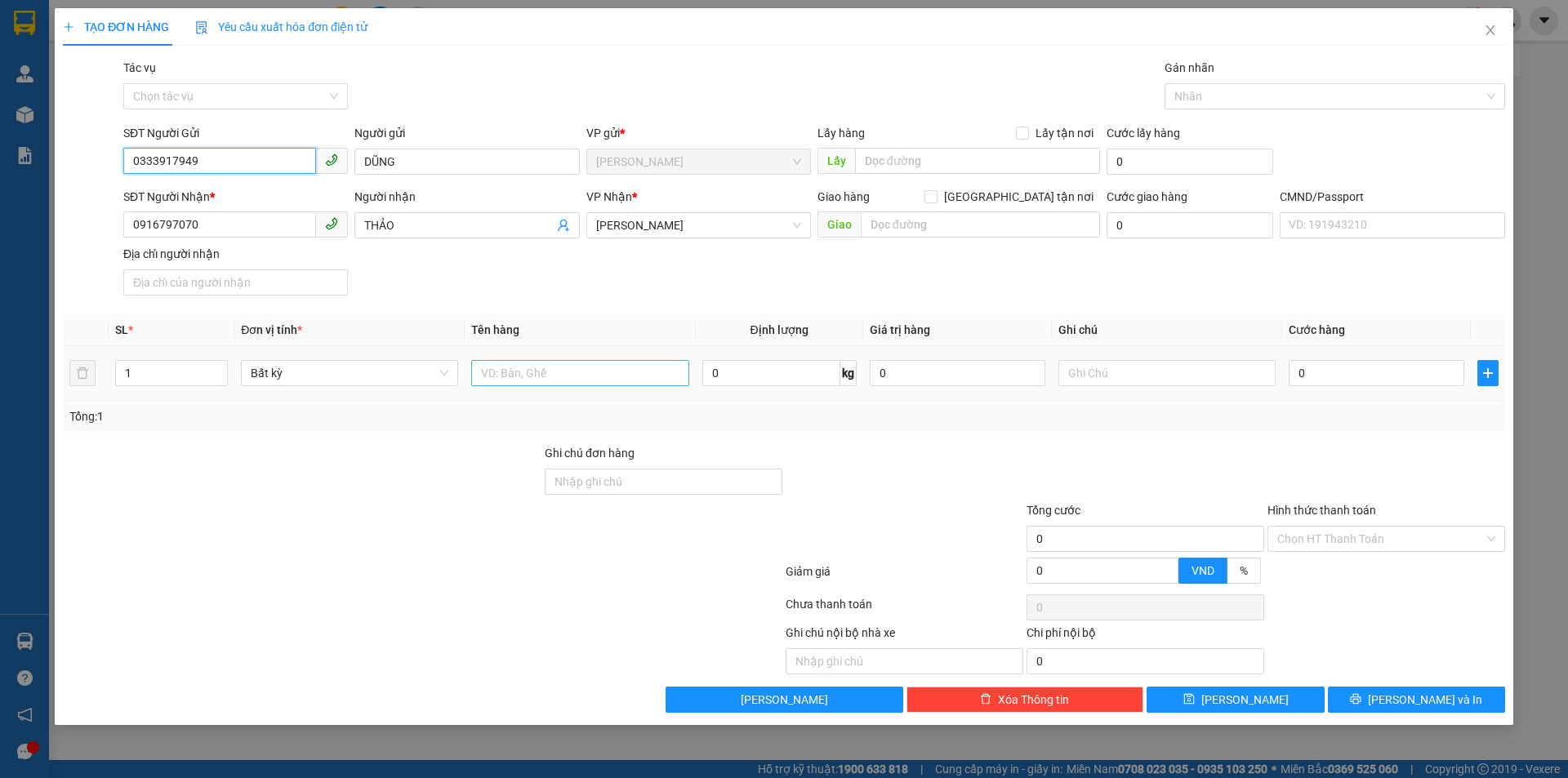
type input "0333917949"
click at [551, 376] on input "text" at bounding box center [580, 373] width 217 height 26
type input "1 THÙNG 19 KG NP (ĐA)"
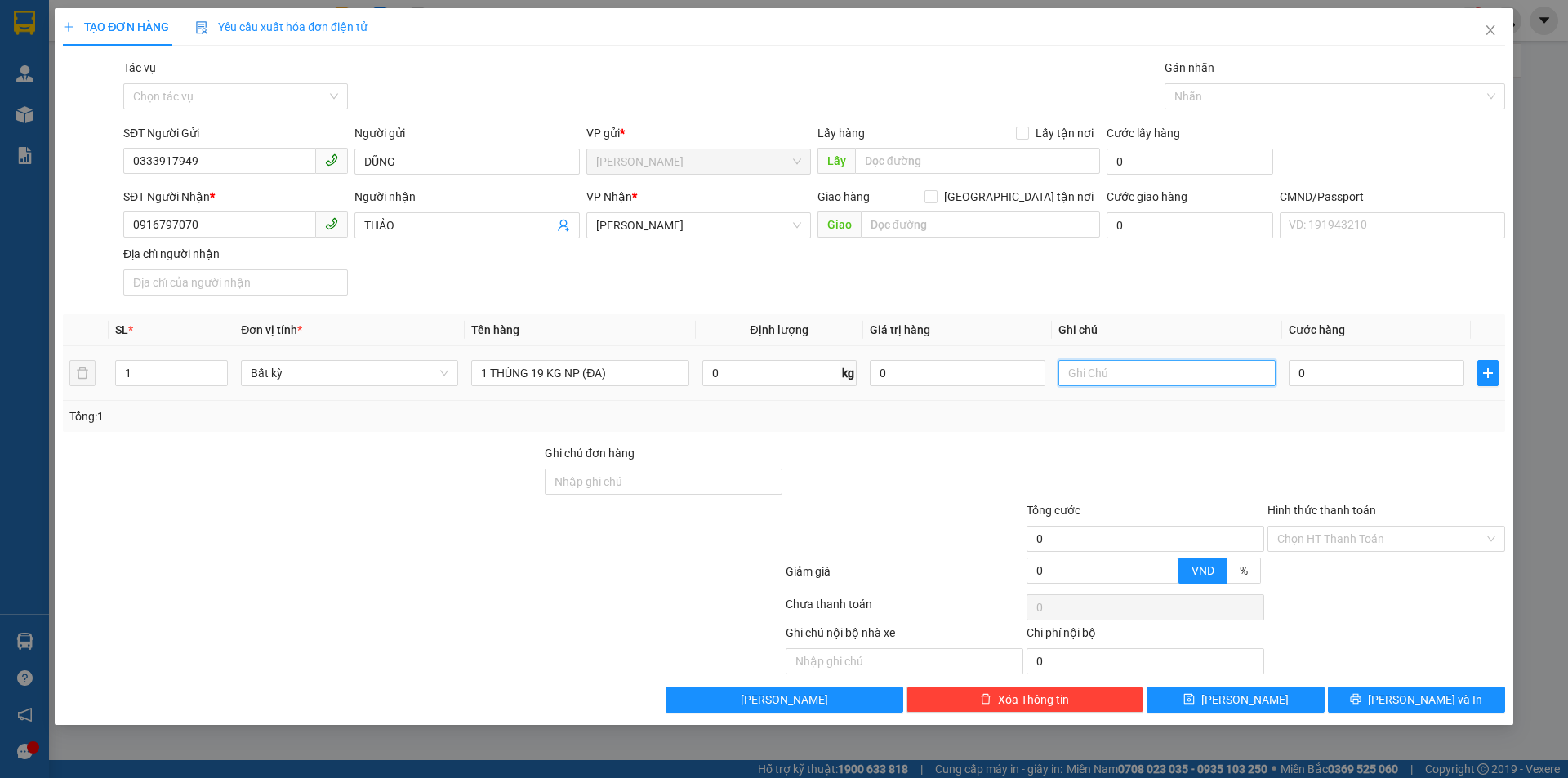
click at [1164, 379] on input "text" at bounding box center [1167, 373] width 217 height 26
type input "9H TRUNG"
type input "3"
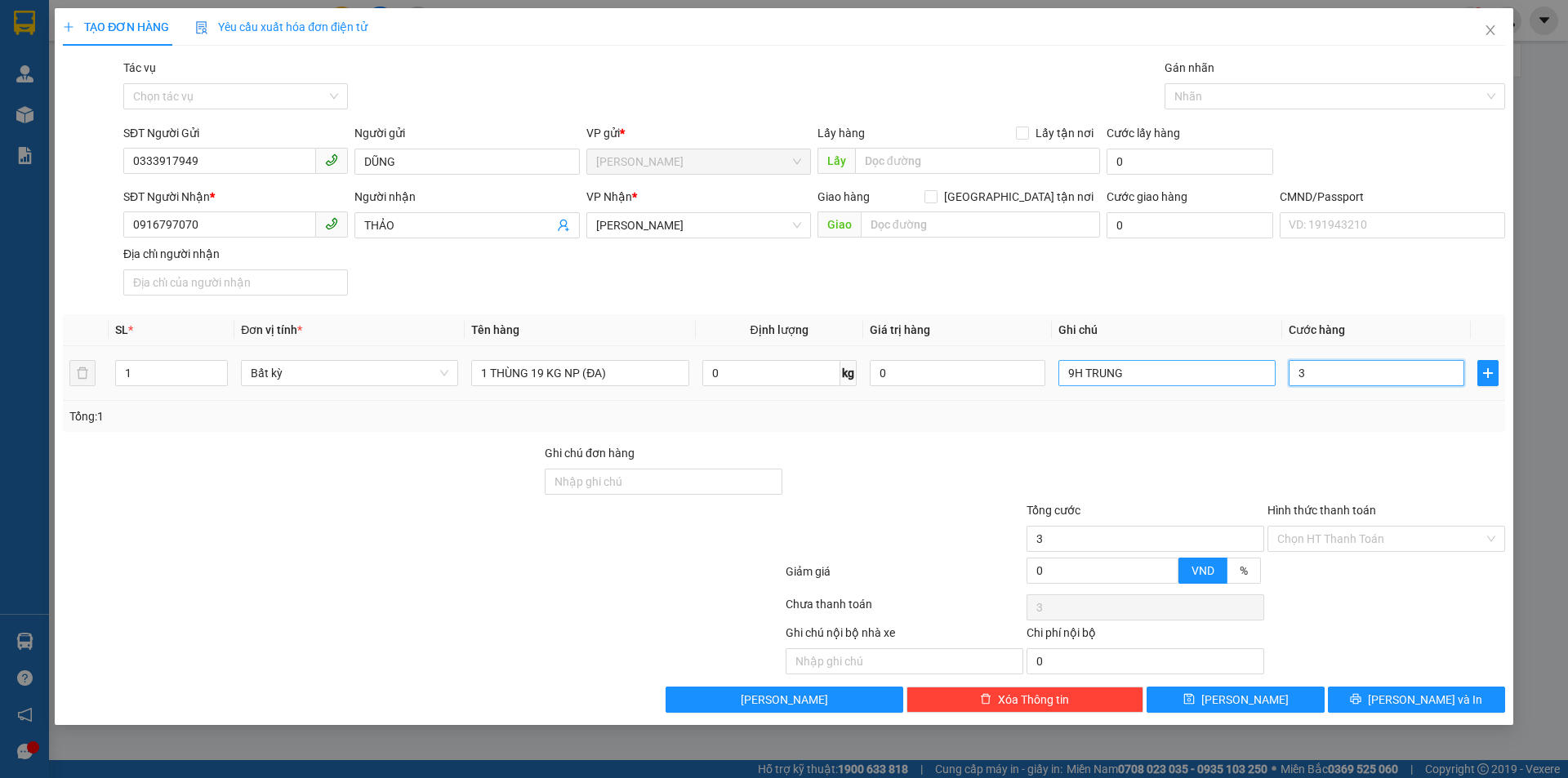
type input "35"
type input "35.000"
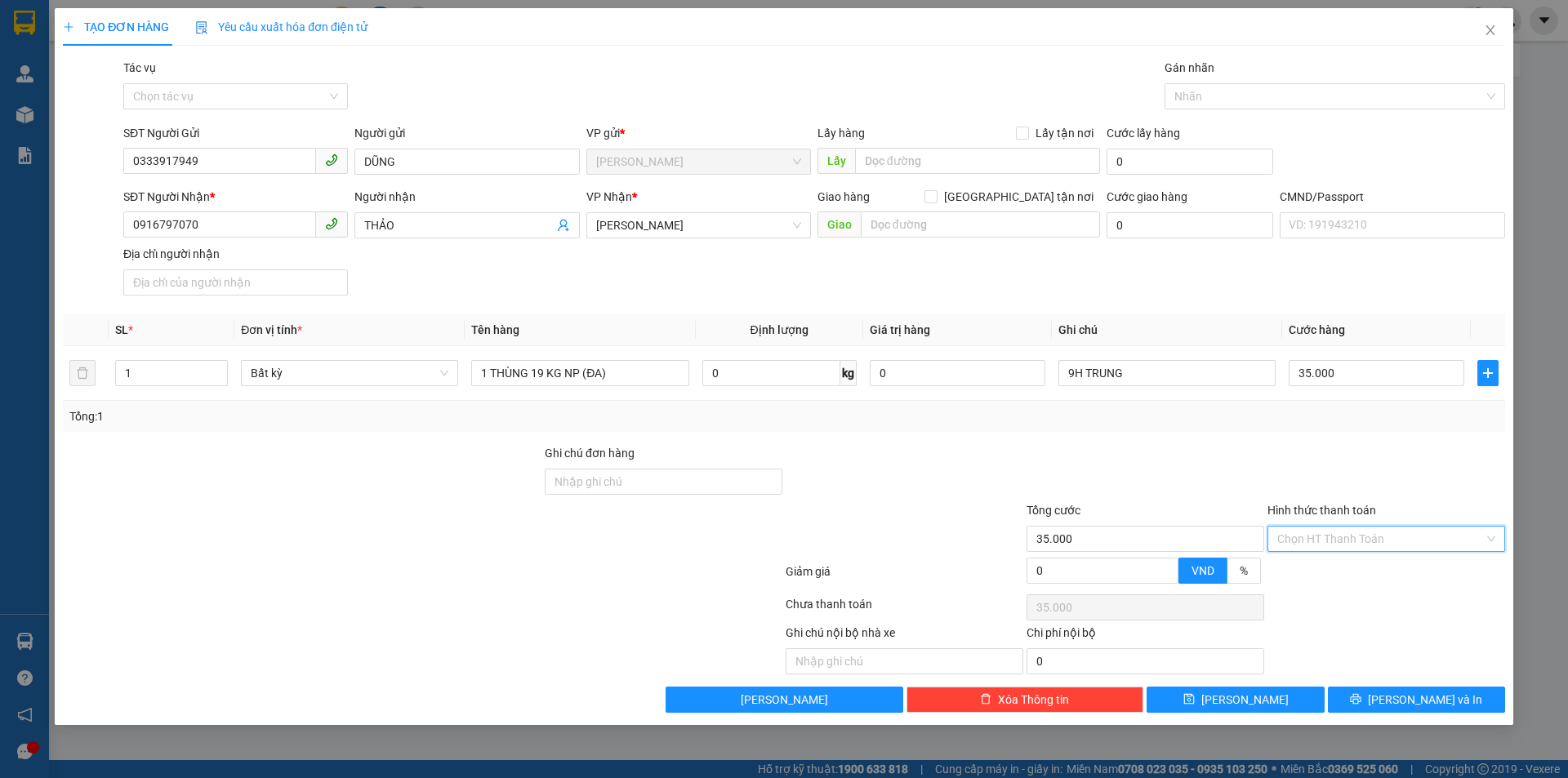
click at [1360, 533] on input "Hình thức thanh toán" at bounding box center [1381, 539] width 207 height 24
click at [1323, 575] on div "Tại văn phòng" at bounding box center [1386, 571] width 218 height 18
type input "0"
click at [1421, 706] on span "[PERSON_NAME] và In" at bounding box center [1425, 699] width 114 height 18
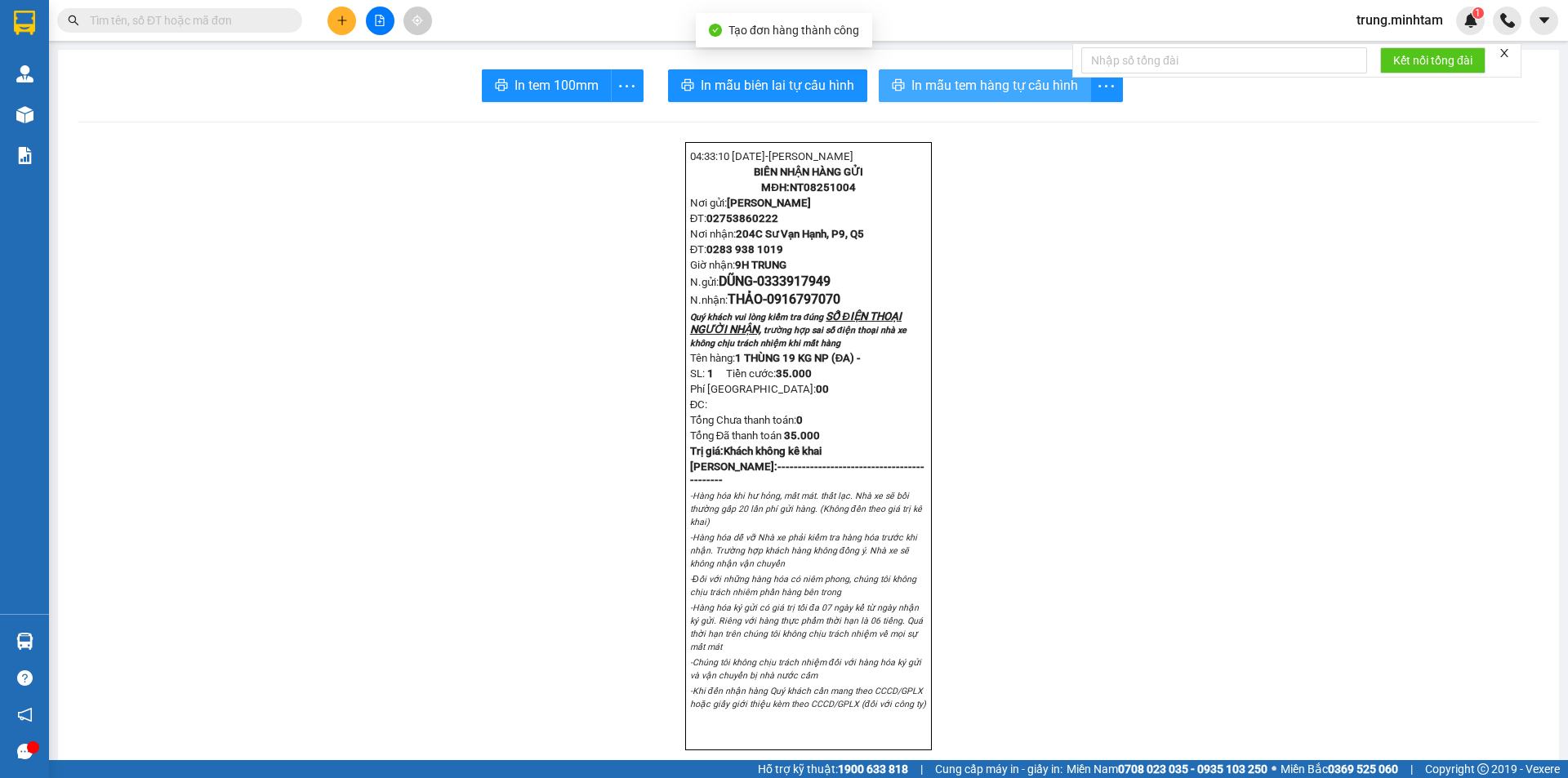
click at [934, 90] on span "In mẫu tem hàng tự cấu hình" at bounding box center [995, 84] width 167 height 20
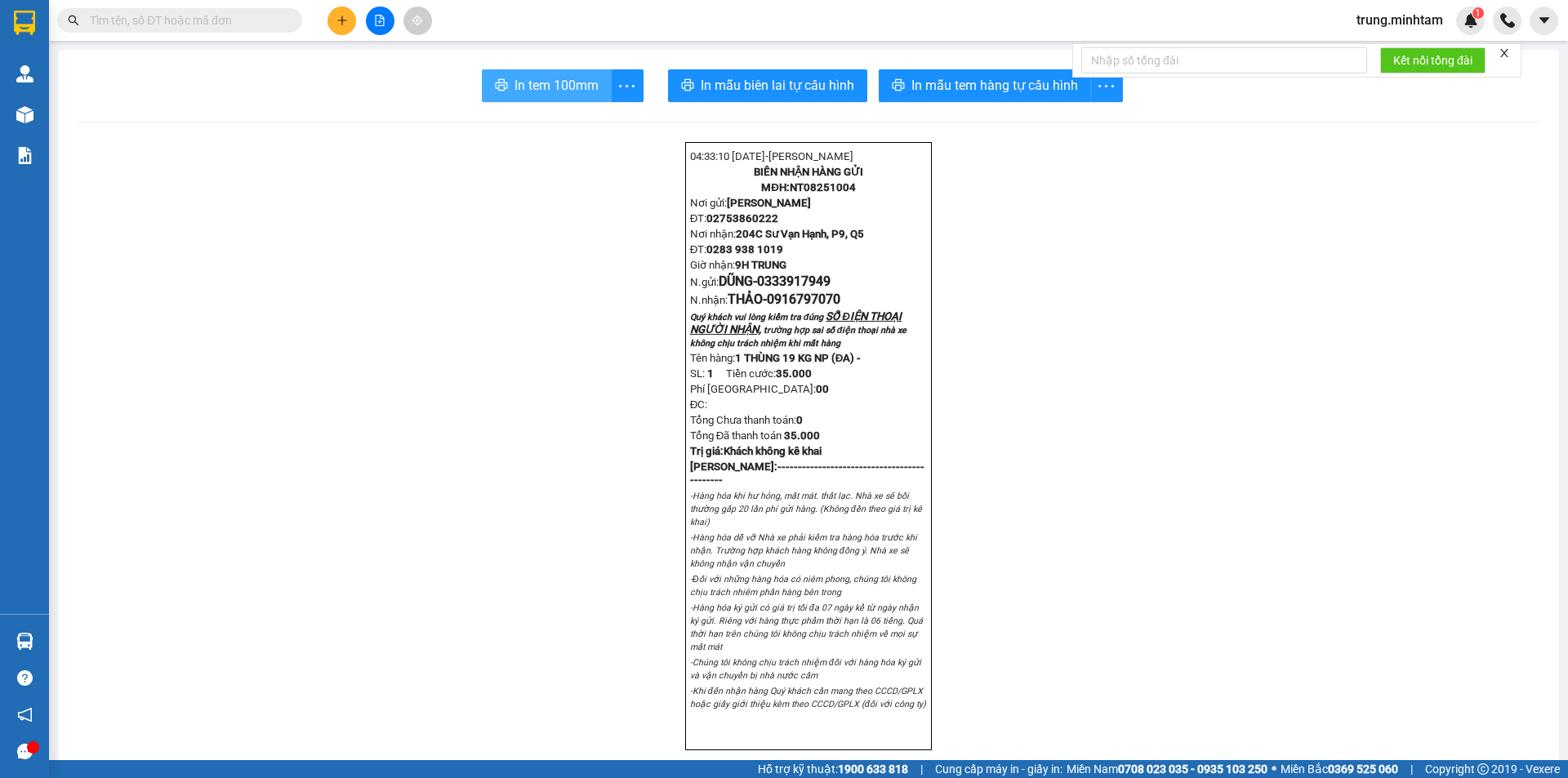
click at [555, 83] on span "In tem 100mm" at bounding box center [557, 84] width 84 height 20
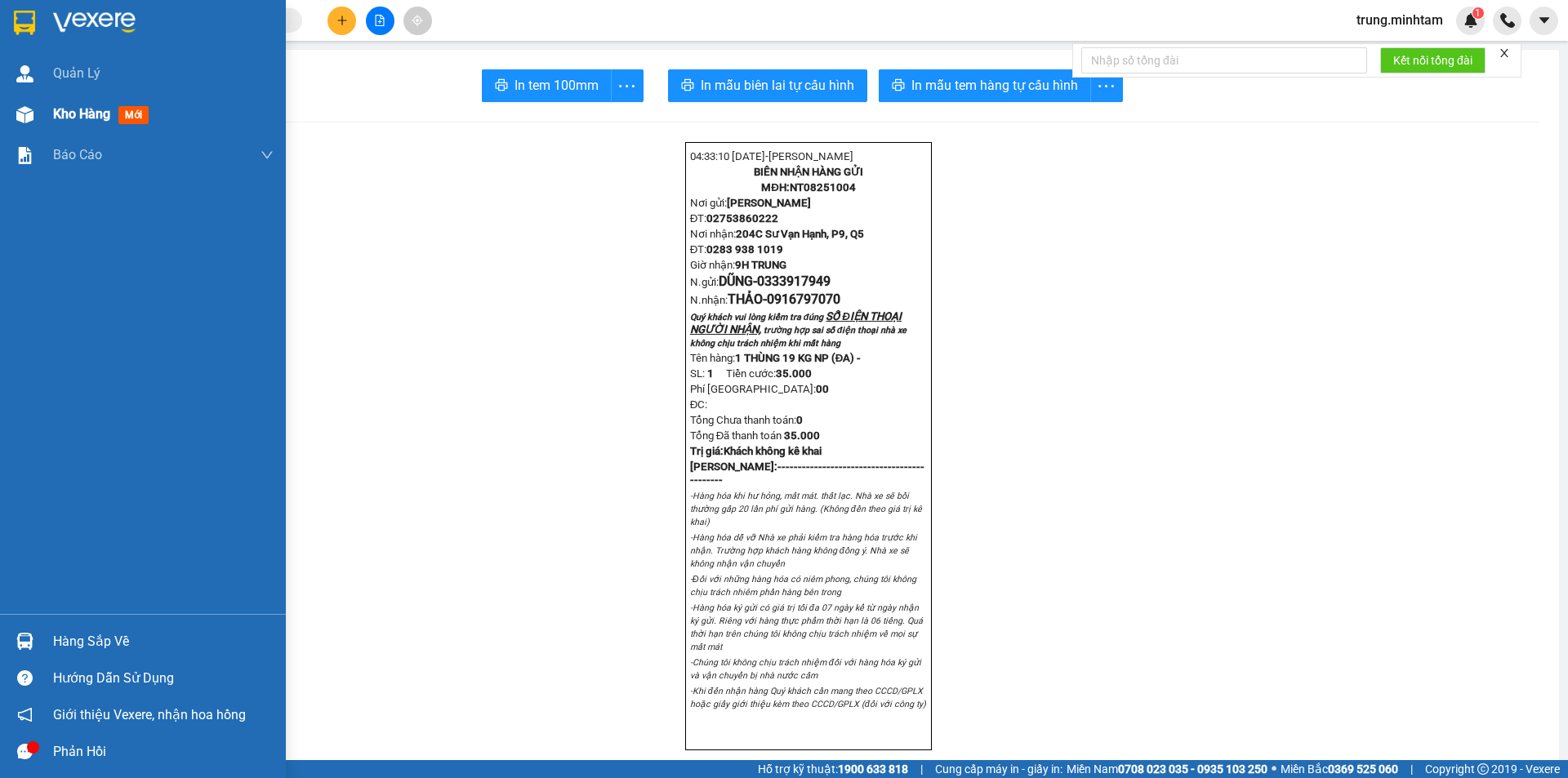
click at [96, 116] on span "Kho hàng" at bounding box center [82, 114] width 57 height 16
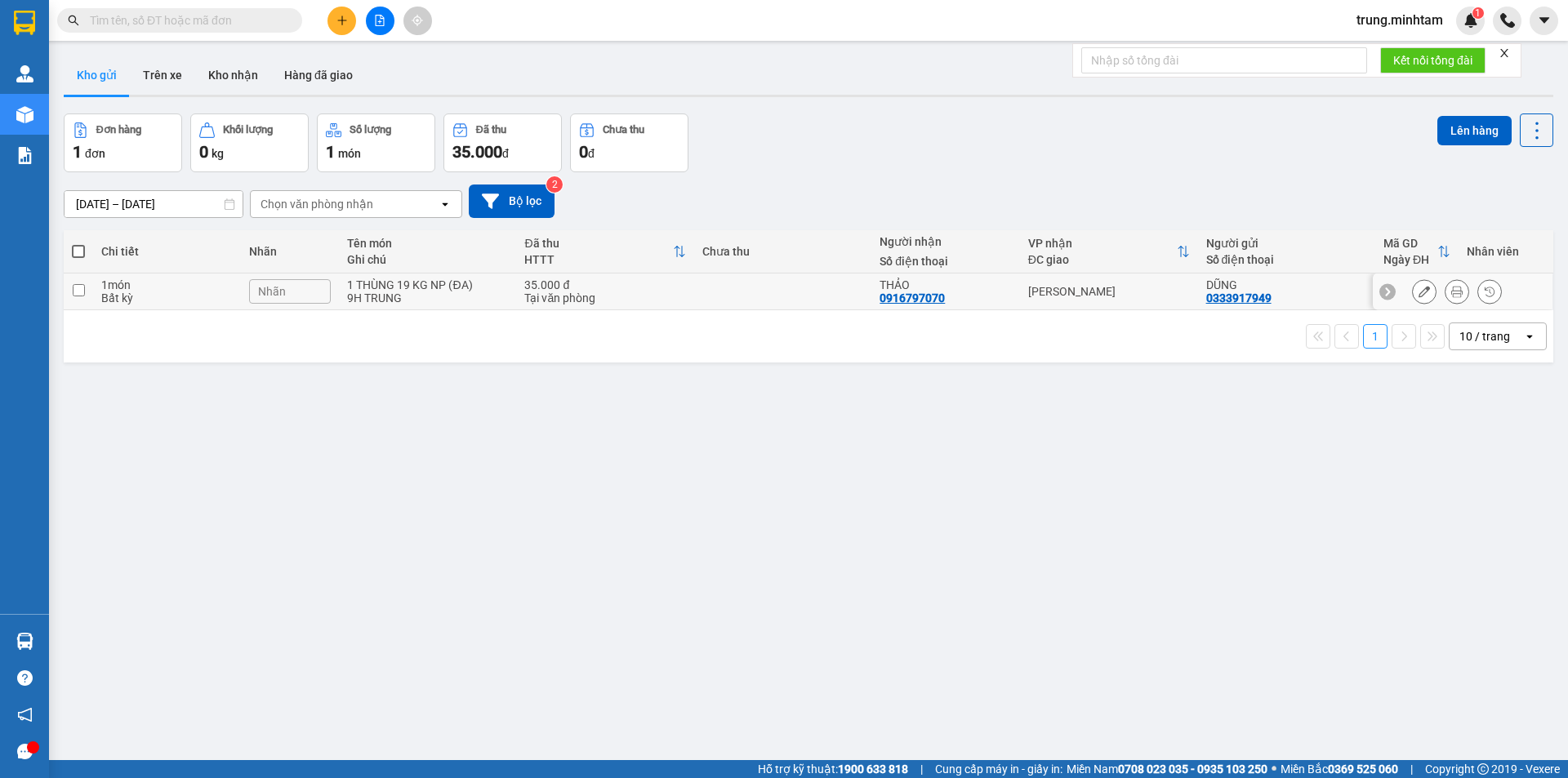
click at [686, 291] on td "35.000 đ Tại văn phòng" at bounding box center [604, 292] width 177 height 37
checkbox input "true"
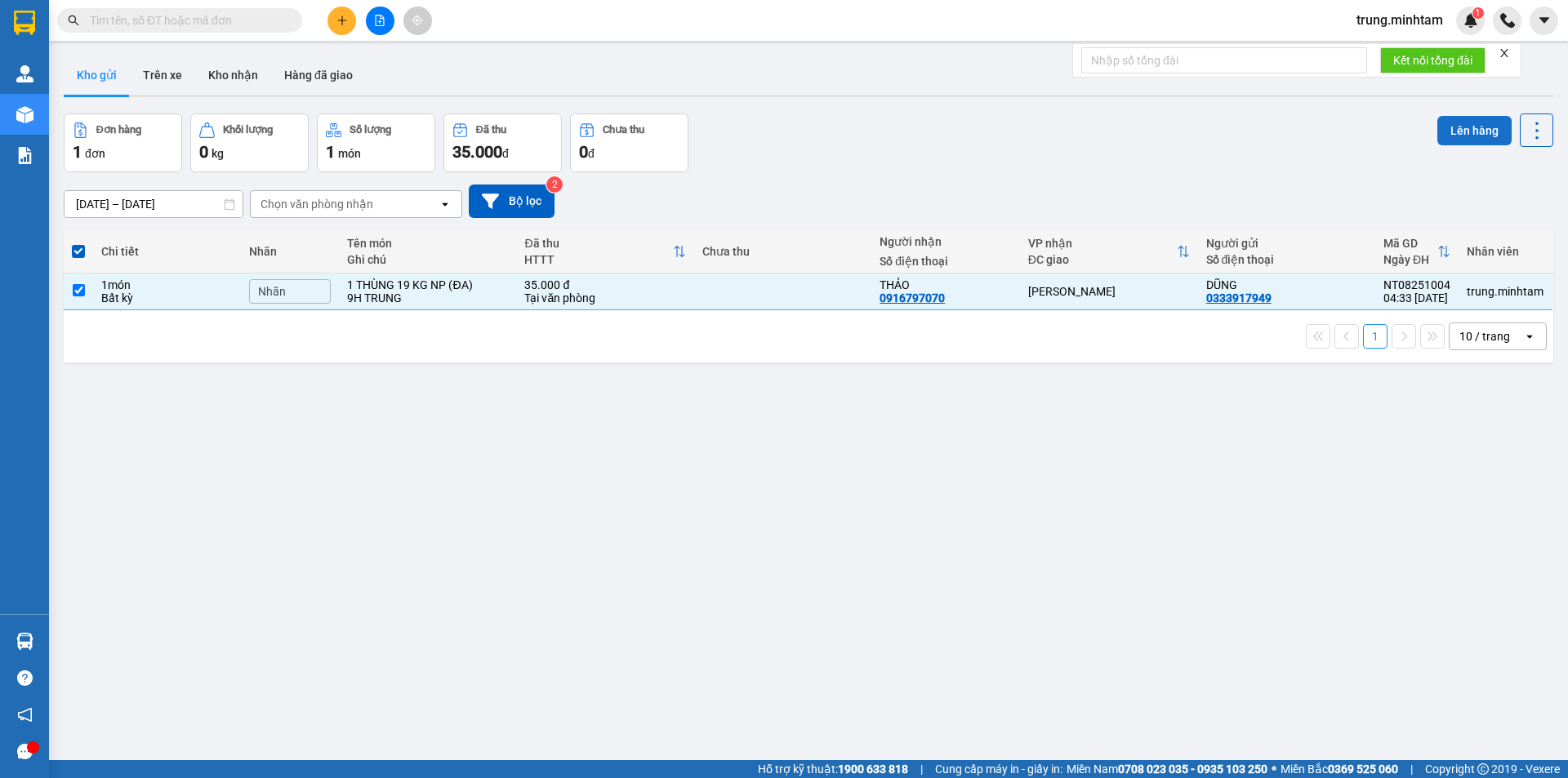
click at [1451, 127] on button "Lên hàng" at bounding box center [1474, 130] width 74 height 30
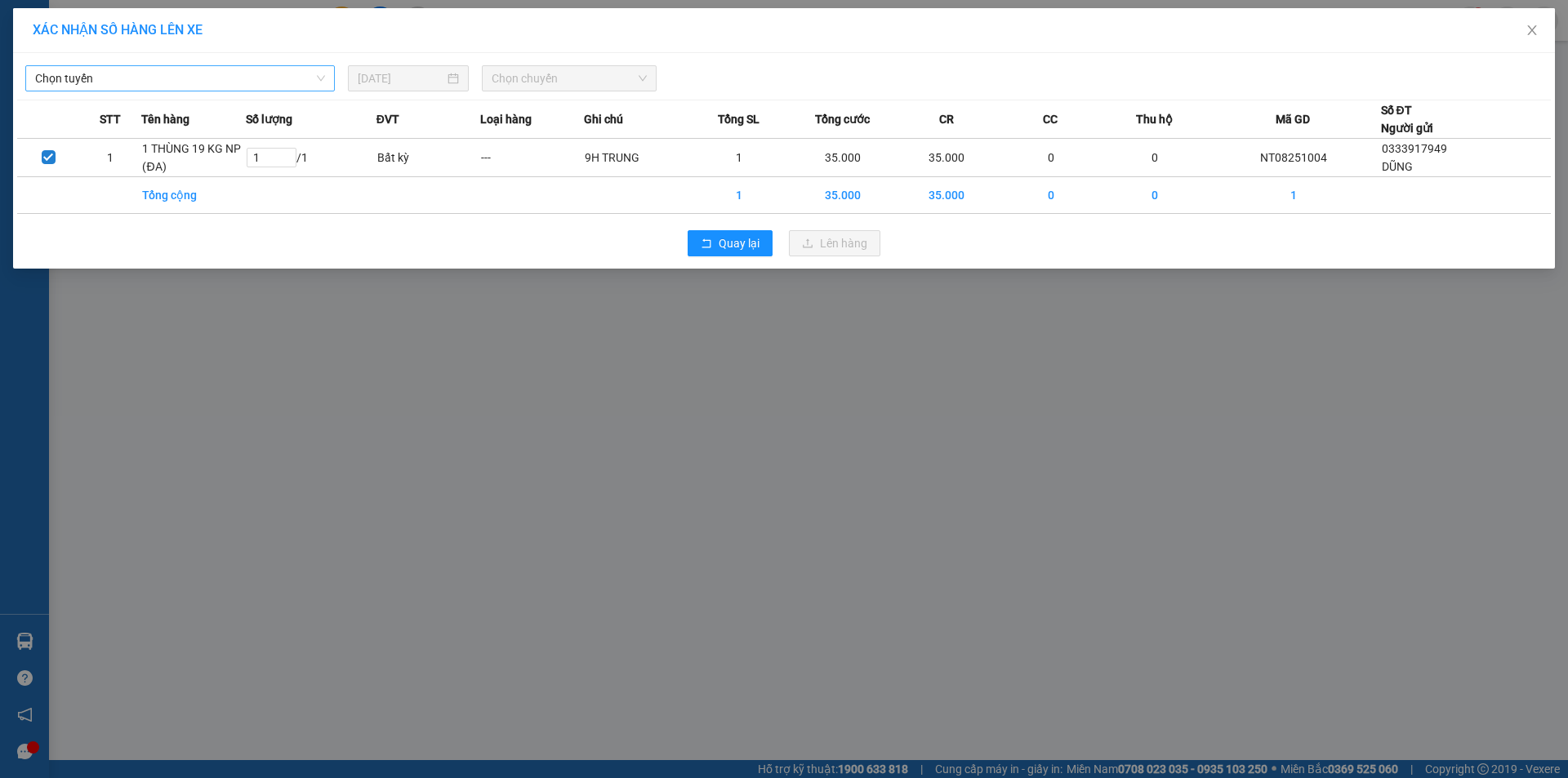
click at [171, 75] on span "Chọn tuyến" at bounding box center [179, 78] width 290 height 24
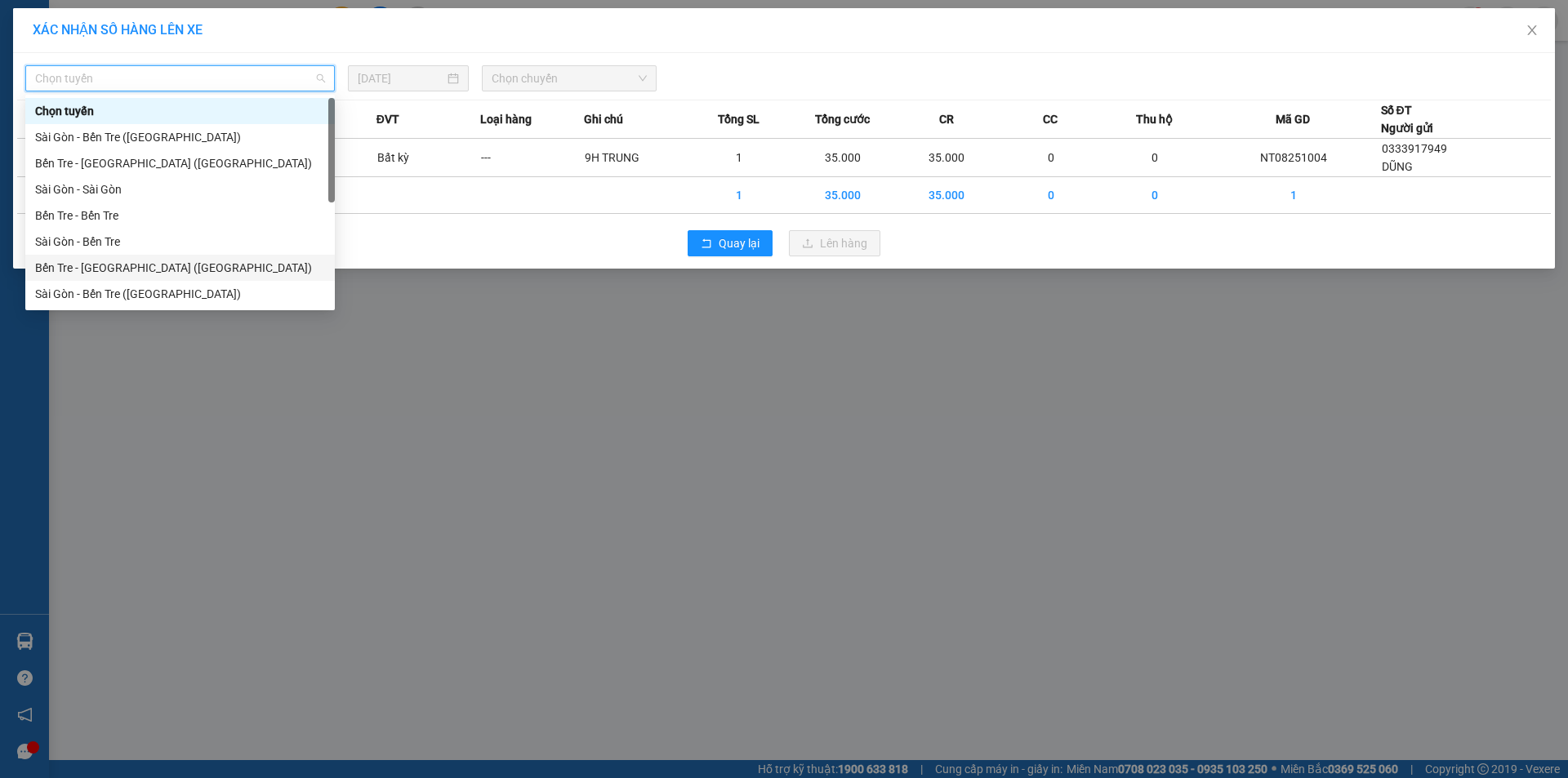
click at [117, 269] on div "Bến Tre - [GEOGRAPHIC_DATA] ([GEOGRAPHIC_DATA])" at bounding box center [179, 268] width 290 height 18
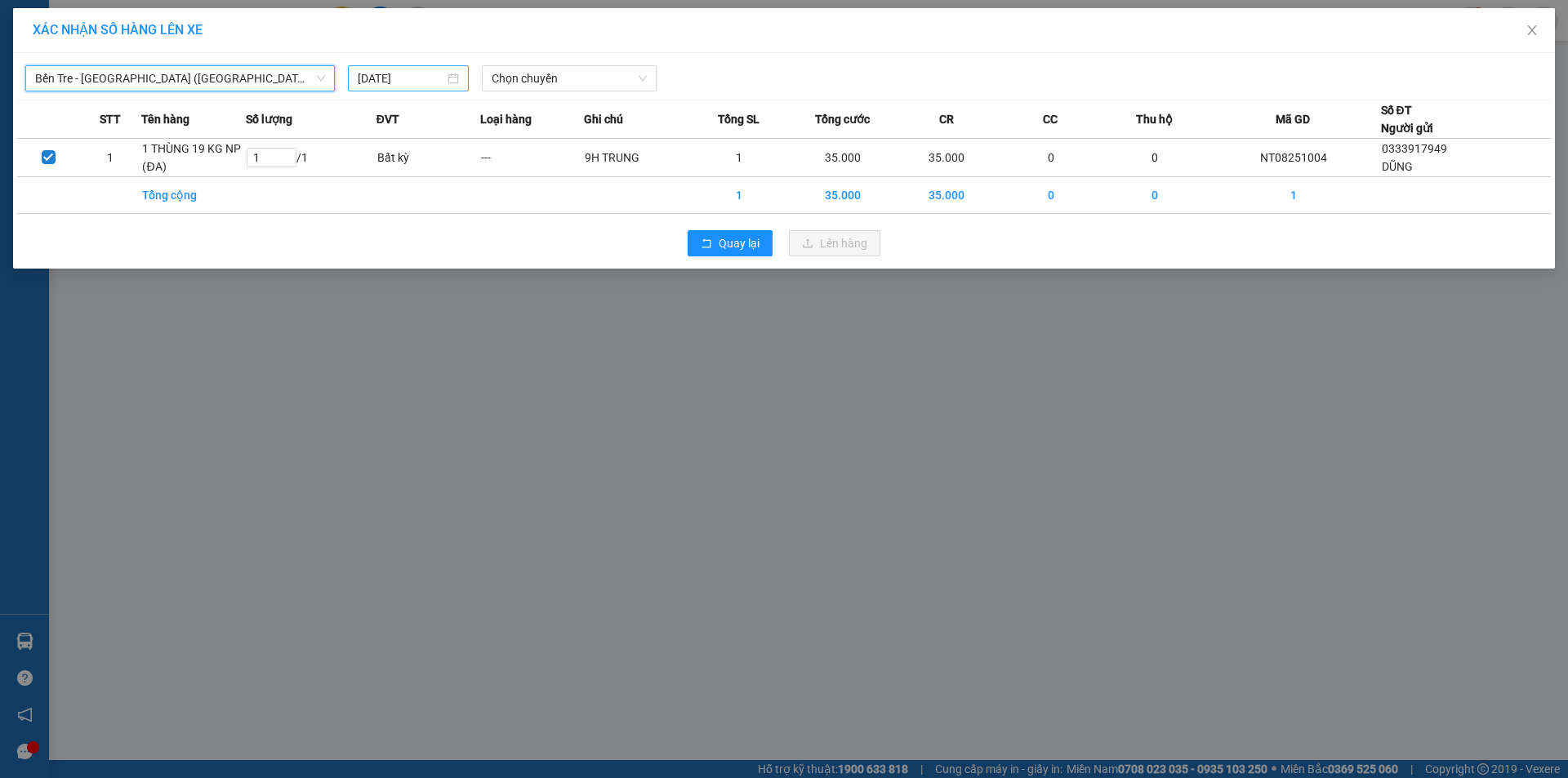
click at [412, 86] on input "14/08/2025" at bounding box center [401, 78] width 87 height 18
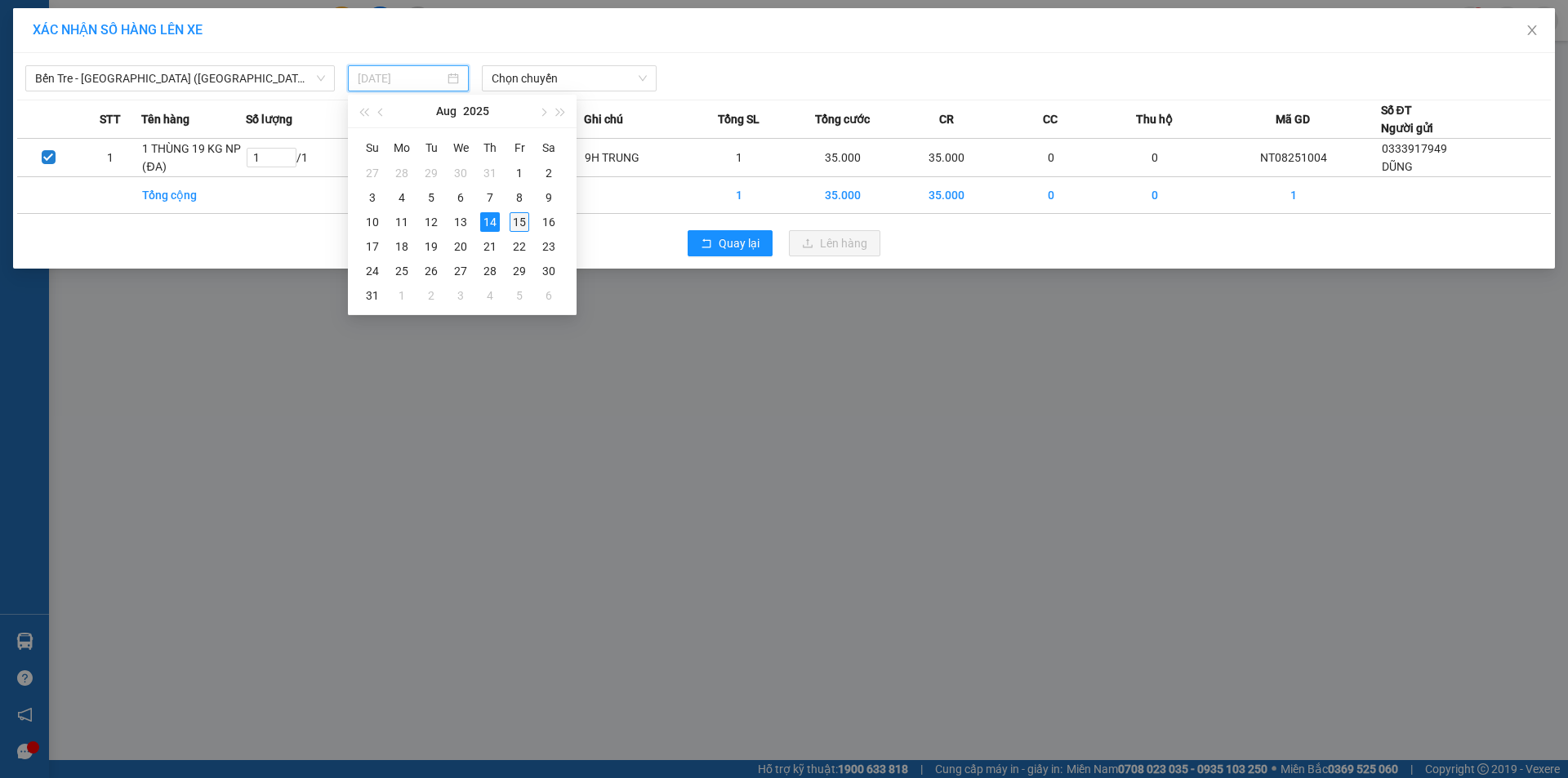
click at [517, 222] on div "15" at bounding box center [519, 222] width 20 height 20
type input "[DATE]"
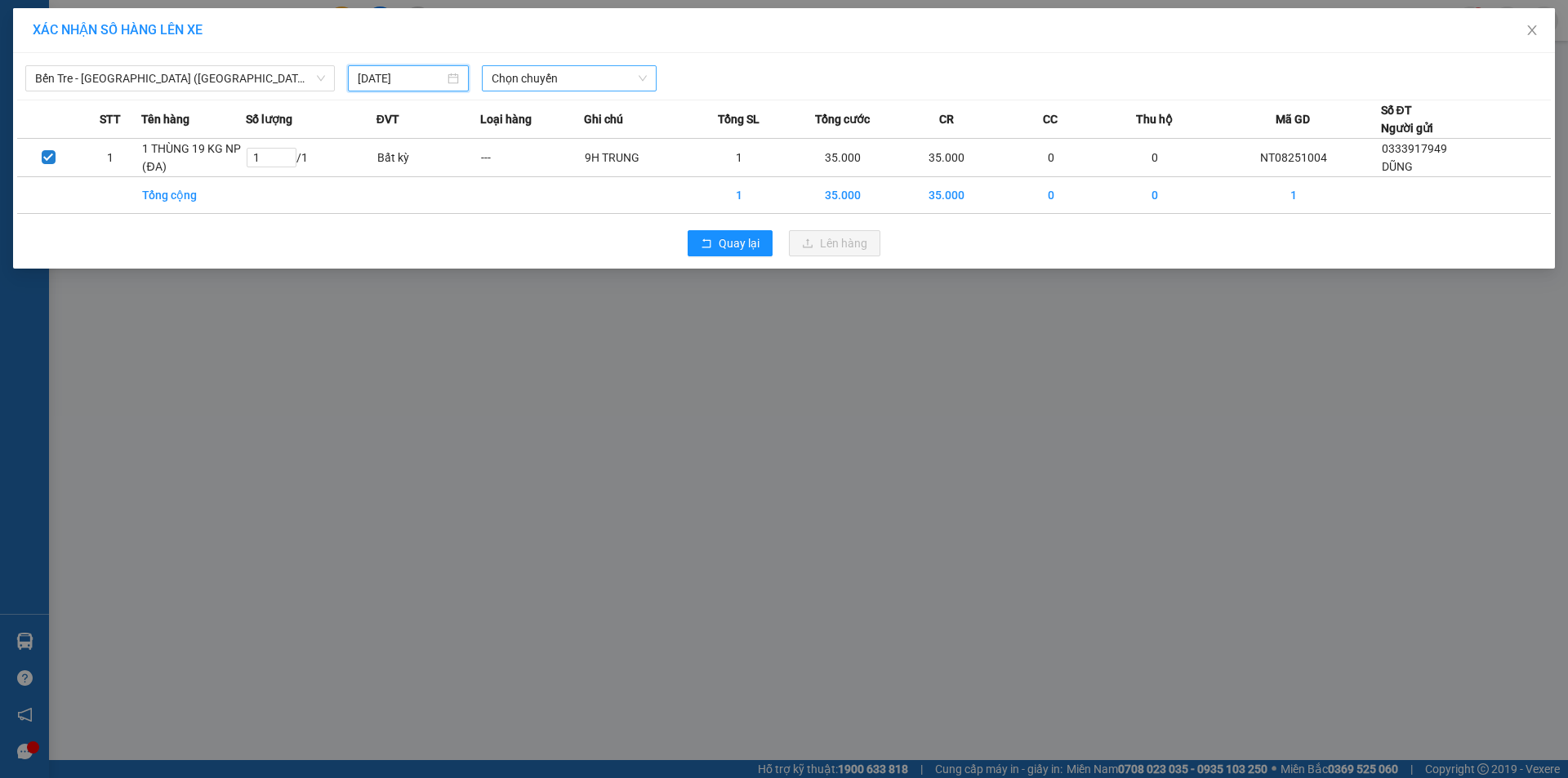
click at [523, 78] on span "Chọn chuyến" at bounding box center [569, 78] width 155 height 24
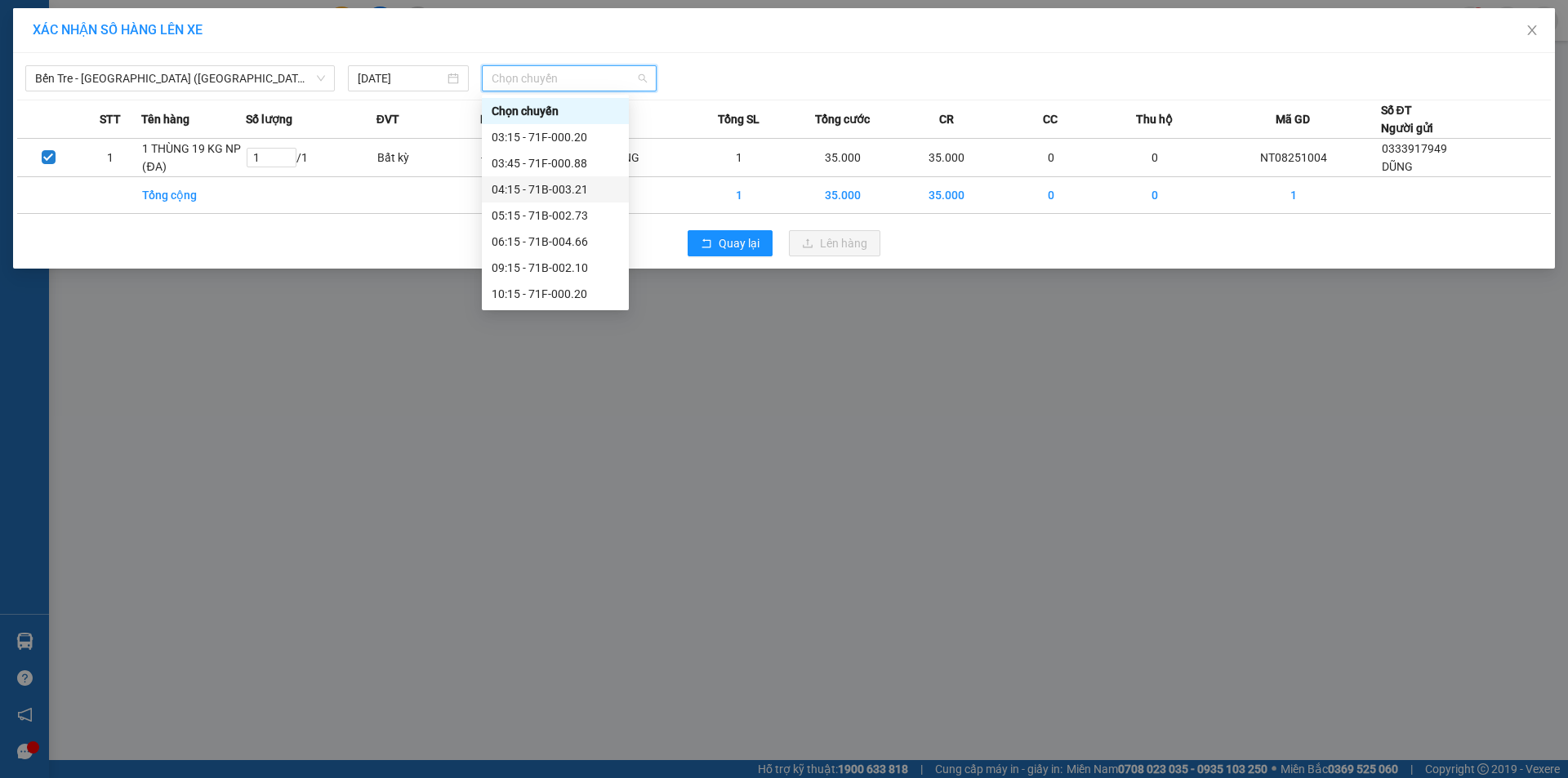
click at [577, 191] on div "04:15 - 71B-003.21" at bounding box center [555, 190] width 127 height 18
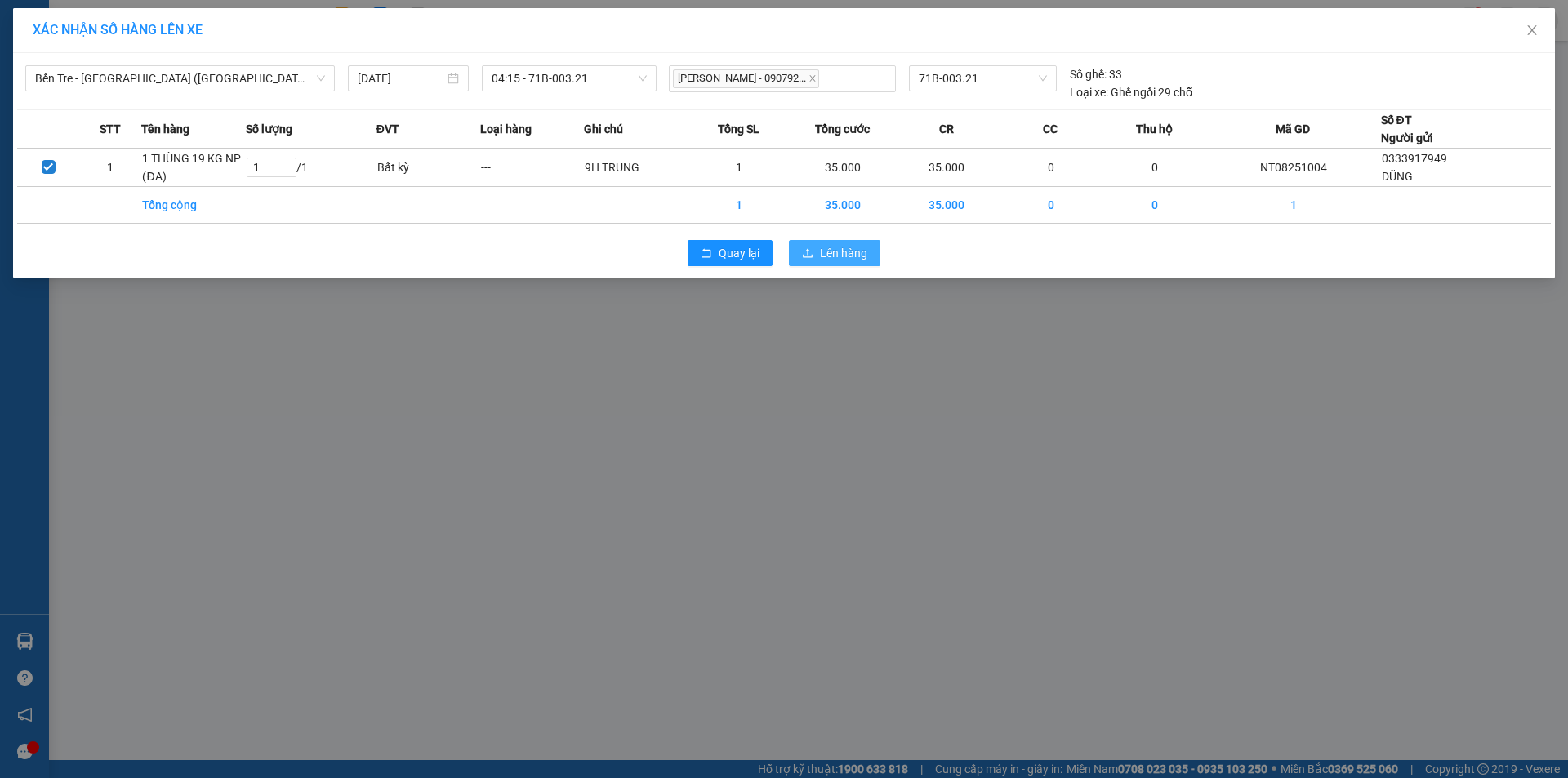
click at [836, 256] on span "Lên hàng" at bounding box center [844, 253] width 47 height 18
